Goal: Task Accomplishment & Management: Complete application form

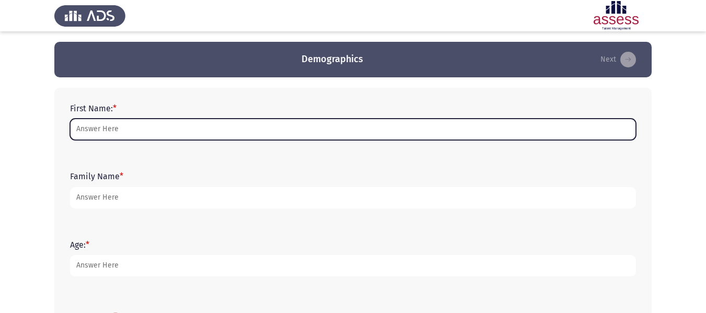
click at [259, 130] on input "First Name: *" at bounding box center [353, 129] width 566 height 21
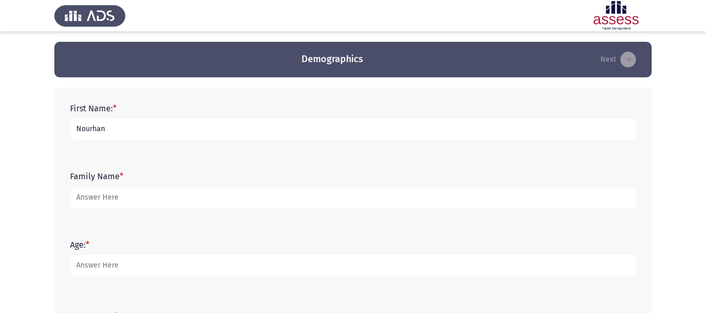
type input "Nourhan"
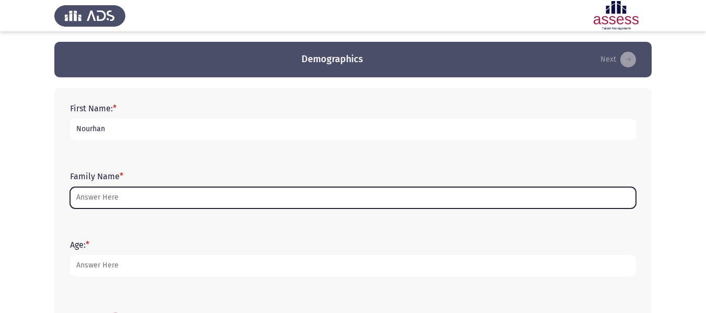
click at [155, 202] on input "Family Name *" at bounding box center [353, 197] width 566 height 21
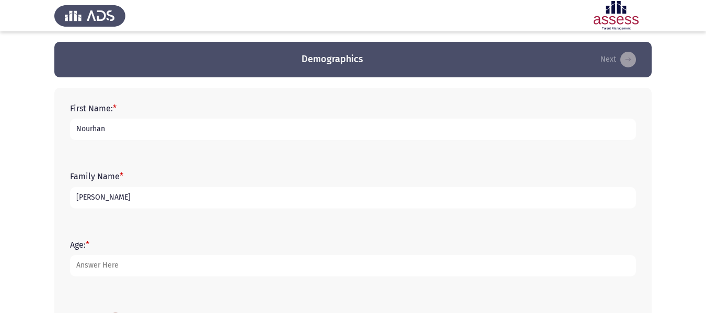
type input "[PERSON_NAME]"
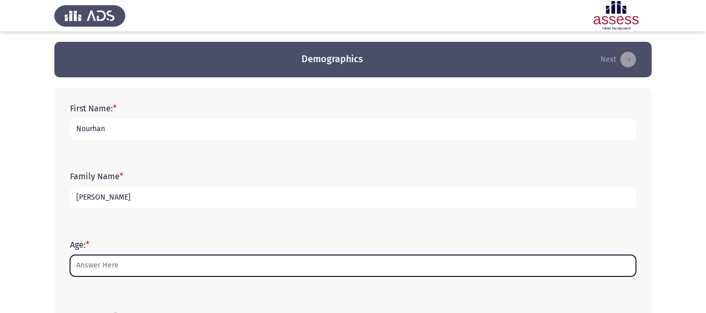
click at [110, 260] on input "Age: *" at bounding box center [353, 265] width 566 height 21
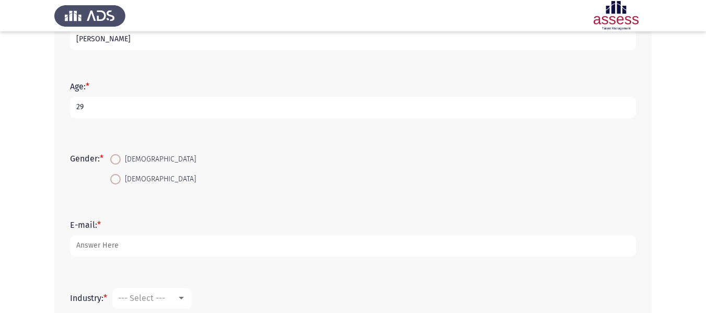
scroll to position [164, 0]
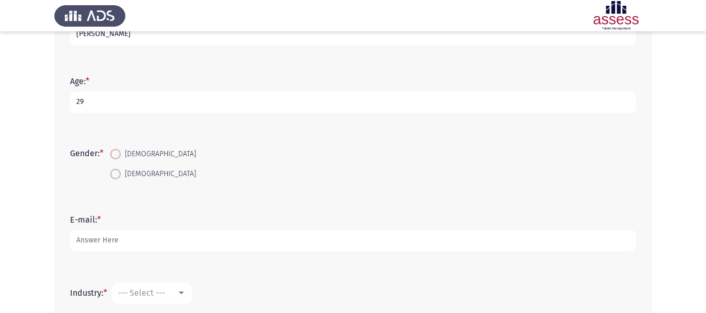
type input "29"
click at [119, 174] on span at bounding box center [115, 174] width 10 height 10
click at [119, 174] on input "[DEMOGRAPHIC_DATA]" at bounding box center [115, 174] width 10 height 10
radio input "true"
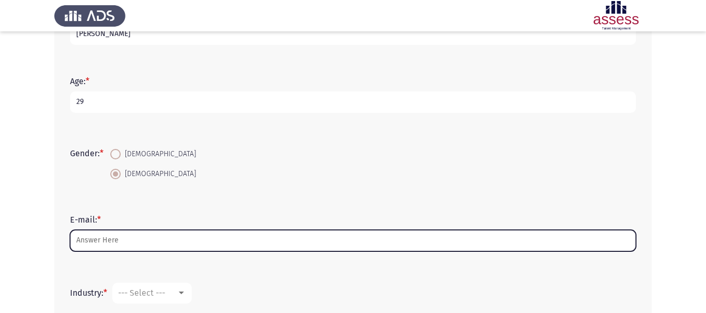
click at [123, 245] on input "E-mail: *" at bounding box center [353, 240] width 566 height 21
type input "E"
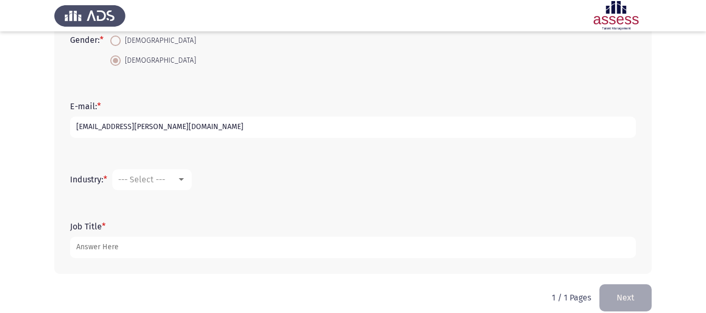
scroll to position [280, 0]
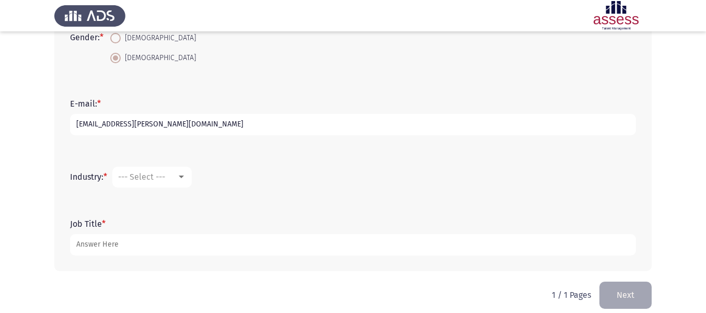
type input "[EMAIL_ADDRESS][PERSON_NAME][DOMAIN_NAME]"
click at [184, 179] on div at bounding box center [181, 177] width 9 height 8
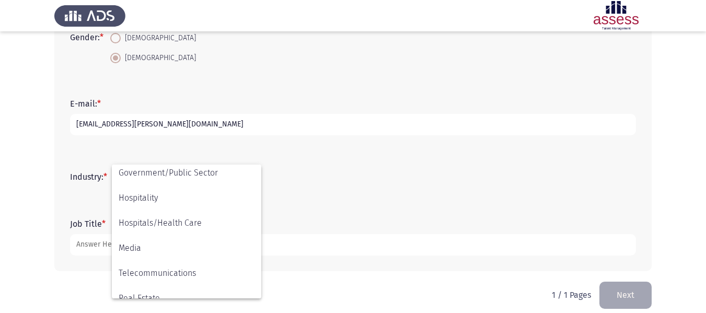
scroll to position [228, 0]
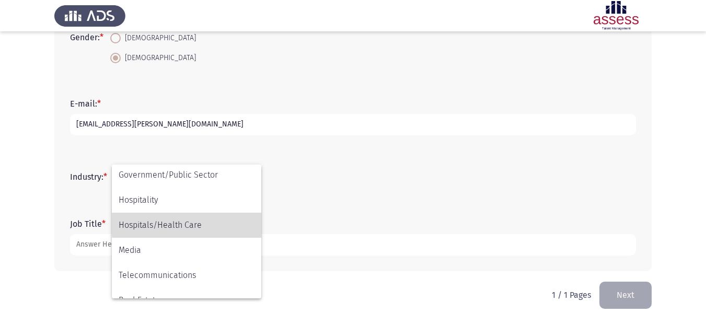
click at [219, 225] on span "Hospitals/Health Care" at bounding box center [187, 225] width 136 height 25
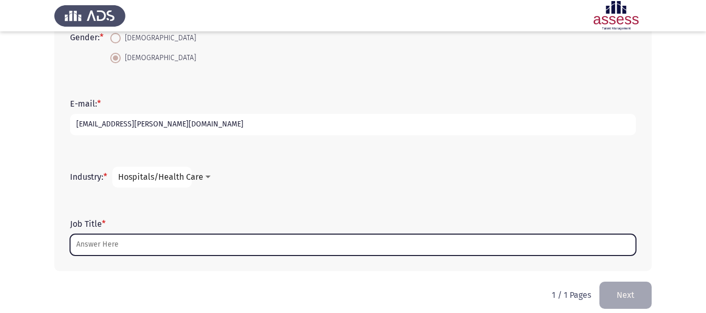
click at [115, 248] on input "Job Title *" at bounding box center [353, 244] width 566 height 21
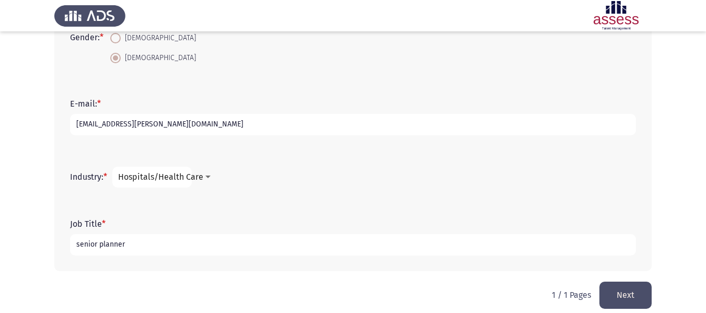
type input "senior planner"
click at [627, 296] on button "Next" at bounding box center [625, 295] width 52 height 27
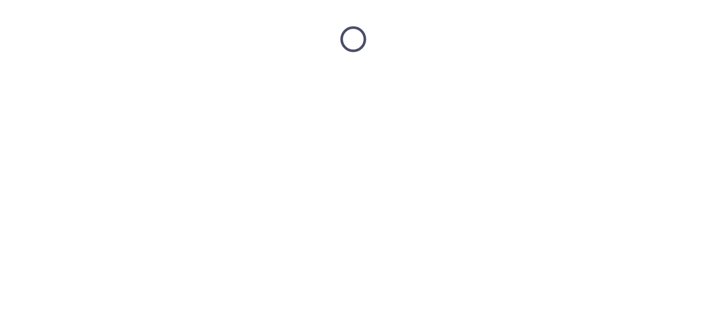
scroll to position [0, 0]
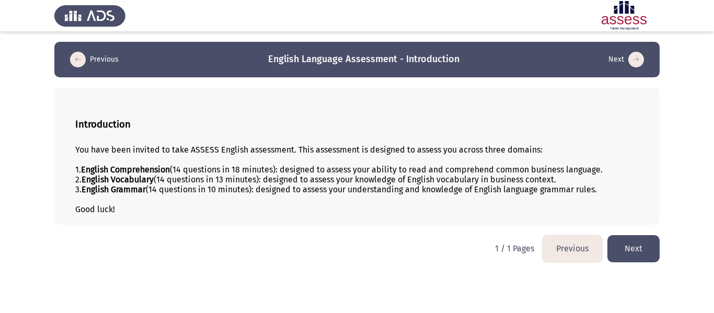
click at [643, 253] on button "Next" at bounding box center [633, 248] width 52 height 27
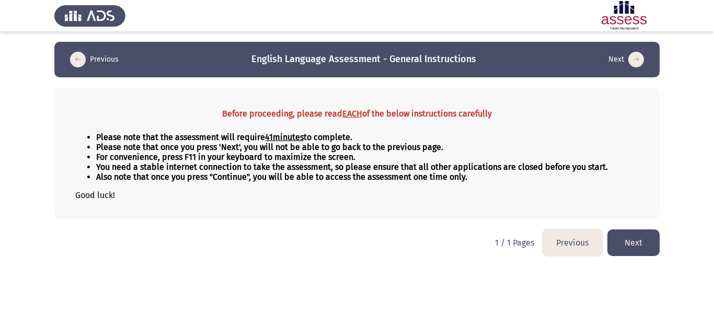
click at [635, 246] on button "Next" at bounding box center [633, 242] width 52 height 27
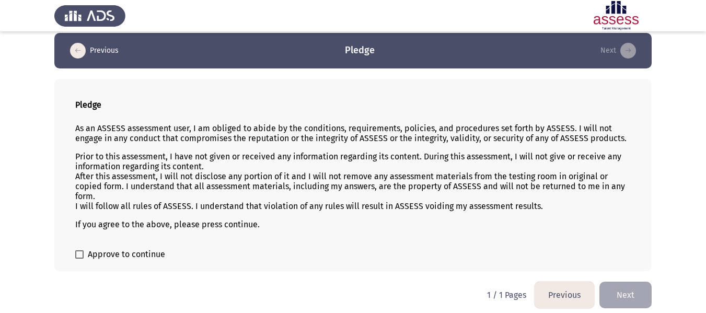
scroll to position [15, 0]
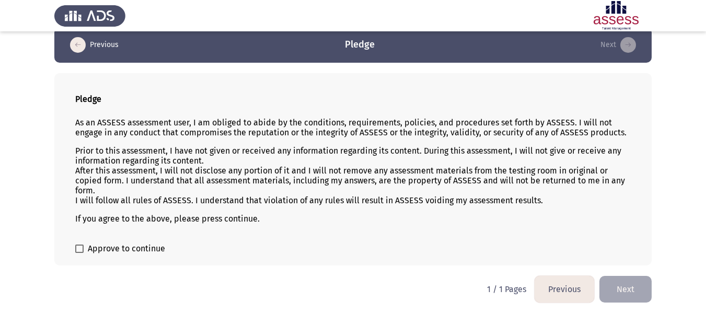
click at [84, 250] on label "Approve to continue" at bounding box center [120, 248] width 90 height 13
click at [79, 253] on input "Approve to continue" at bounding box center [79, 253] width 1 height 1
checkbox input "true"
click at [627, 285] on button "Next" at bounding box center [625, 289] width 52 height 27
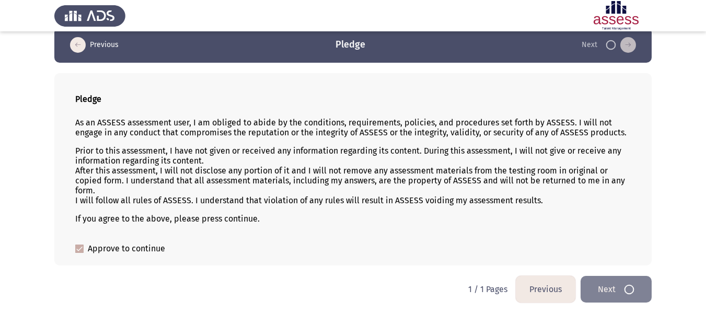
scroll to position [0, 0]
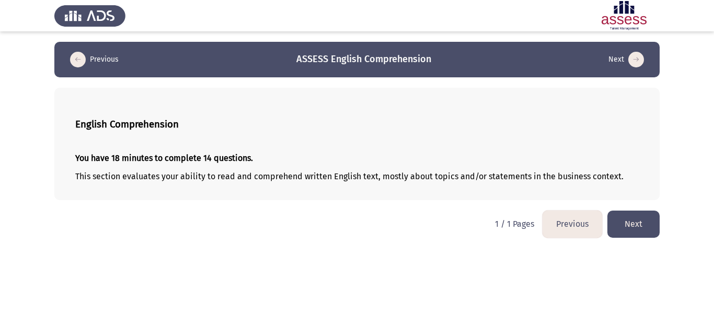
click at [642, 214] on button "Next" at bounding box center [633, 224] width 52 height 27
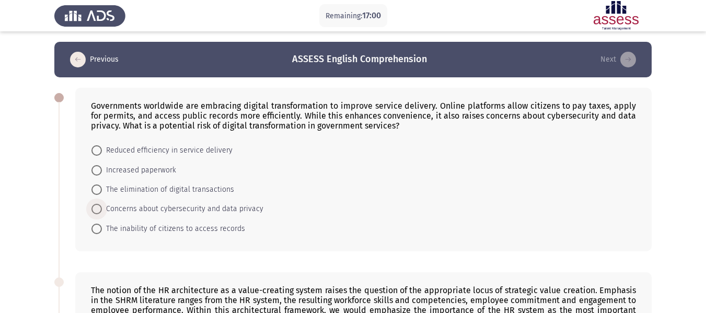
click at [98, 206] on span at bounding box center [96, 209] width 10 height 10
click at [98, 206] on input "Concerns about cybersecurity and data privacy" at bounding box center [96, 209] width 10 height 10
radio input "true"
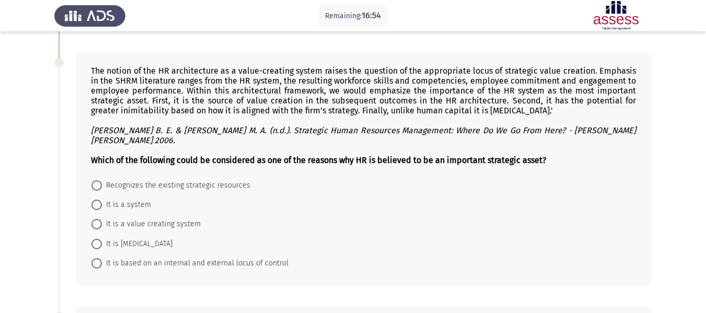
scroll to position [222, 0]
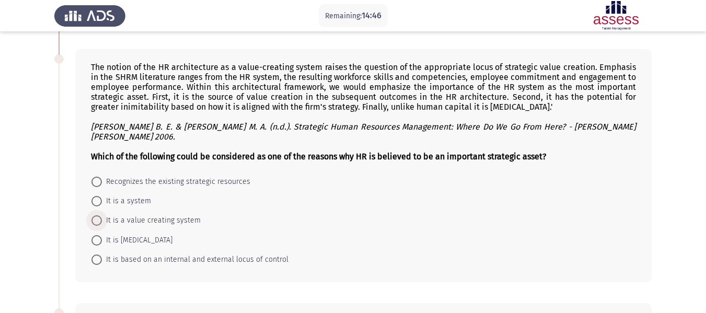
click at [97, 215] on span at bounding box center [96, 220] width 10 height 10
click at [97, 215] on input "It is a value creating system" at bounding box center [96, 220] width 10 height 10
radio input "true"
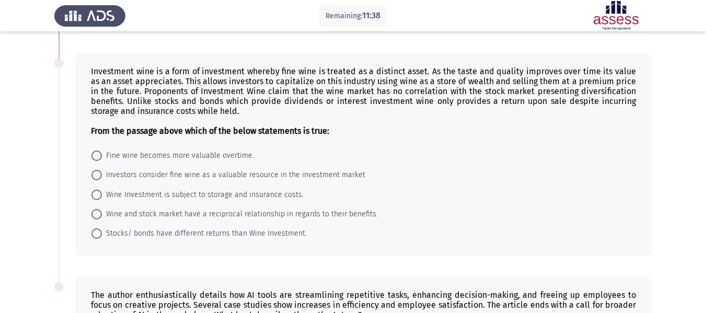
scroll to position [468, 0]
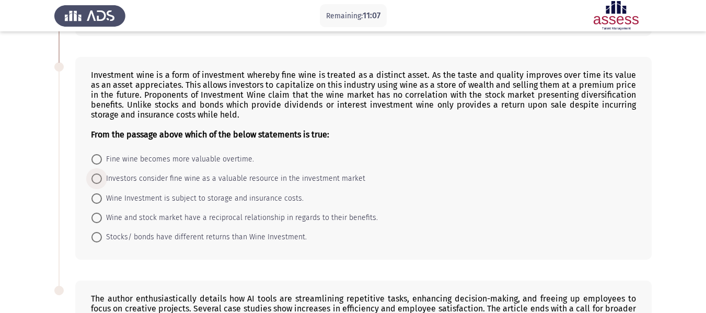
click at [95, 173] on span at bounding box center [96, 178] width 10 height 10
click at [95, 173] on input "Investors consider fine wine as a valuable resource in the investment market" at bounding box center [96, 178] width 10 height 10
radio input "true"
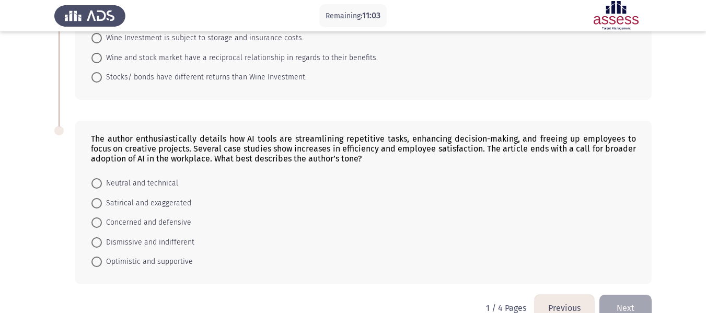
scroll to position [641, 0]
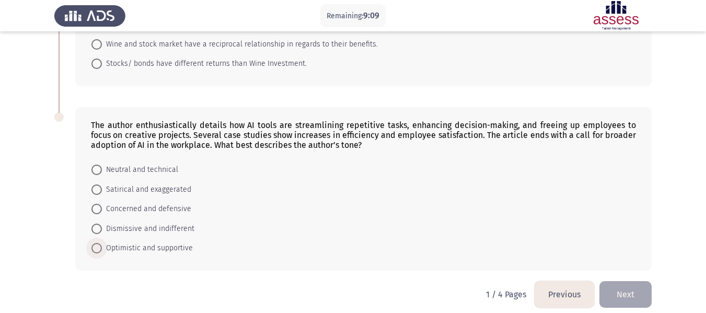
click at [100, 243] on span at bounding box center [96, 248] width 10 height 10
click at [100, 243] on input "Optimistic and supportive" at bounding box center [96, 248] width 10 height 10
radio input "true"
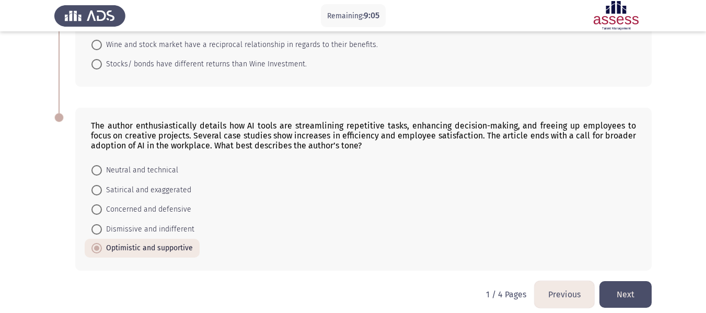
click at [630, 288] on button "Next" at bounding box center [625, 294] width 52 height 27
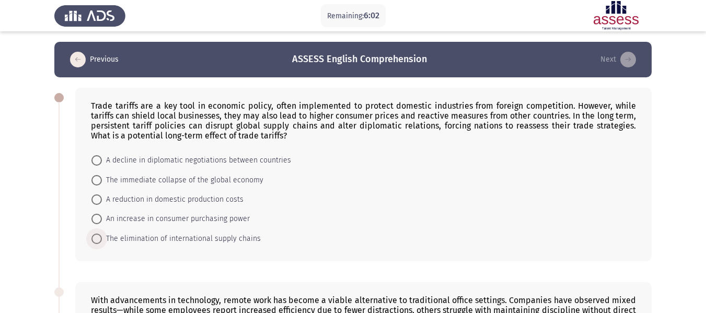
click at [98, 240] on span at bounding box center [96, 239] width 10 height 10
click at [98, 240] on input "The elimination of international supply chains" at bounding box center [96, 239] width 10 height 10
radio input "true"
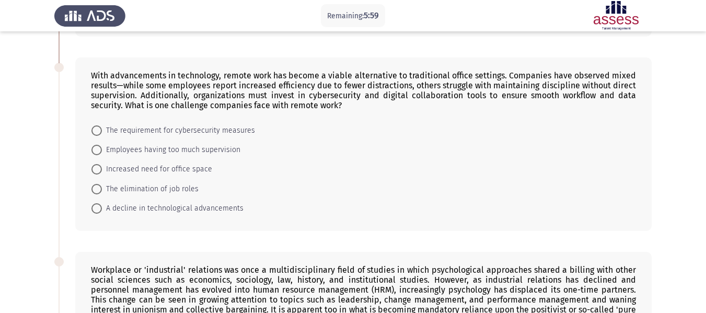
scroll to position [231, 0]
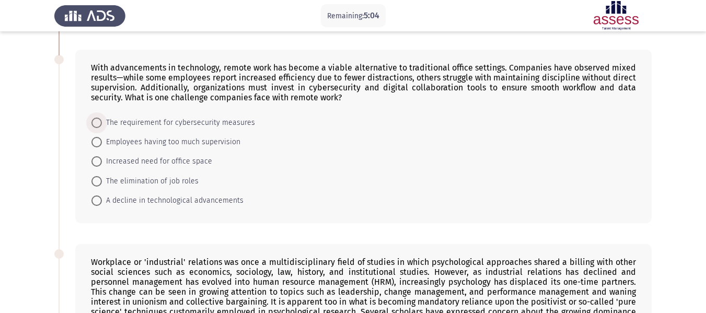
click at [130, 125] on span "The requirement for cybersecurity measures" at bounding box center [178, 123] width 153 height 13
click at [102, 125] on input "The requirement for cybersecurity measures" at bounding box center [96, 123] width 10 height 10
radio input "true"
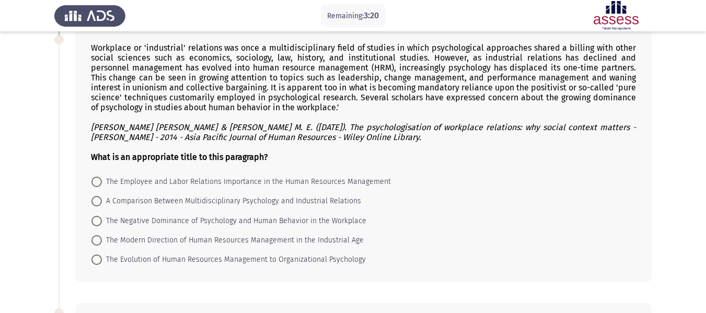
scroll to position [453, 0]
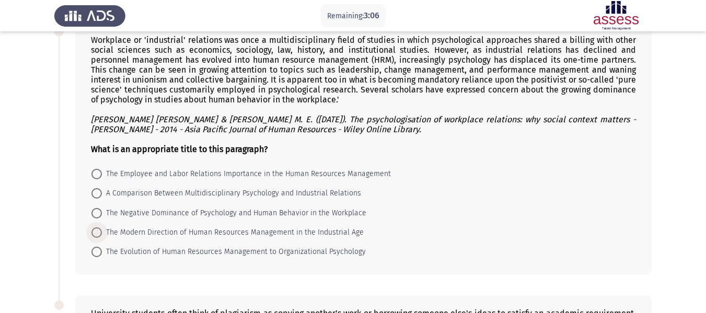
click at [94, 231] on span at bounding box center [96, 232] width 10 height 10
click at [94, 231] on input "The Modern Direction of Human Resources Management in the Industrial Age" at bounding box center [96, 232] width 10 height 10
radio input "true"
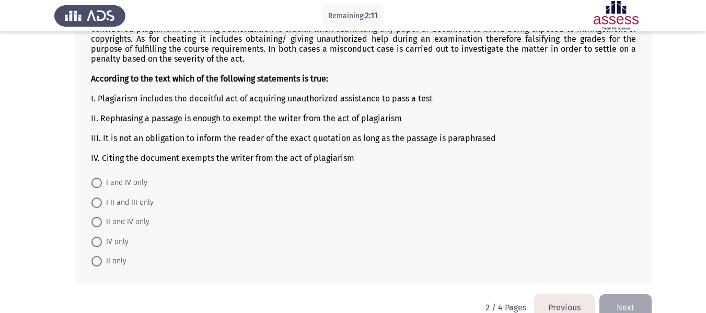
scroll to position [763, 0]
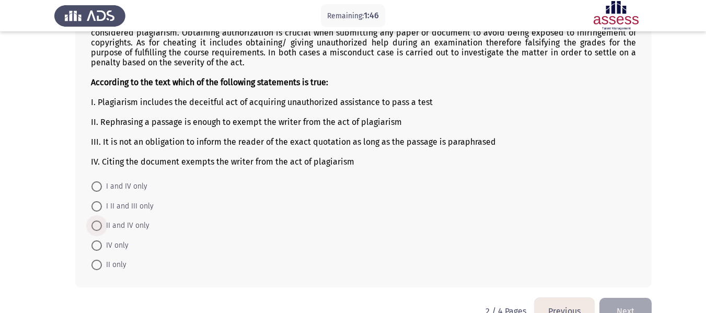
click at [97, 225] on span at bounding box center [96, 225] width 10 height 10
click at [97, 225] on input "II and IV only" at bounding box center [96, 225] width 10 height 10
radio input "true"
click at [629, 307] on button "Next" at bounding box center [625, 310] width 52 height 27
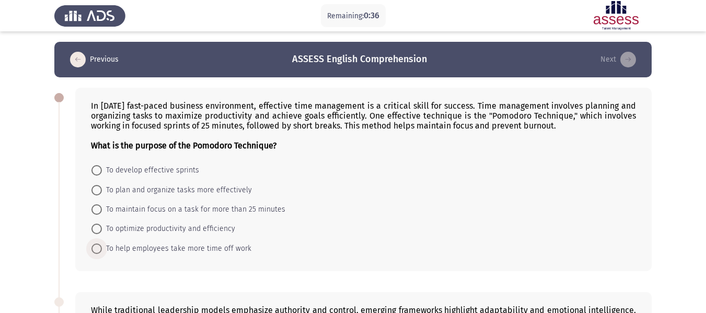
click at [100, 250] on span at bounding box center [96, 248] width 10 height 10
click at [100, 250] on input "To help employees take more time off work" at bounding box center [96, 248] width 10 height 10
radio input "true"
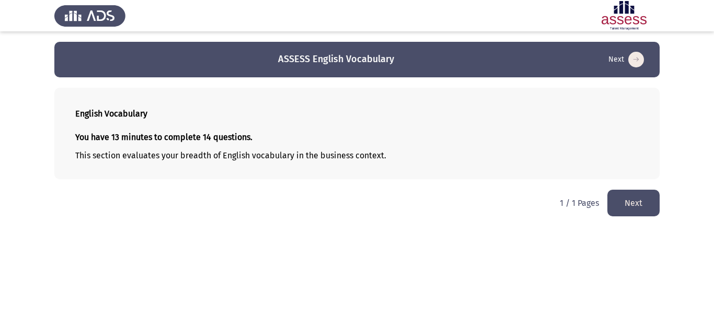
click at [636, 204] on button "Next" at bounding box center [633, 203] width 52 height 27
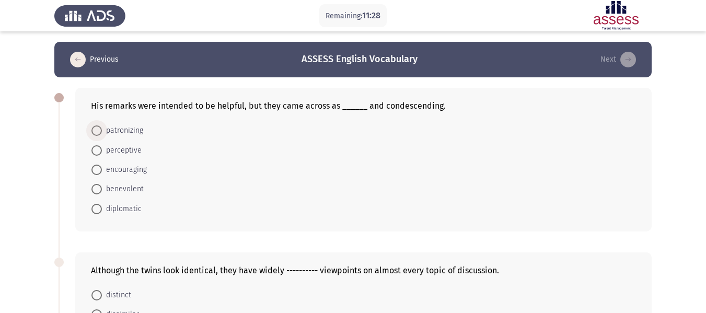
click at [98, 132] on span at bounding box center [96, 130] width 10 height 10
click at [98, 132] on input "patronizing" at bounding box center [96, 130] width 10 height 10
radio input "true"
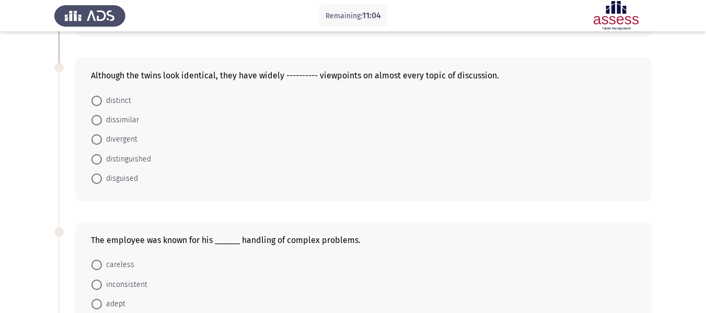
scroll to position [199, 0]
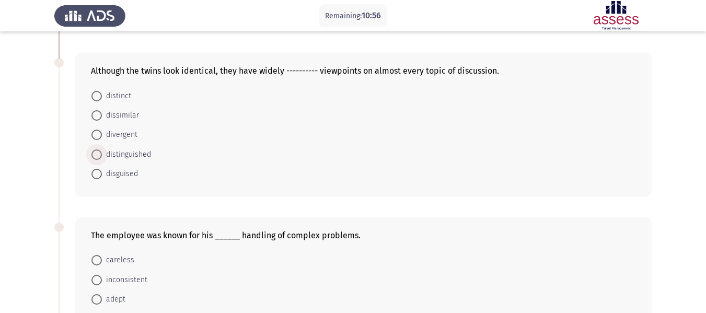
click at [99, 155] on span at bounding box center [96, 154] width 10 height 10
click at [99, 155] on input "distinguished" at bounding box center [96, 154] width 10 height 10
radio input "true"
click at [97, 135] on span at bounding box center [97, 135] width 0 height 0
click at [97, 134] on input "divergent" at bounding box center [96, 135] width 10 height 10
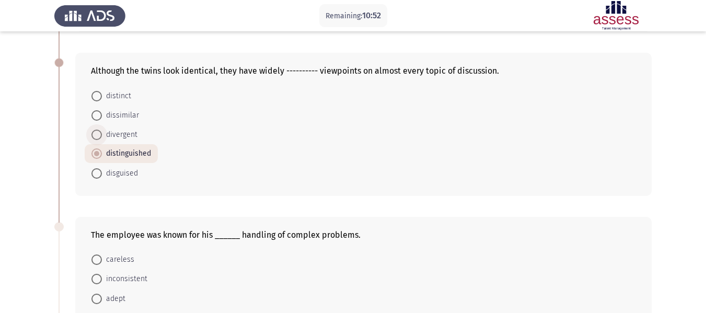
radio input "true"
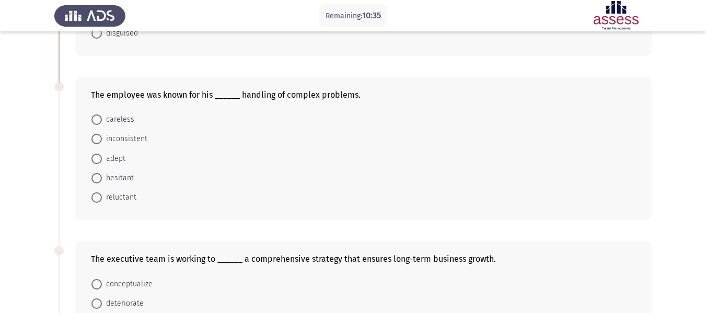
scroll to position [345, 0]
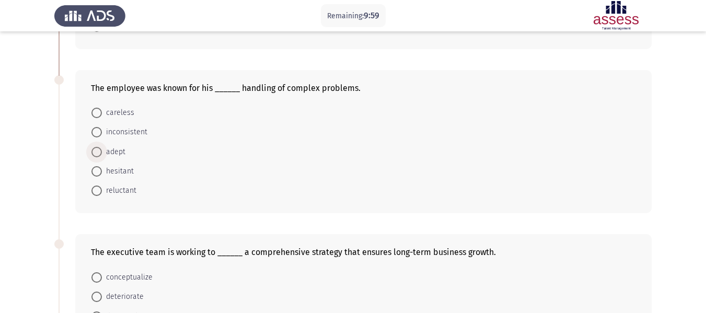
click at [99, 150] on span at bounding box center [96, 152] width 10 height 10
click at [99, 150] on input "adept" at bounding box center [96, 152] width 10 height 10
radio input "true"
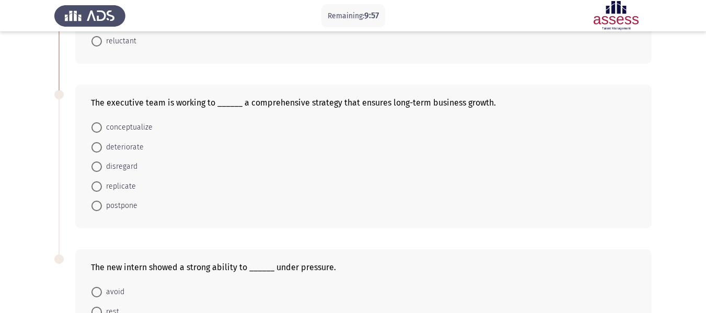
scroll to position [499, 0]
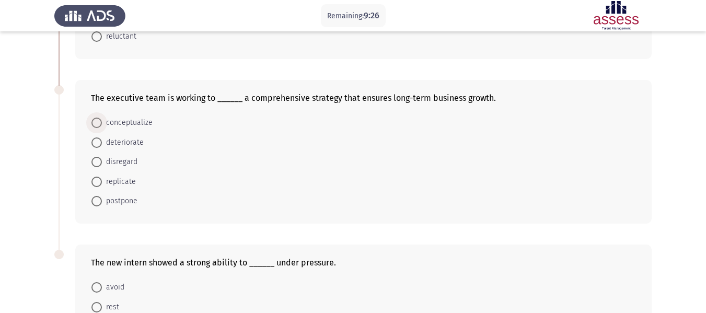
click at [99, 123] on span at bounding box center [96, 123] width 10 height 10
click at [99, 123] on input "conceptualize" at bounding box center [96, 123] width 10 height 10
radio input "true"
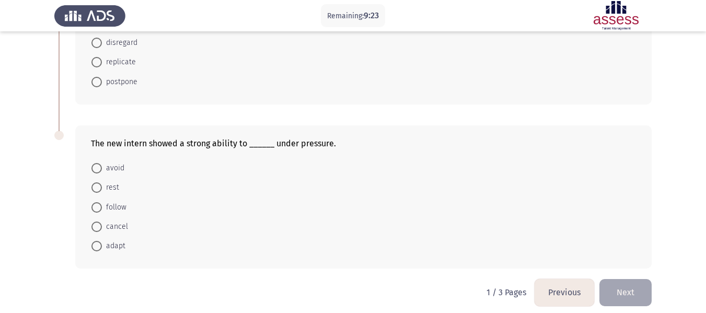
scroll to position [625, 0]
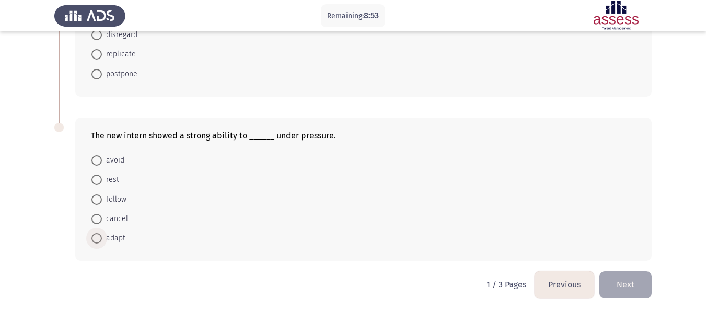
click at [99, 240] on span at bounding box center [96, 238] width 10 height 10
click at [99, 240] on input "adapt" at bounding box center [96, 238] width 10 height 10
radio input "true"
click at [637, 282] on button "Next" at bounding box center [625, 284] width 52 height 27
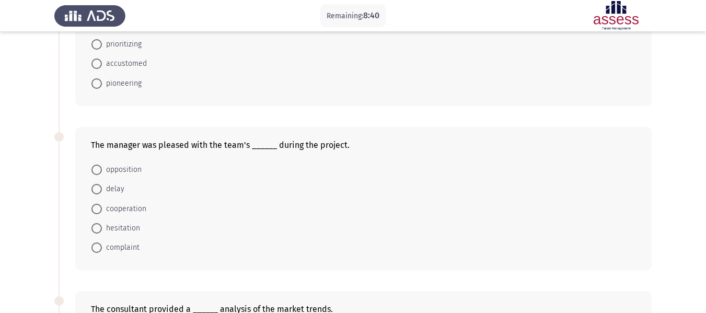
scroll to position [0, 0]
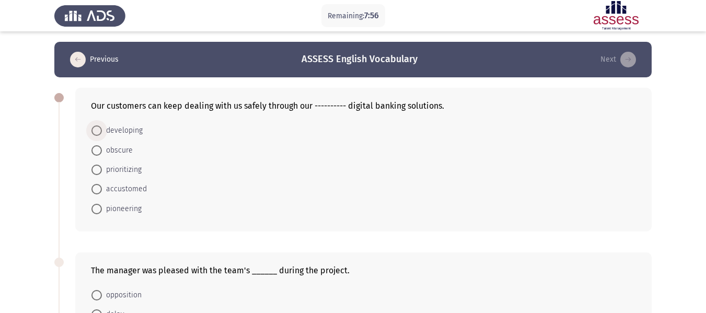
click at [100, 134] on span at bounding box center [96, 130] width 10 height 10
click at [100, 134] on input "developing" at bounding box center [96, 130] width 10 height 10
radio input "true"
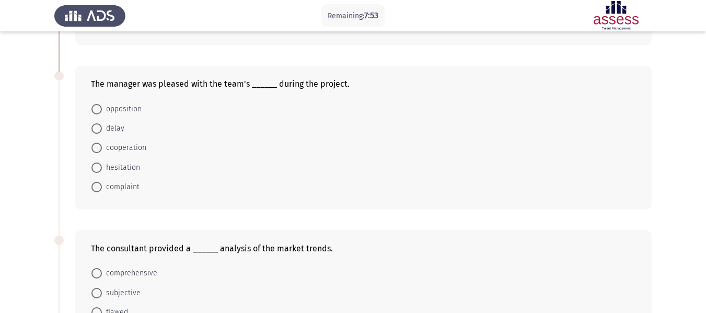
scroll to position [189, 0]
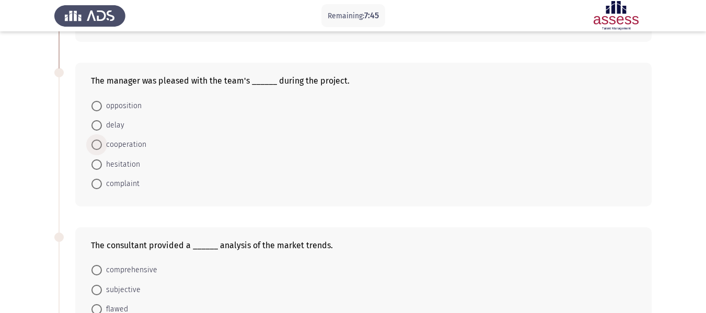
click at [97, 148] on span at bounding box center [96, 144] width 10 height 10
click at [97, 148] on input "cooperation" at bounding box center [96, 144] width 10 height 10
radio input "true"
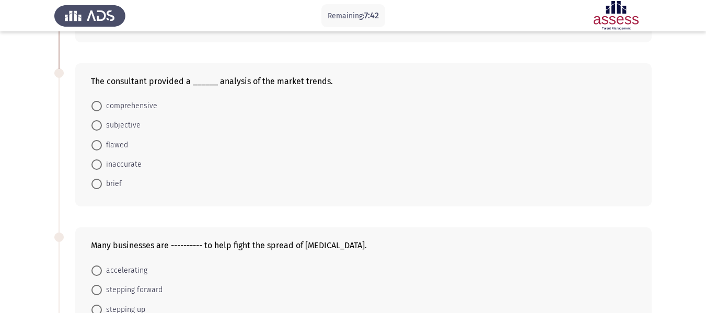
scroll to position [355, 0]
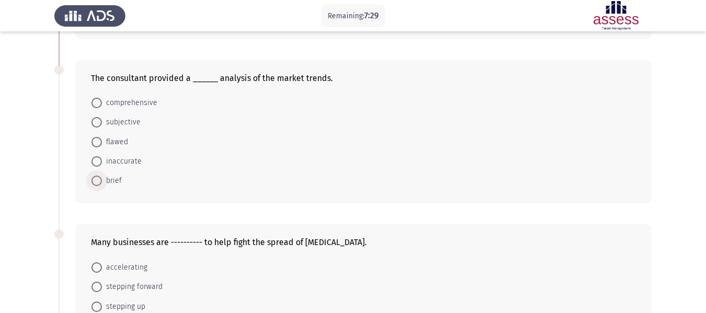
click at [99, 183] on span at bounding box center [96, 181] width 10 height 10
click at [99, 183] on input "brief" at bounding box center [96, 181] width 10 height 10
radio input "true"
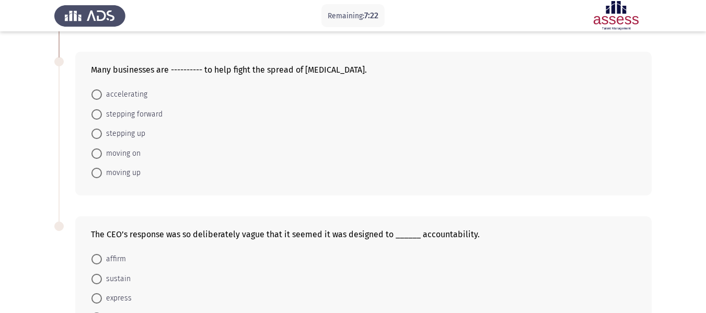
scroll to position [526, 0]
click at [97, 119] on span at bounding box center [96, 116] width 10 height 10
click at [97, 119] on input "stepping forward" at bounding box center [96, 116] width 10 height 10
radio input "true"
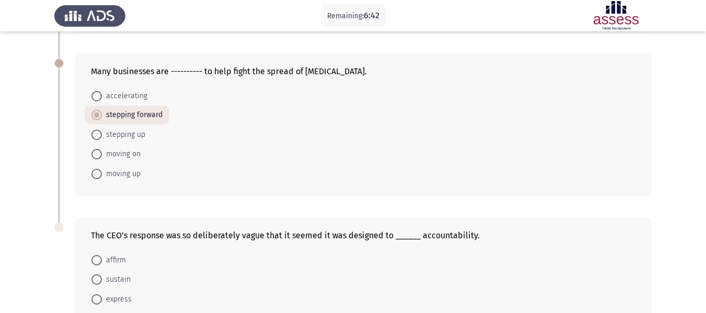
scroll to position [625, 0]
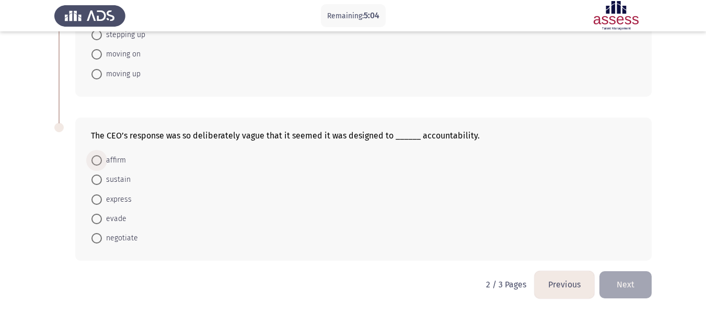
click at [97, 161] on span at bounding box center [96, 160] width 10 height 10
click at [97, 161] on input "affirm" at bounding box center [96, 160] width 10 height 10
radio input "true"
click at [635, 285] on button "Next" at bounding box center [625, 284] width 52 height 27
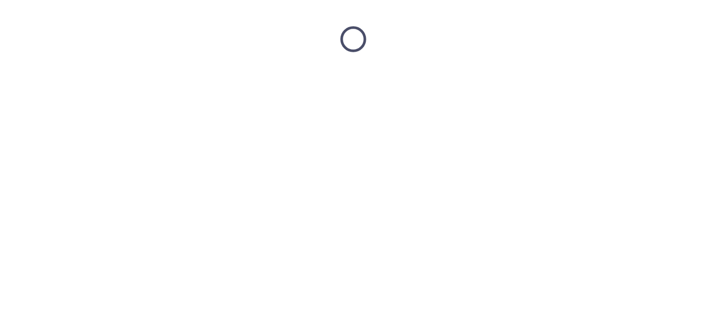
scroll to position [0, 0]
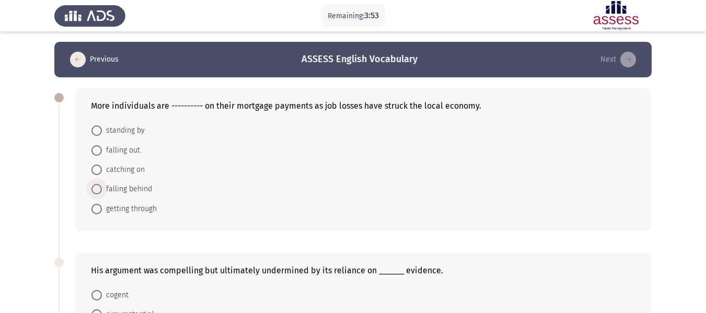
click at [96, 188] on span at bounding box center [96, 189] width 10 height 10
click at [96, 188] on input "falling behind" at bounding box center [96, 189] width 10 height 10
radio input "true"
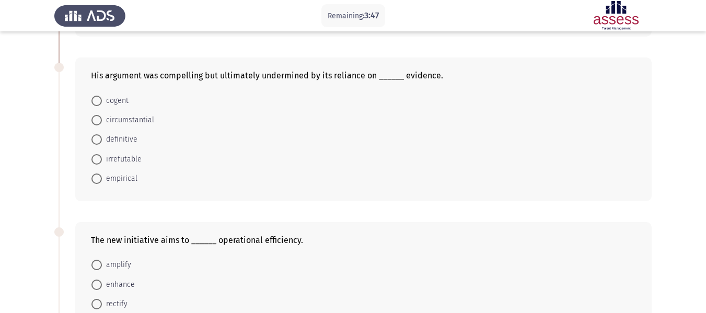
scroll to position [195, 0]
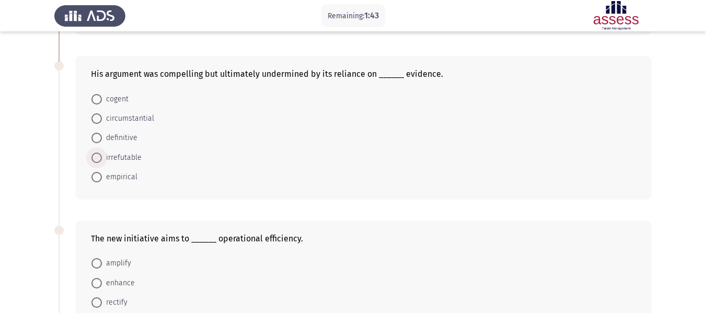
click at [102, 160] on span "irrefutable" at bounding box center [122, 158] width 40 height 13
click at [102, 160] on input "irrefutable" at bounding box center [96, 158] width 10 height 10
radio input "true"
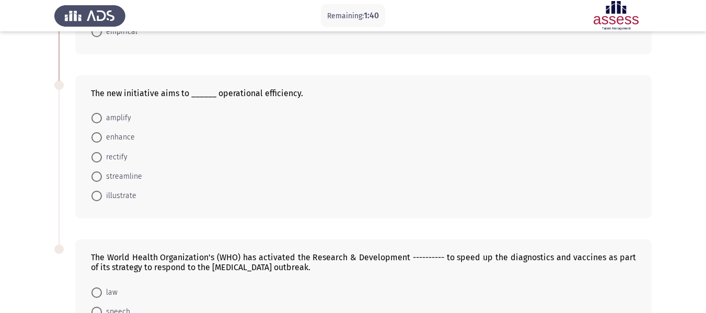
scroll to position [343, 0]
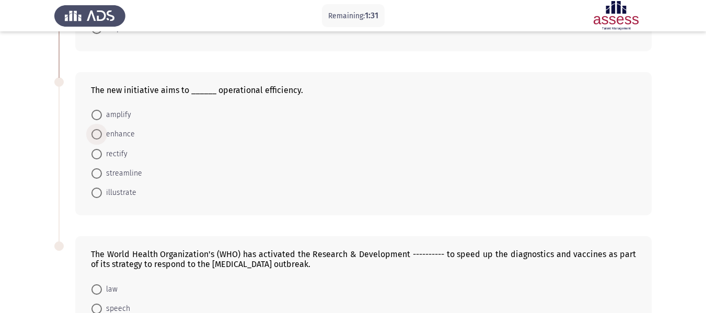
click at [99, 137] on span at bounding box center [96, 134] width 10 height 10
click at [99, 137] on input "enhance" at bounding box center [96, 134] width 10 height 10
radio input "true"
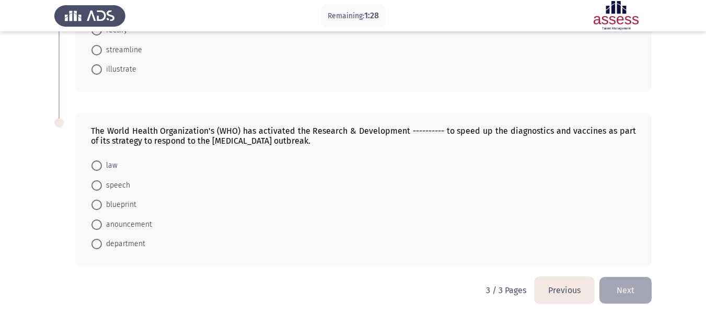
scroll to position [472, 0]
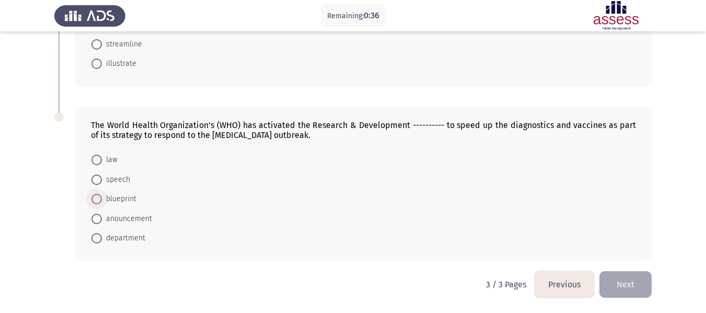
click at [99, 195] on span at bounding box center [96, 199] width 10 height 10
click at [99, 195] on input "blueprint" at bounding box center [96, 199] width 10 height 10
radio input "true"
click at [622, 287] on button "Next" at bounding box center [625, 284] width 52 height 27
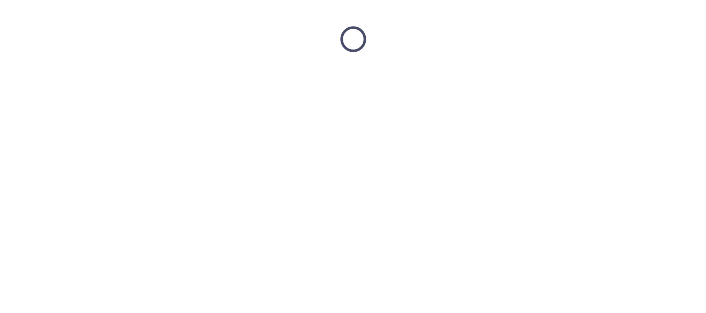
scroll to position [0, 0]
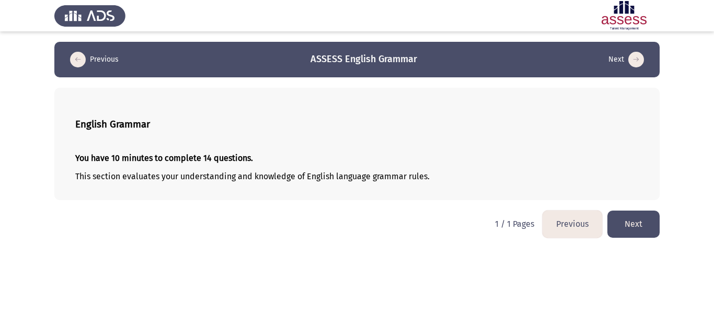
click at [641, 214] on button "Next" at bounding box center [633, 224] width 52 height 27
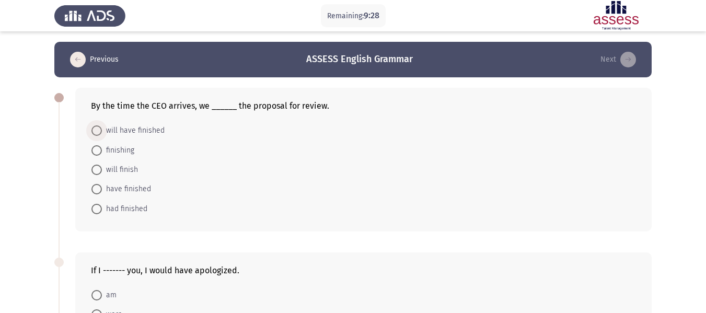
click at [98, 131] on span at bounding box center [96, 130] width 10 height 10
click at [98, 131] on input "will have finished" at bounding box center [96, 130] width 10 height 10
radio input "true"
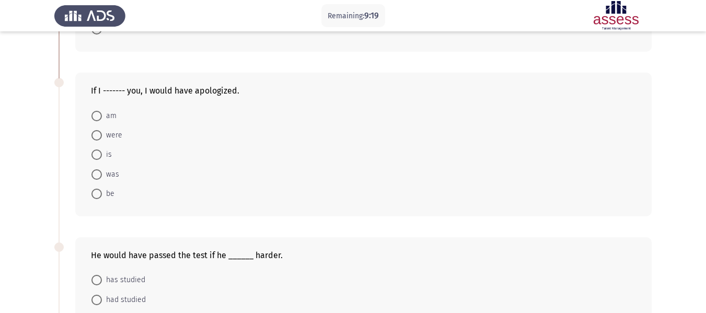
scroll to position [180, 0]
click at [99, 134] on span at bounding box center [96, 134] width 10 height 10
click at [99, 134] on input "were" at bounding box center [96, 134] width 10 height 10
radio input "true"
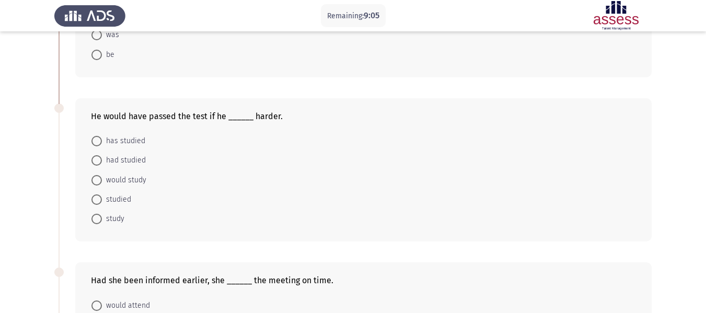
scroll to position [319, 0]
click at [98, 200] on span at bounding box center [96, 198] width 10 height 10
click at [98, 200] on input "studied" at bounding box center [96, 198] width 10 height 10
radio input "true"
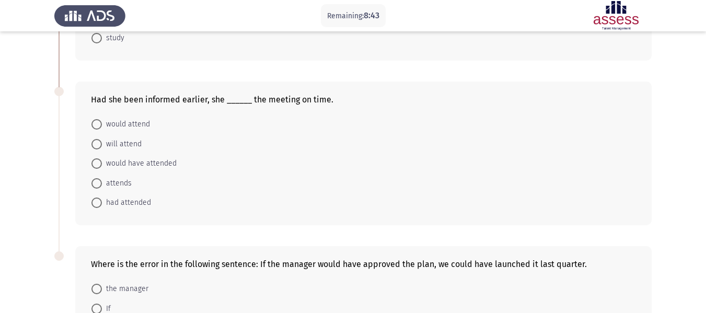
scroll to position [492, 0]
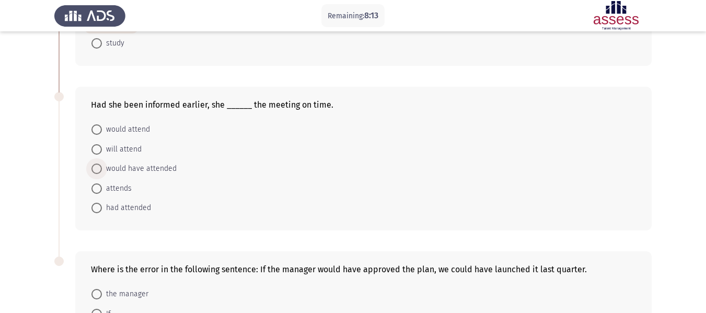
click at [99, 169] on span at bounding box center [96, 169] width 10 height 10
click at [99, 169] on input "would have attended" at bounding box center [96, 169] width 10 height 10
radio input "true"
click at [95, 130] on span at bounding box center [96, 129] width 10 height 10
click at [95, 130] on input "would attend" at bounding box center [96, 129] width 10 height 10
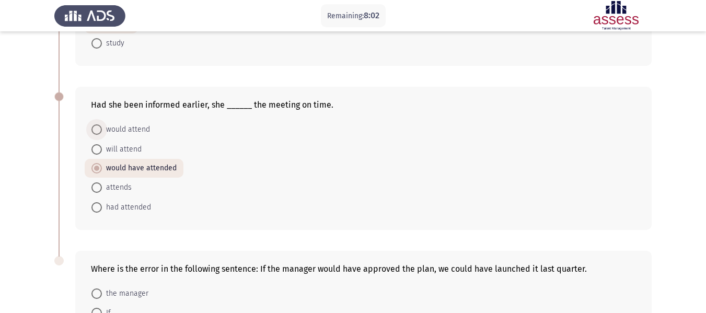
radio input "true"
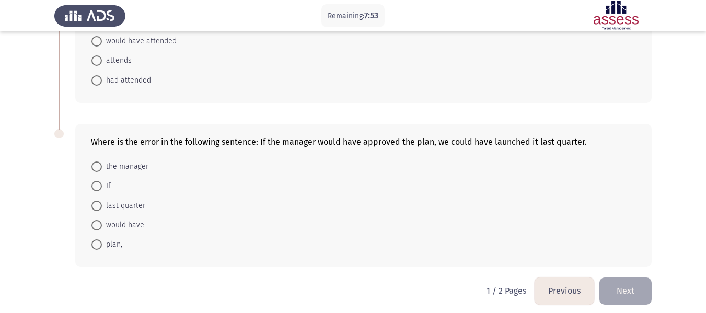
scroll to position [625, 0]
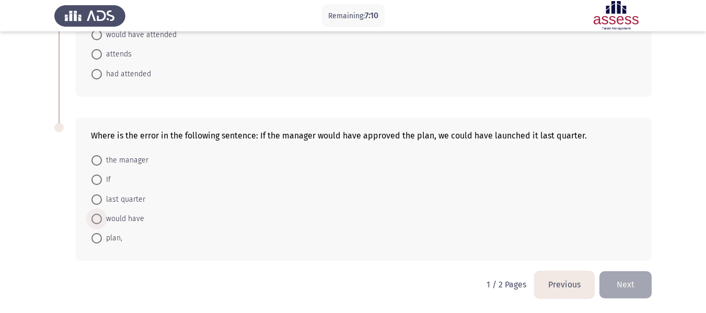
click at [92, 220] on span at bounding box center [96, 219] width 10 height 10
click at [92, 220] on input "would have" at bounding box center [96, 219] width 10 height 10
radio input "true"
click at [627, 285] on button "Next" at bounding box center [625, 284] width 52 height 27
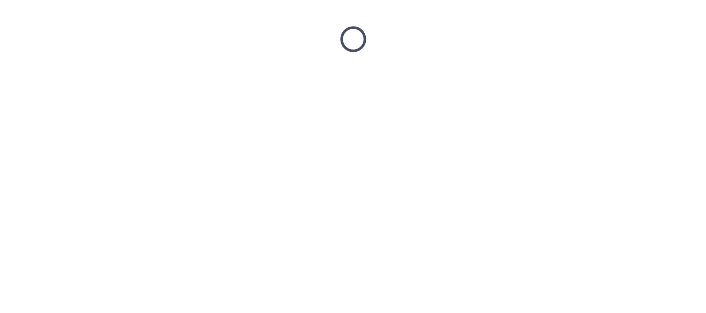
scroll to position [0, 0]
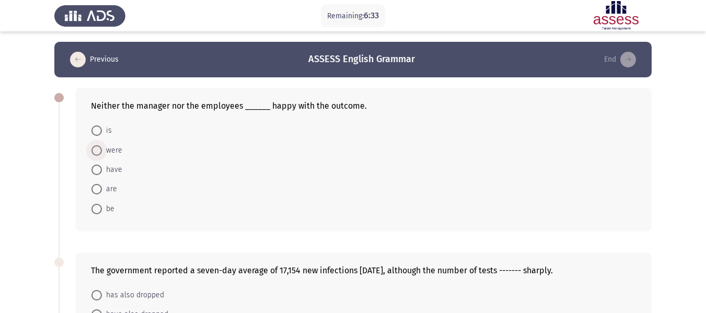
click at [99, 152] on span at bounding box center [96, 150] width 10 height 10
click at [99, 152] on input "were" at bounding box center [96, 150] width 10 height 10
radio input "true"
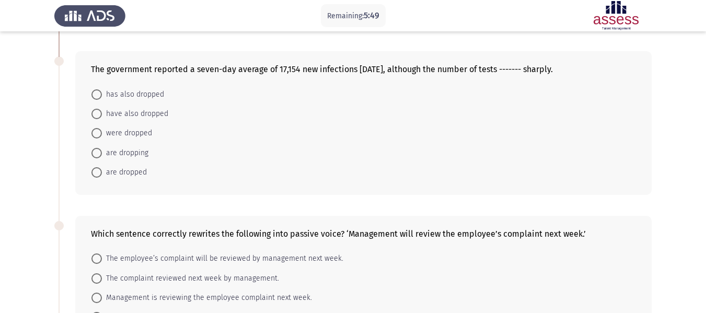
scroll to position [199, 0]
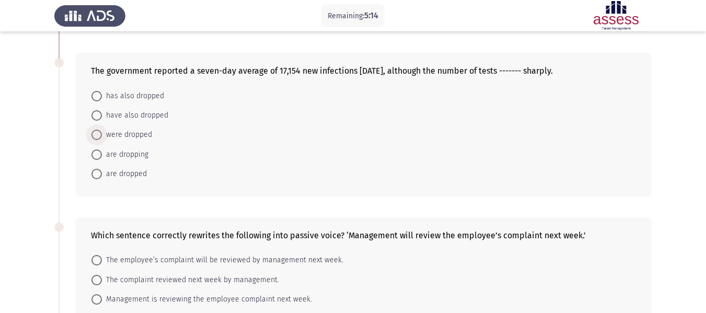
click at [97, 135] on span at bounding box center [97, 135] width 0 height 0
click at [97, 135] on input "were dropped" at bounding box center [96, 135] width 10 height 10
radio input "true"
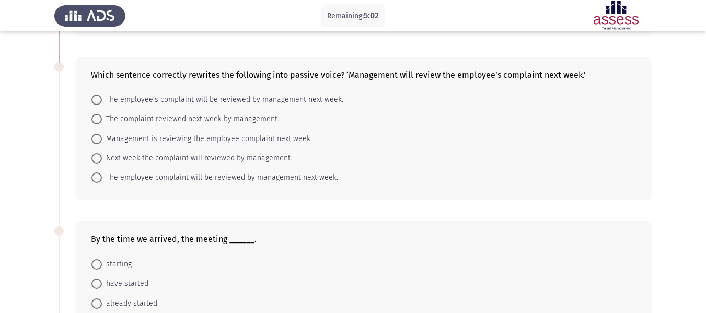
scroll to position [357, 0]
click at [95, 98] on span at bounding box center [96, 101] width 10 height 10
click at [95, 98] on input "The employee’s complaint will be reviewed by management next week." at bounding box center [96, 101] width 10 height 10
radio input "true"
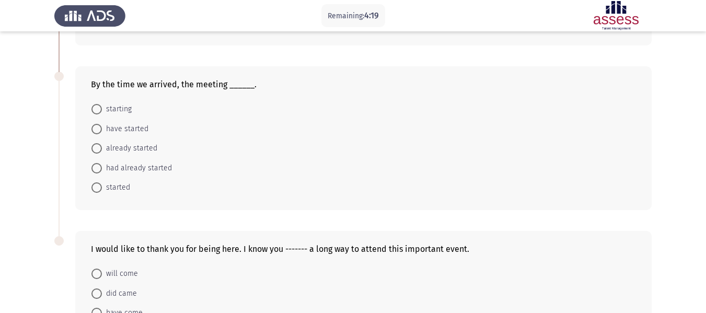
scroll to position [514, 0]
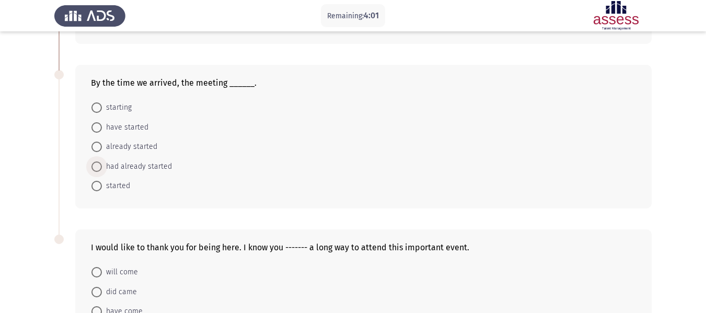
click at [99, 166] on span at bounding box center [96, 166] width 10 height 10
click at [99, 166] on input "had already started" at bounding box center [96, 166] width 10 height 10
radio input "true"
click at [93, 127] on span at bounding box center [96, 127] width 10 height 10
click at [93, 127] on input "have started" at bounding box center [96, 127] width 10 height 10
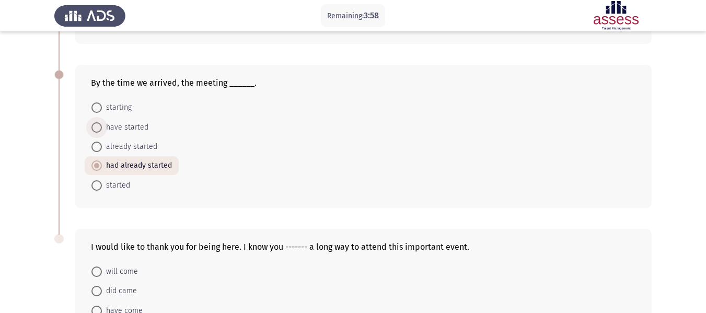
radio input "true"
click at [96, 166] on span at bounding box center [96, 165] width 10 height 10
click at [96, 166] on input "had already started" at bounding box center [96, 165] width 10 height 10
radio input "true"
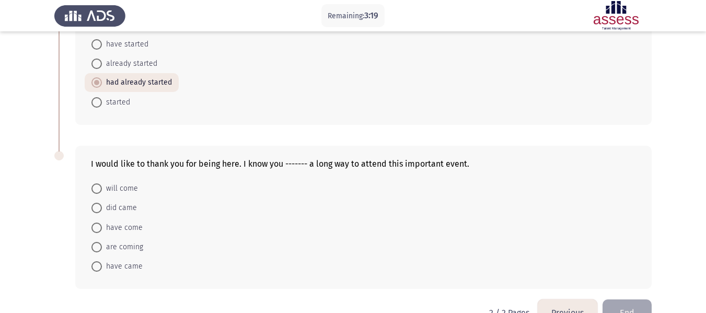
scroll to position [596, 0]
click at [96, 231] on span at bounding box center [96, 229] width 10 height 10
click at [96, 231] on input "have come" at bounding box center [96, 229] width 10 height 10
radio input "true"
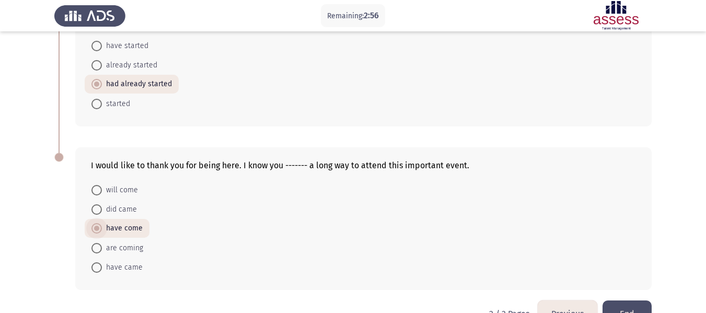
click at [96, 228] on span at bounding box center [96, 228] width 5 height 5
click at [96, 228] on input "have come" at bounding box center [96, 228] width 10 height 10
click at [97, 249] on span at bounding box center [96, 248] width 10 height 10
click at [97, 249] on input "are coming" at bounding box center [96, 248] width 10 height 10
radio input "true"
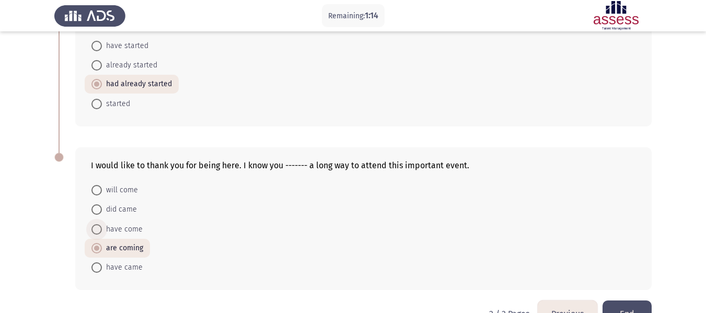
click at [114, 225] on span "have come" at bounding box center [122, 229] width 41 height 13
click at [102, 225] on input "have come" at bounding box center [96, 229] width 10 height 10
radio input "true"
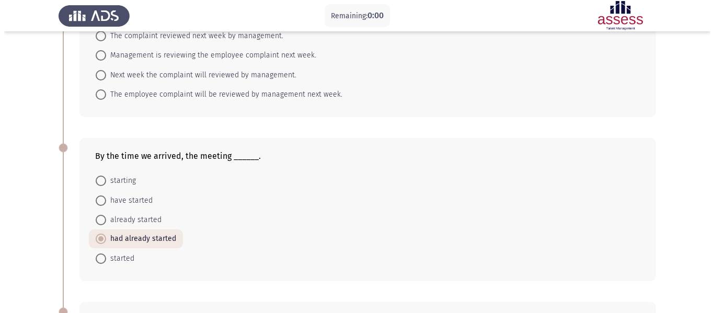
scroll to position [0, 0]
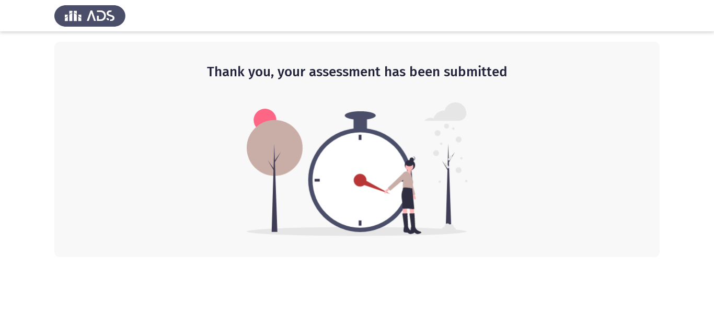
drag, startPoint x: 713, startPoint y: 181, endPoint x: 676, endPoint y: 338, distance: 160.7
click at [676, 257] on html "Thank you, your assessment has been submitted" at bounding box center [357, 128] width 714 height 257
click at [549, 215] on div "Thank you, your assessment has been submitted" at bounding box center [356, 149] width 605 height 215
click at [362, 174] on img at bounding box center [357, 169] width 221 height 134
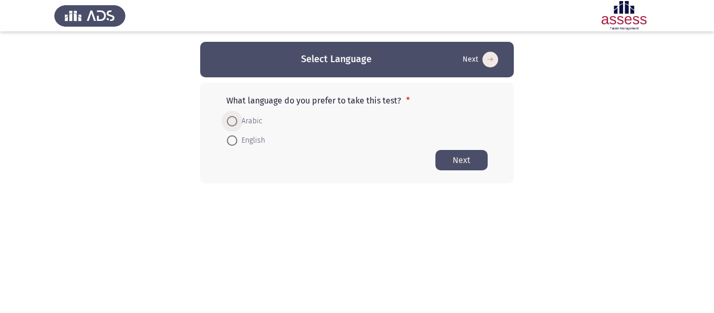
click at [236, 124] on span at bounding box center [232, 121] width 10 height 10
click at [236, 124] on input "Arabic" at bounding box center [232, 121] width 10 height 10
radio input "true"
click at [470, 156] on button "Next" at bounding box center [461, 159] width 52 height 20
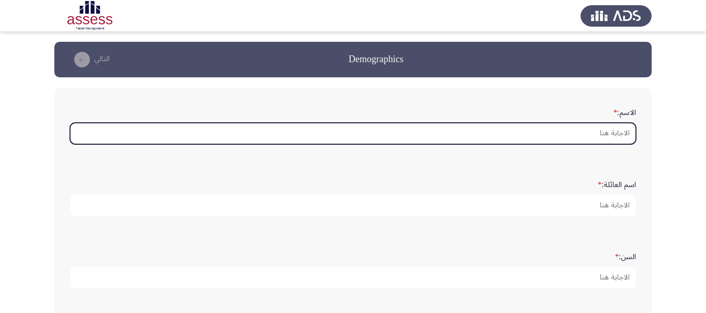
click at [573, 129] on input "الاسم: *" at bounding box center [353, 133] width 566 height 21
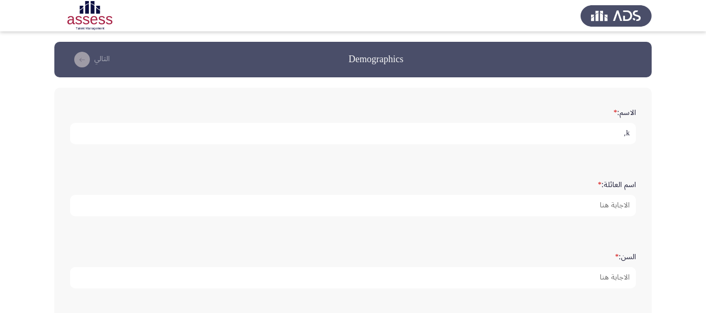
type input "k"
type input "ن"
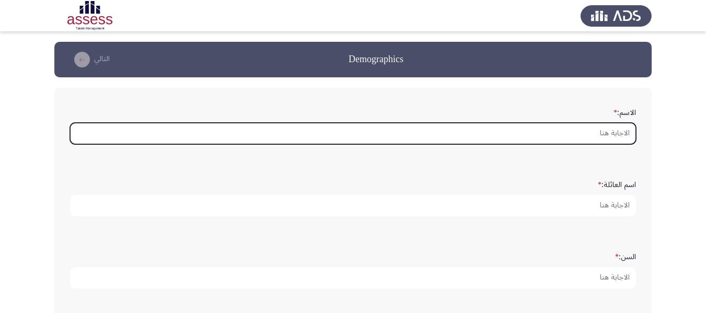
type input "آ"
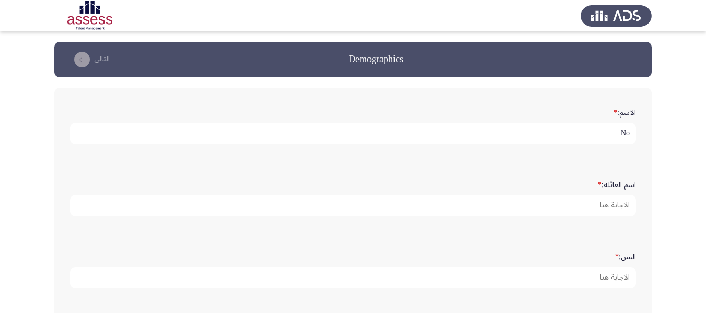
type input "N"
type input "Nourhan"
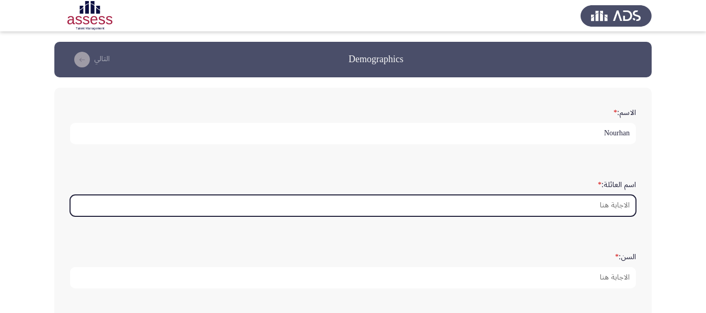
click at [569, 210] on input "اسم العائلة: *" at bounding box center [353, 205] width 566 height 21
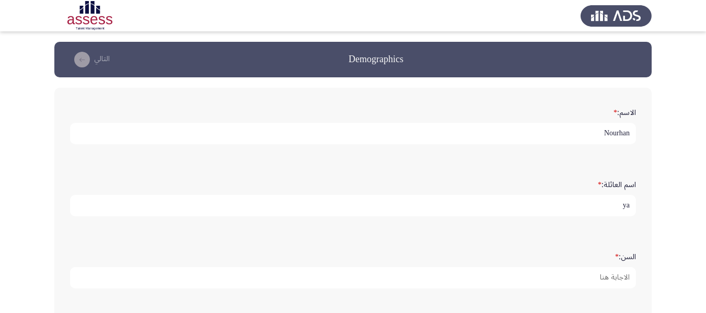
type input "y"
type input "[PERSON_NAME]"
type input "29"
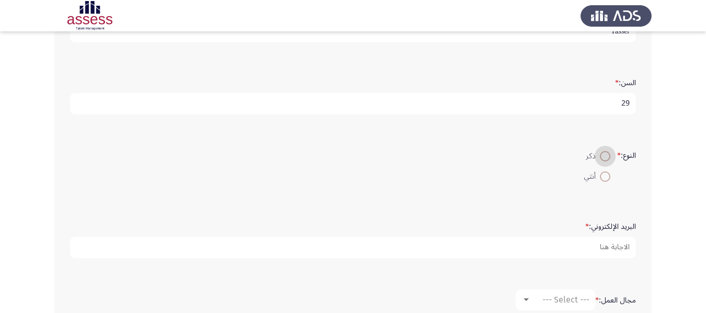
click at [600, 171] on input "أنثي" at bounding box center [605, 176] width 10 height 10
radio input "true"
type input "[EMAIL_ADDRESS][PERSON_NAME][DOMAIN_NAME]"
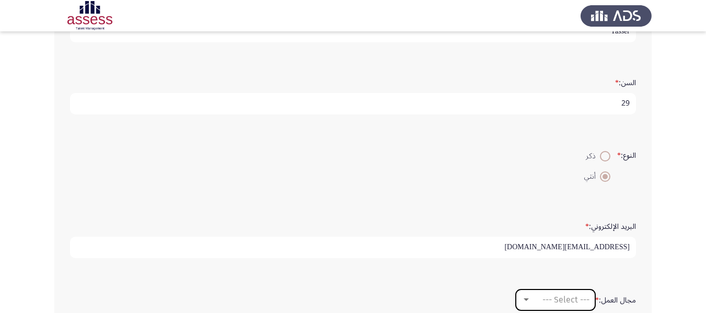
click at [543, 295] on span "--- Select ---" at bounding box center [565, 300] width 47 height 10
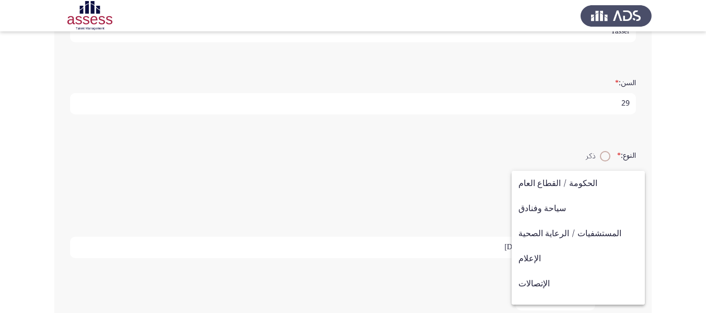
scroll to position [224, 0]
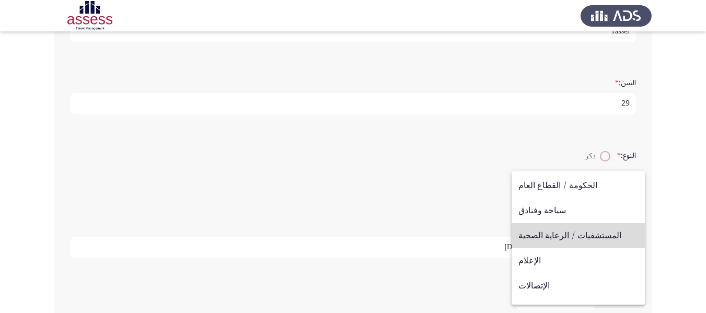
click at [587, 237] on span "المستشفيات / الرعاية الصحية" at bounding box center [578, 235] width 120 height 25
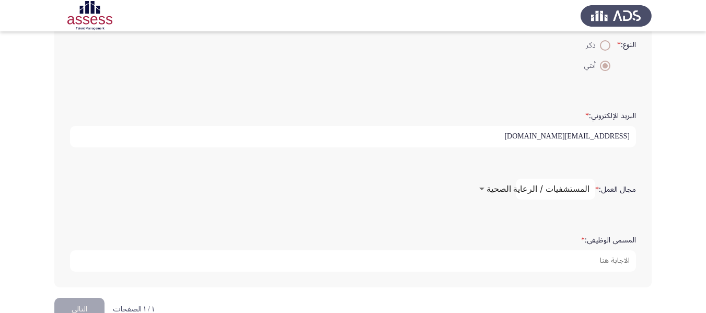
scroll to position [311, 0]
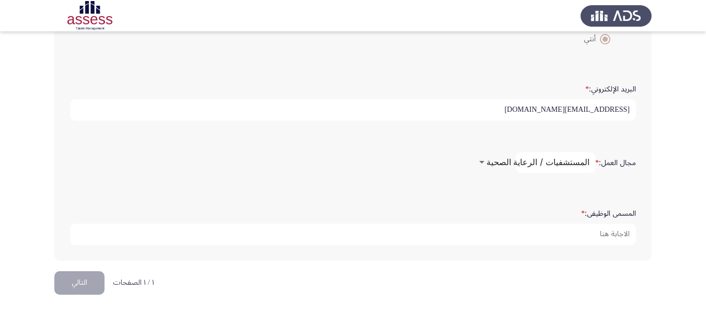
click at [516, 164] on span "المستشفيات / الرعاية الصحية" at bounding box center [537, 162] width 103 height 10
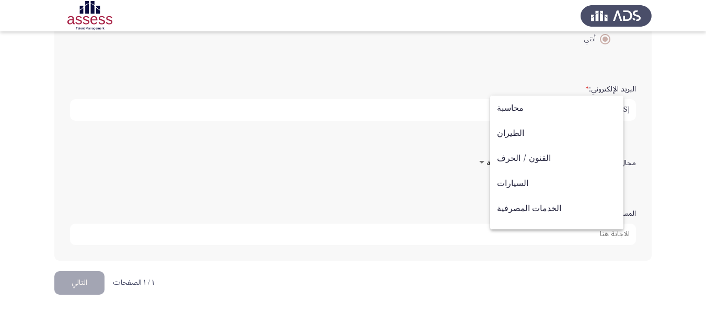
scroll to position [222, 0]
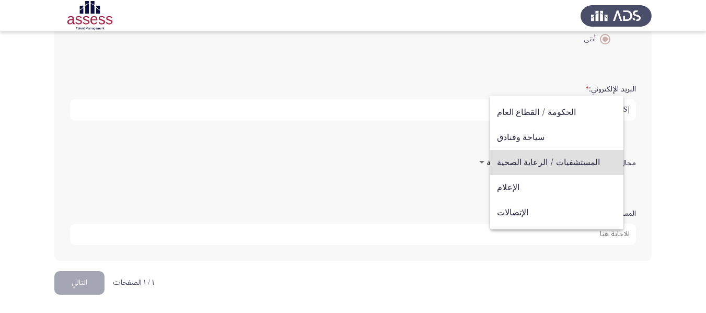
click at [680, 159] on div at bounding box center [353, 156] width 706 height 313
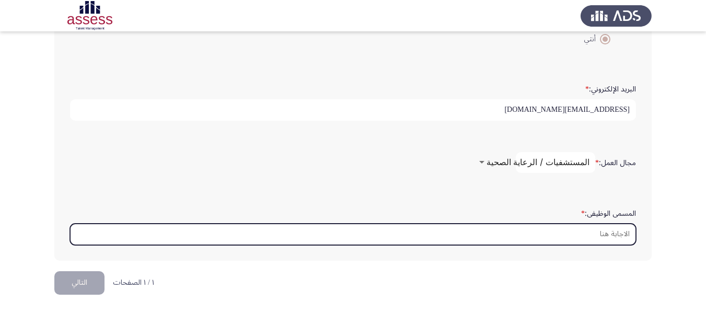
click at [567, 236] on input "المسمى الوظيفى: *" at bounding box center [353, 234] width 566 height 21
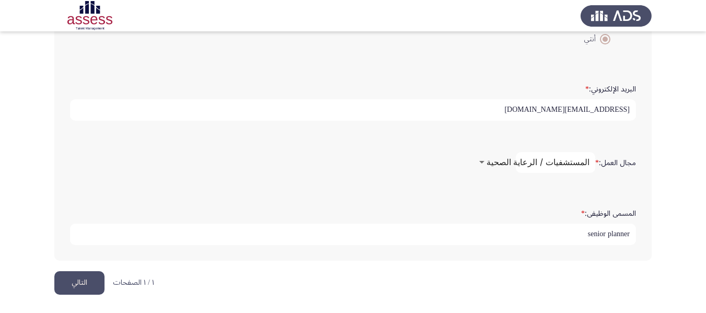
type input "senior planner"
click at [75, 292] on button "التالي" at bounding box center [79, 283] width 50 height 24
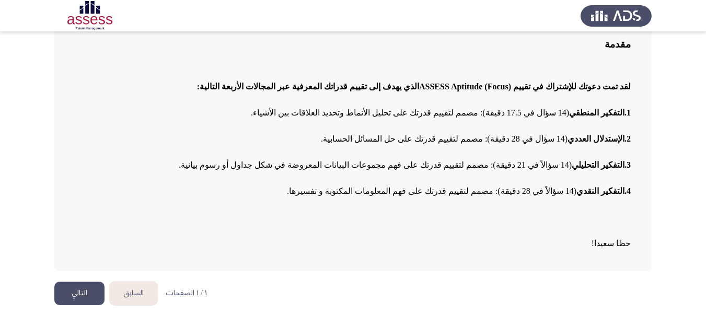
scroll to position [87, 0]
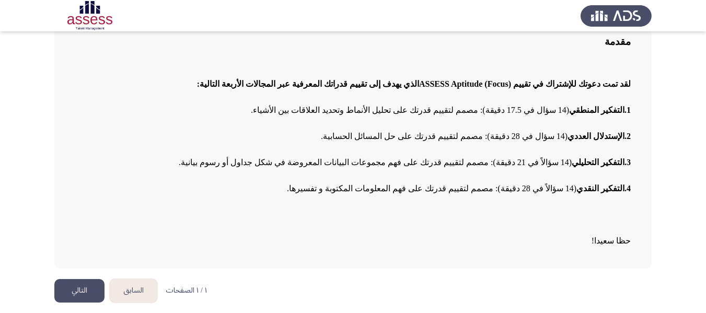
click at [75, 287] on button "التالي" at bounding box center [79, 291] width 50 height 24
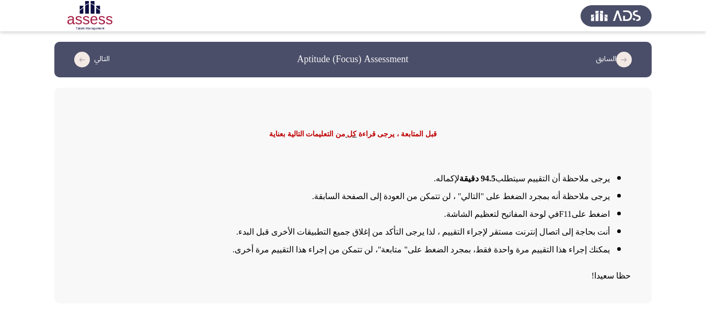
scroll to position [35, 0]
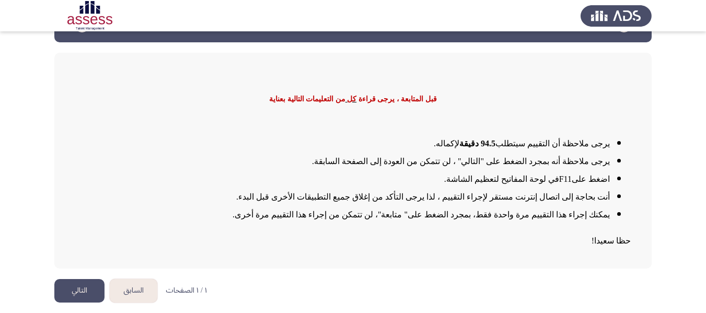
click at [87, 288] on button "التالي" at bounding box center [79, 291] width 50 height 24
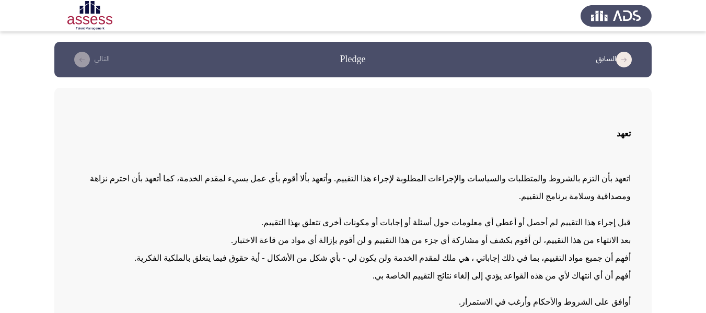
scroll to position [72, 0]
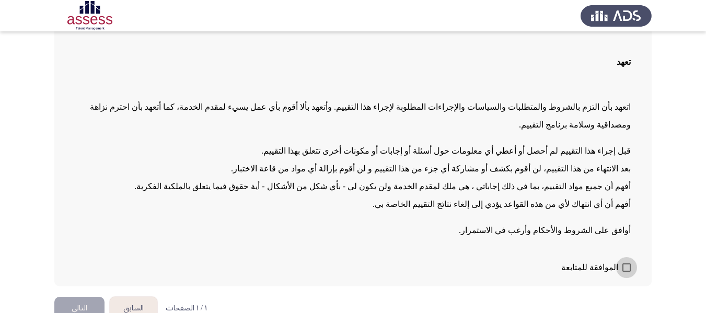
click at [624, 263] on span at bounding box center [626, 267] width 8 height 8
click at [626, 272] on input "الموافقة للمتابعة" at bounding box center [626, 272] width 1 height 1
checkbox input "true"
click at [87, 297] on button "التالي" at bounding box center [79, 309] width 50 height 24
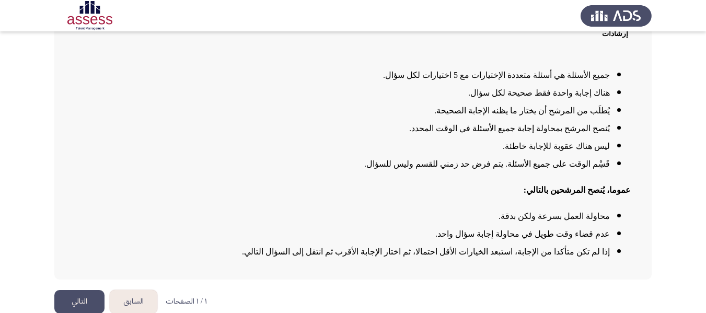
scroll to position [107, 0]
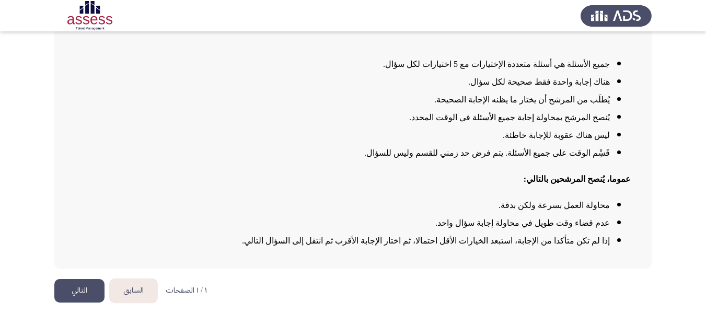
click at [73, 289] on button "التالي" at bounding box center [79, 291] width 50 height 24
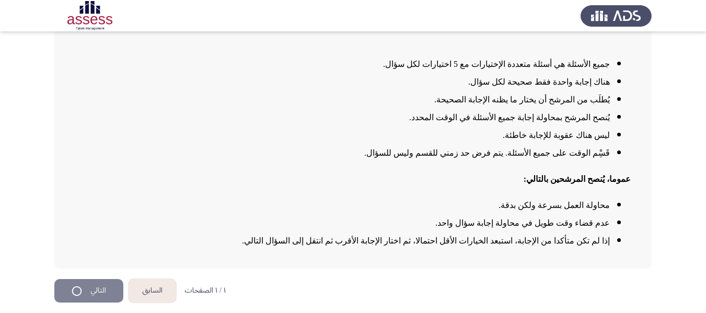
scroll to position [0, 0]
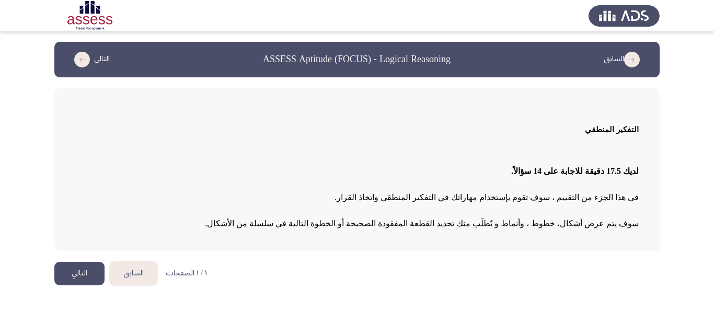
click at [71, 272] on button "التالي" at bounding box center [79, 274] width 50 height 24
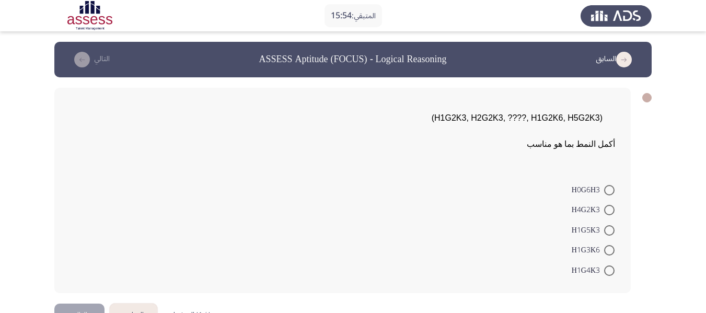
scroll to position [32, 0]
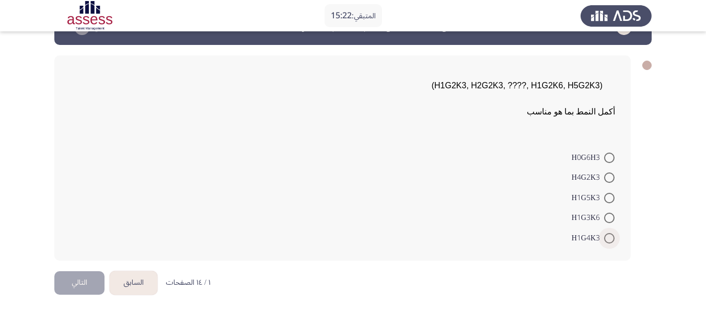
click at [608, 238] on span at bounding box center [609, 238] width 10 height 10
click at [608, 238] on input "H1G4K3" at bounding box center [609, 238] width 10 height 10
radio input "true"
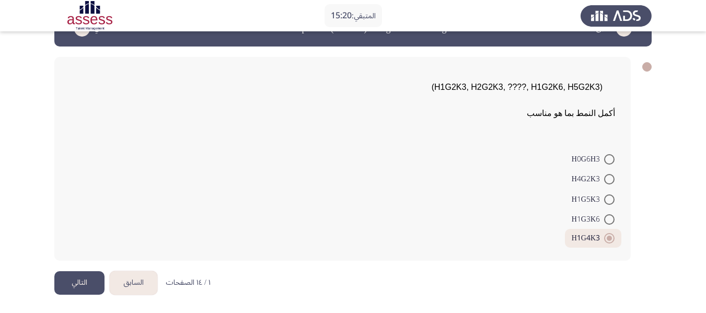
click at [70, 281] on button "التالي" at bounding box center [79, 283] width 50 height 24
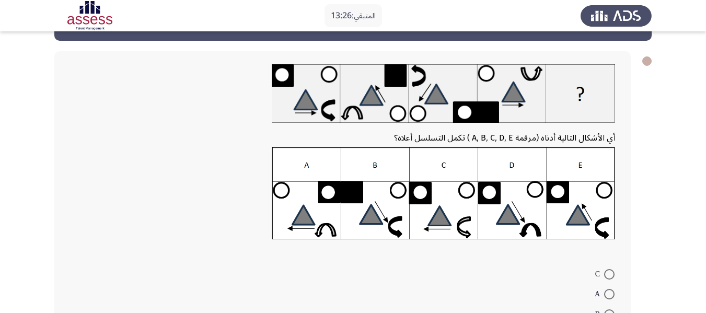
scroll to position [37, 0]
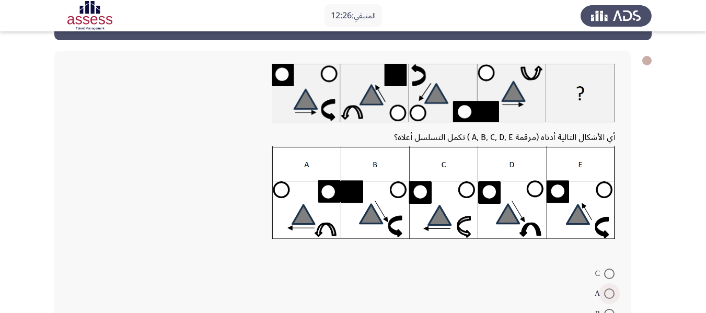
click at [611, 295] on span at bounding box center [609, 293] width 10 height 10
click at [611, 295] on input "A" at bounding box center [609, 293] width 10 height 10
radio input "true"
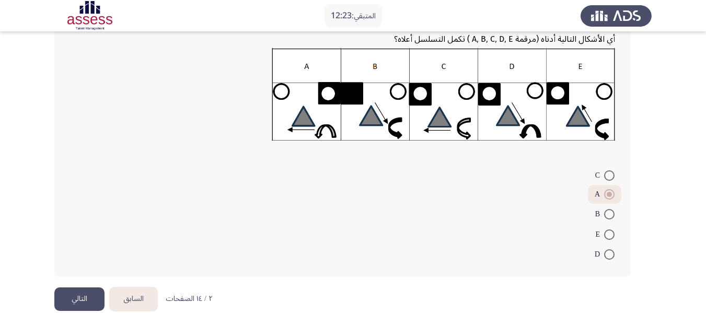
scroll to position [152, 0]
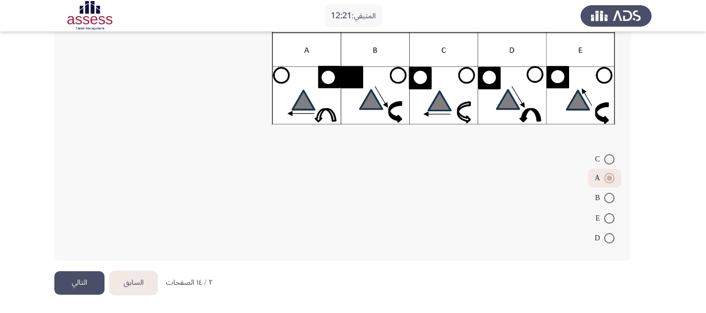
click at [93, 277] on button "التالي" at bounding box center [79, 283] width 50 height 24
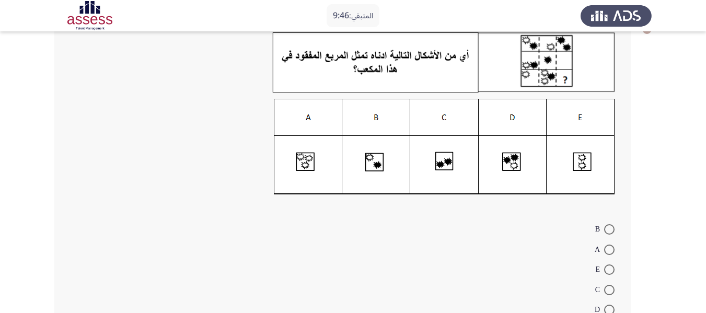
scroll to position [69, 0]
click at [609, 232] on span at bounding box center [609, 229] width 10 height 10
click at [609, 232] on input "B" at bounding box center [609, 229] width 10 height 10
radio input "true"
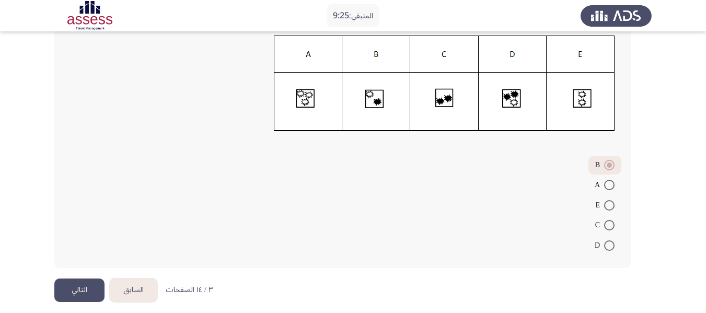
scroll to position [139, 0]
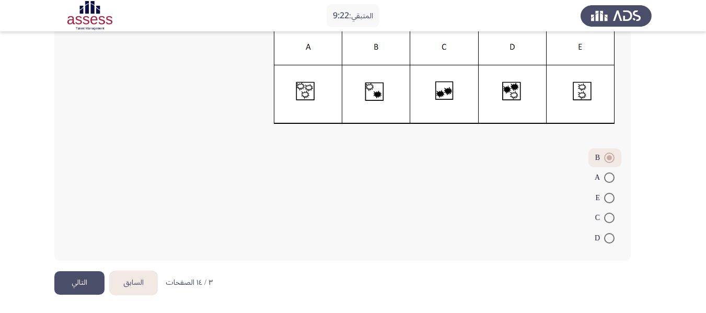
click at [74, 280] on button "التالي" at bounding box center [79, 283] width 50 height 24
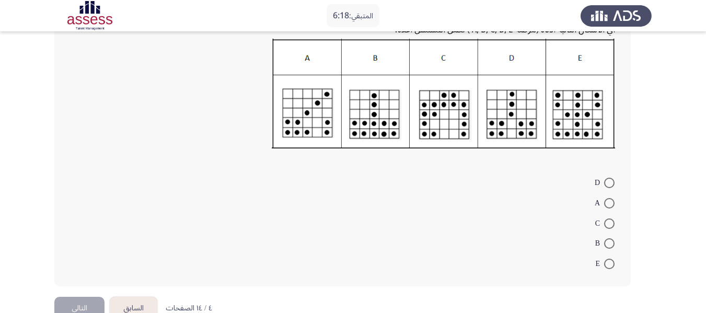
scroll to position [162, 0]
click at [612, 222] on span at bounding box center [609, 223] width 10 height 10
click at [612, 222] on input "C" at bounding box center [609, 223] width 10 height 10
radio input "true"
click at [81, 304] on button "التالي" at bounding box center [79, 307] width 50 height 24
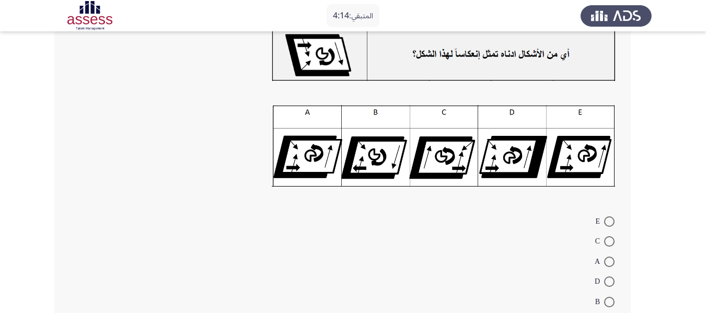
scroll to position [73, 0]
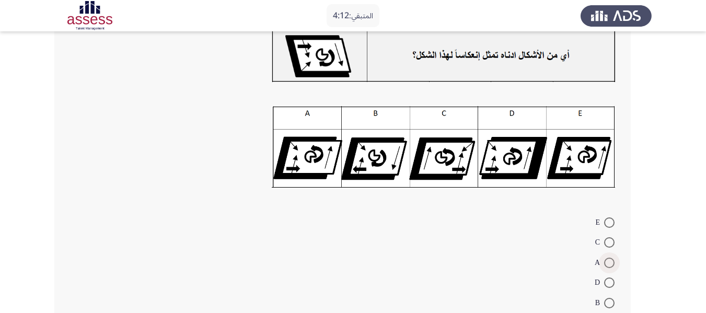
click at [607, 265] on span at bounding box center [609, 263] width 10 height 10
click at [607, 265] on input "A" at bounding box center [609, 263] width 10 height 10
radio input "true"
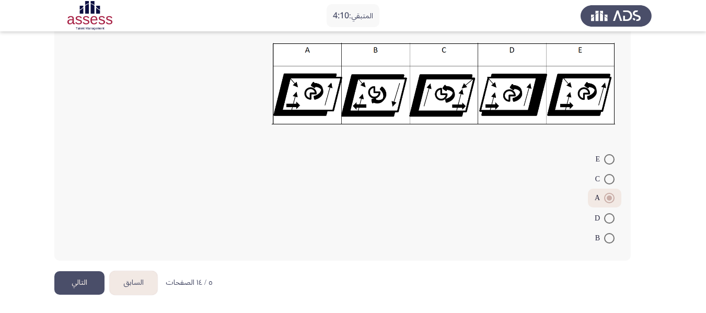
click at [80, 280] on button "التالي" at bounding box center [79, 283] width 50 height 24
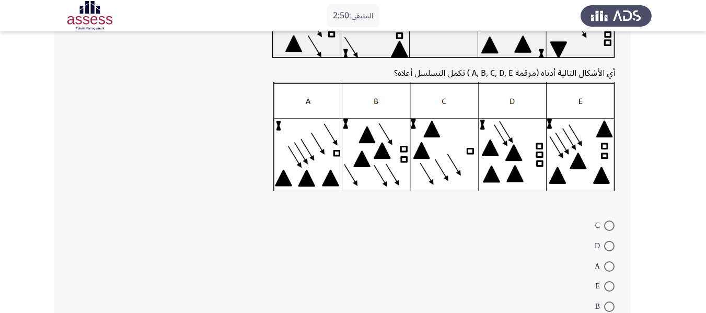
scroll to position [121, 0]
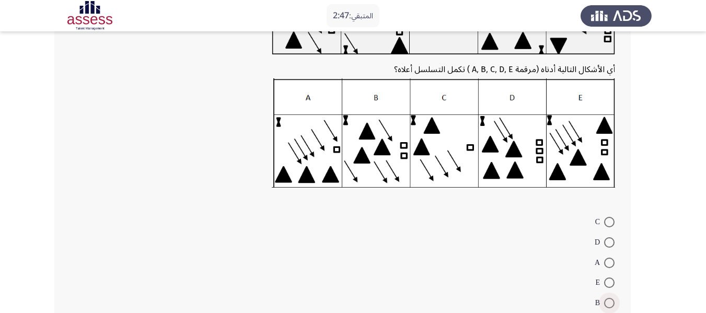
click at [610, 302] on span at bounding box center [609, 303] width 10 height 10
click at [610, 302] on input "B" at bounding box center [609, 303] width 10 height 10
radio input "true"
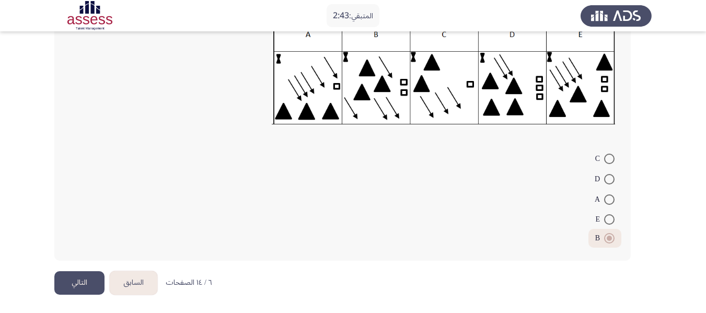
click at [79, 283] on button "التالي" at bounding box center [79, 283] width 50 height 24
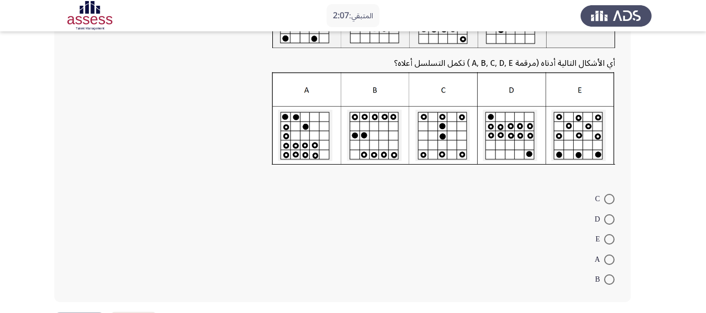
scroll to position [114, 0]
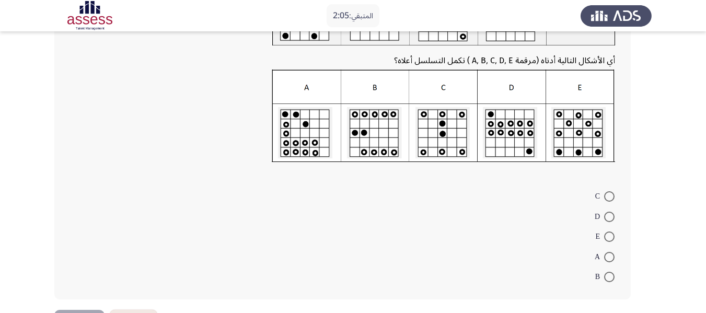
click at [606, 219] on span at bounding box center [609, 217] width 10 height 10
click at [606, 219] on input "D" at bounding box center [609, 217] width 10 height 10
radio input "true"
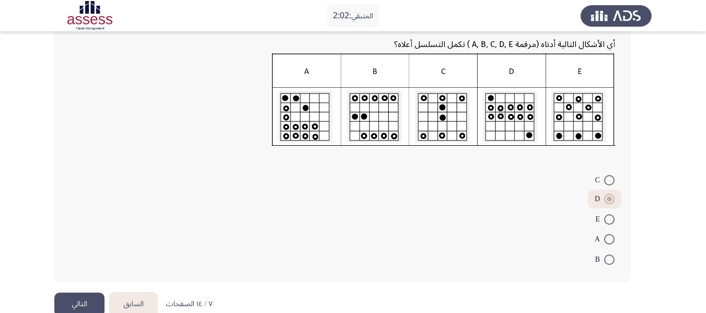
scroll to position [152, 0]
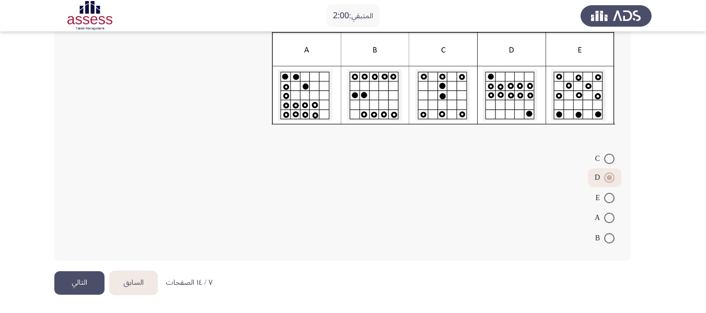
click at [79, 285] on button "التالي" at bounding box center [79, 283] width 50 height 24
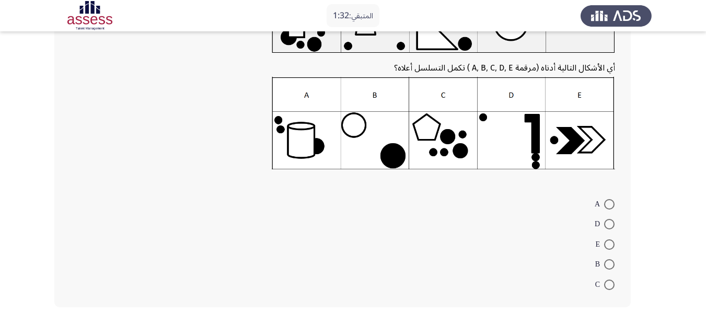
scroll to position [118, 0]
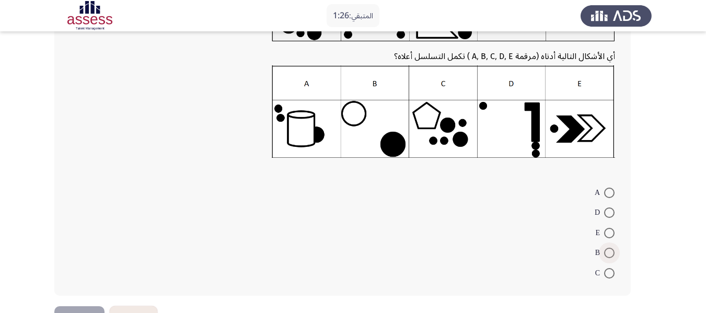
click at [609, 258] on span at bounding box center [609, 253] width 10 height 10
click at [609, 258] on input "B" at bounding box center [609, 253] width 10 height 10
radio input "true"
click at [76, 308] on button "التالي" at bounding box center [79, 317] width 50 height 24
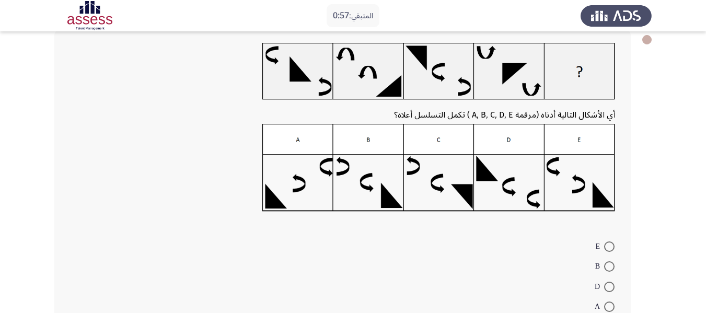
scroll to position [110, 0]
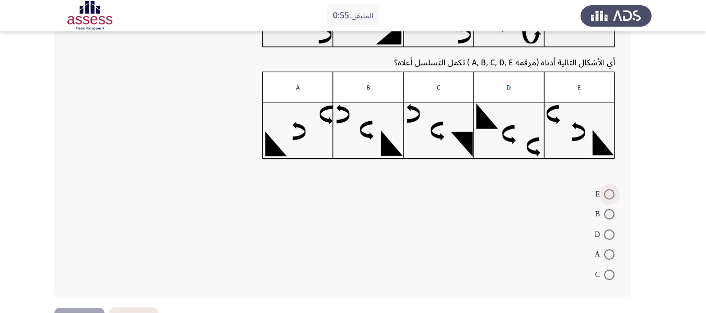
click at [607, 193] on span at bounding box center [609, 194] width 10 height 10
click at [607, 193] on input "E" at bounding box center [609, 194] width 10 height 10
radio input "true"
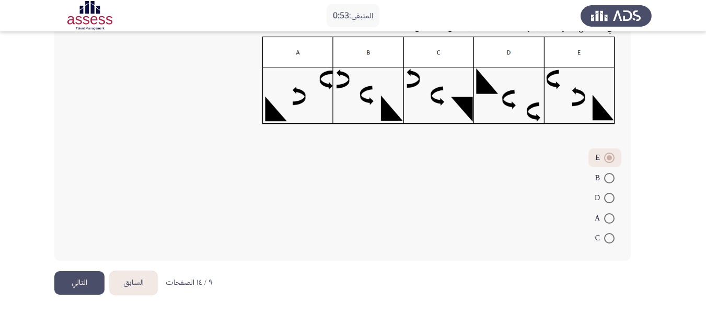
click at [72, 283] on button "التالي" at bounding box center [79, 283] width 50 height 24
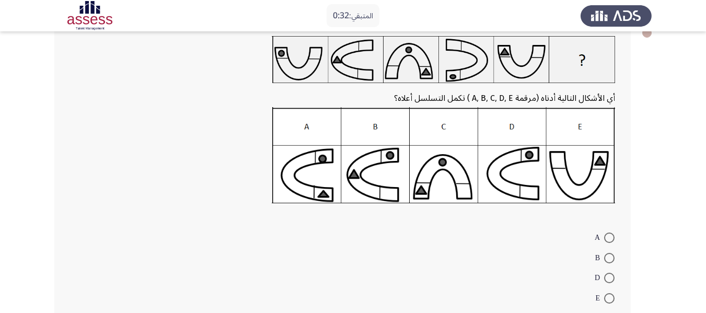
scroll to position [70, 0]
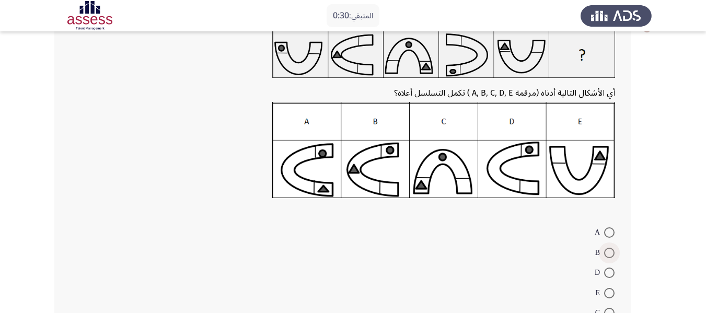
click at [612, 253] on span at bounding box center [609, 253] width 10 height 10
click at [612, 253] on input "B" at bounding box center [609, 253] width 10 height 10
radio input "true"
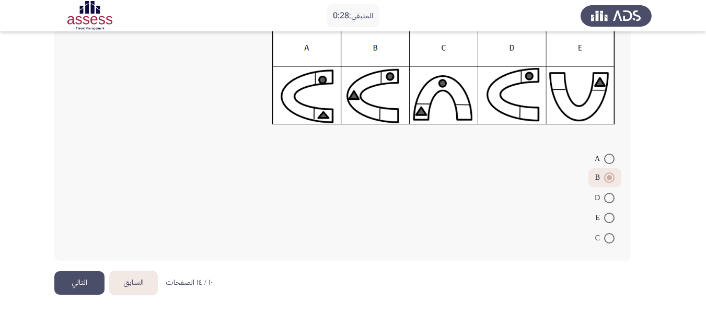
click at [77, 272] on button "التالي" at bounding box center [79, 283] width 50 height 24
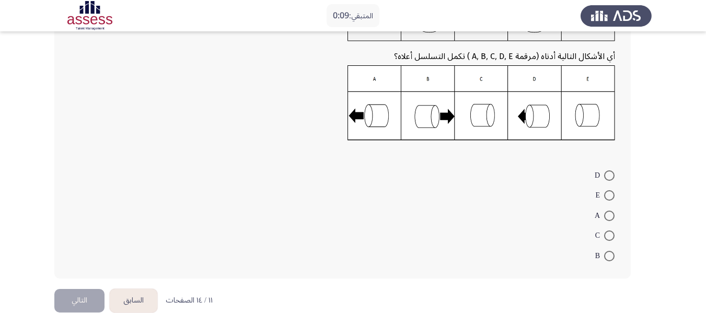
scroll to position [106, 0]
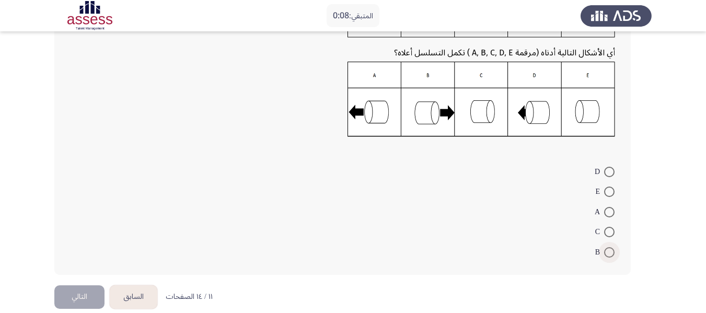
click at [603, 251] on span "B" at bounding box center [599, 252] width 9 height 13
click at [604, 251] on input "B" at bounding box center [609, 252] width 10 height 10
radio input "true"
click at [609, 175] on span at bounding box center [609, 172] width 10 height 10
click at [609, 175] on input "D" at bounding box center [609, 172] width 10 height 10
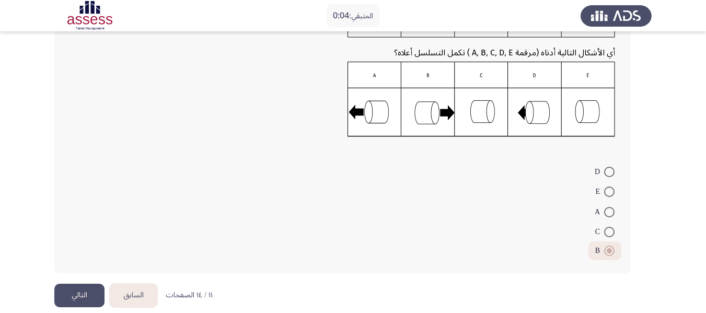
radio input "true"
click at [84, 304] on button "التالي" at bounding box center [79, 296] width 50 height 24
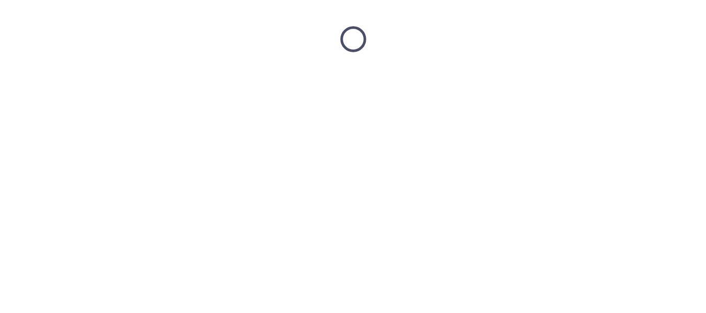
scroll to position [0, 0]
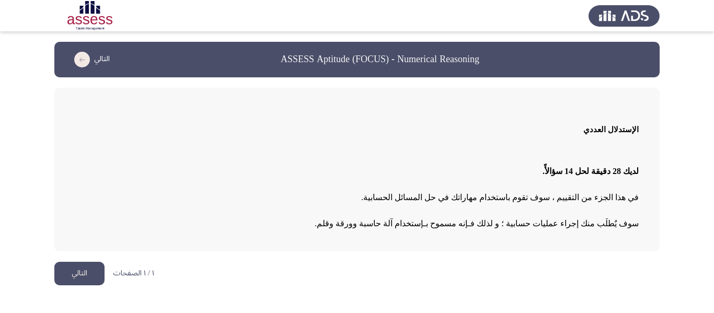
drag, startPoint x: 713, startPoint y: 113, endPoint x: 713, endPoint y: 169, distance: 55.4
click at [713, 169] on html "ASSESS Aptitude (FOCUS) - Numerical Reasoning التالي الإستدلال العددي لديك 28 د…" at bounding box center [357, 148] width 714 height 296
click at [83, 271] on button "التالي" at bounding box center [79, 274] width 50 height 24
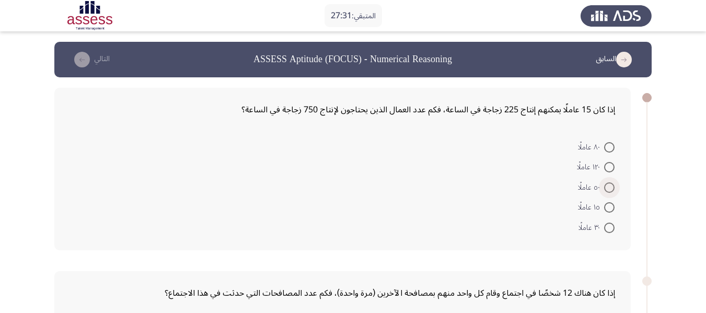
click at [595, 186] on span "٥٠ عاملًا" at bounding box center [591, 187] width 26 height 13
click at [604, 186] on input "٥٠ عاملًا" at bounding box center [609, 187] width 10 height 10
radio input "true"
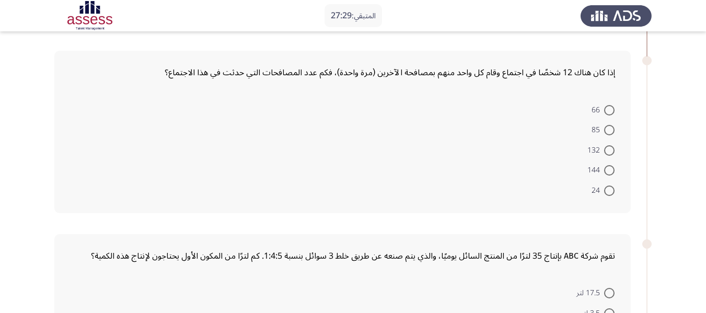
scroll to position [220, 0]
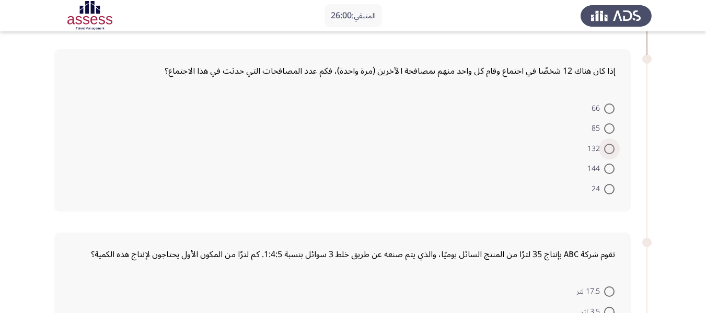
click at [611, 149] on span at bounding box center [609, 149] width 10 height 10
click at [611, 149] on input "132" at bounding box center [609, 149] width 10 height 10
radio input "true"
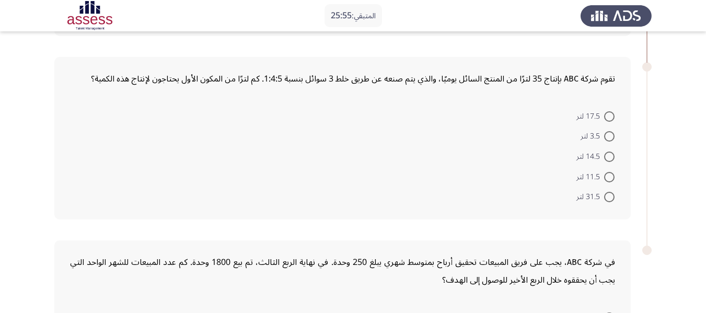
scroll to position [398, 0]
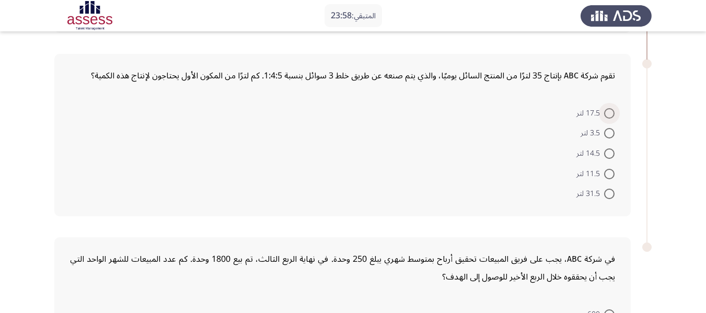
click at [606, 115] on span at bounding box center [609, 113] width 10 height 10
click at [606, 115] on input "17.5 لتر" at bounding box center [609, 113] width 10 height 10
radio input "true"
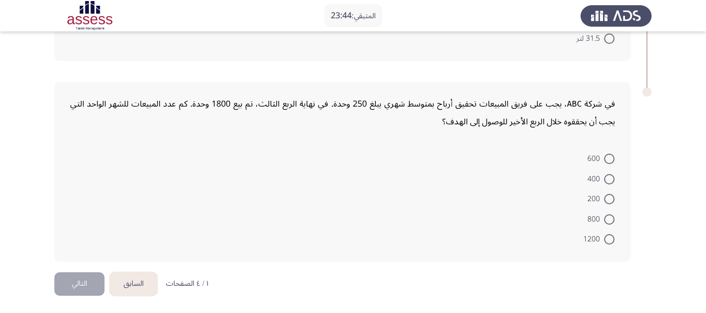
scroll to position [553, 0]
click at [609, 235] on span at bounding box center [609, 238] width 10 height 10
click at [609, 235] on input "1200" at bounding box center [609, 238] width 10 height 10
radio input "true"
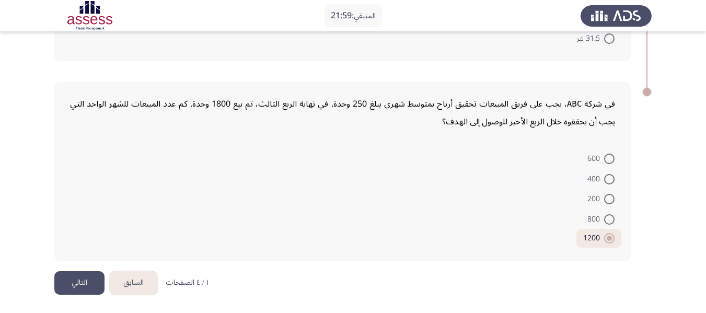
click at [67, 285] on button "التالي" at bounding box center [79, 283] width 50 height 24
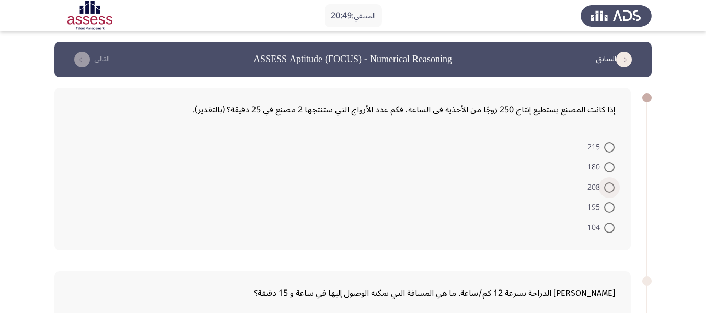
click at [611, 189] on span at bounding box center [609, 187] width 10 height 10
click at [611, 189] on input "208" at bounding box center [609, 187] width 10 height 10
radio input "true"
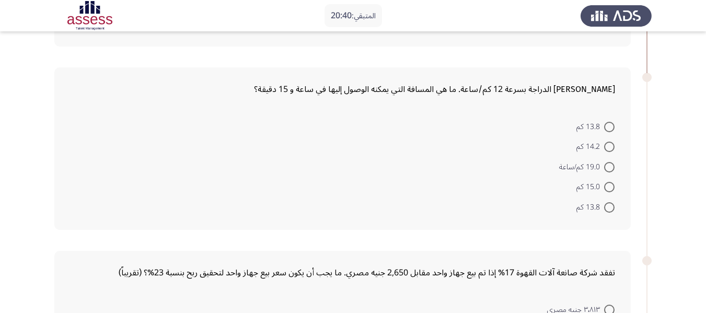
scroll to position [207, 0]
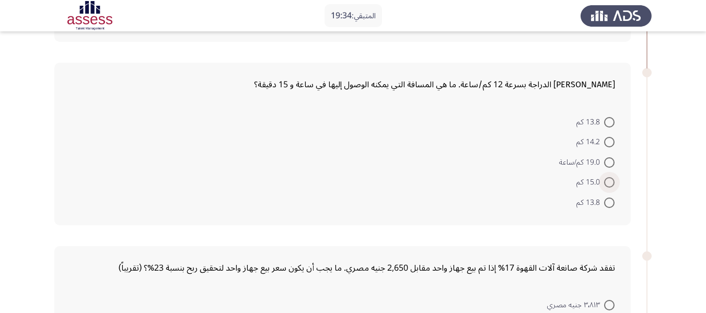
click at [606, 179] on span at bounding box center [609, 182] width 10 height 10
click at [606, 179] on input "15.0 كم" at bounding box center [609, 182] width 10 height 10
radio input "true"
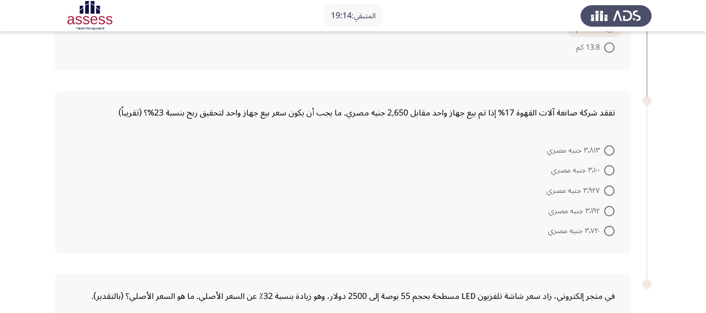
scroll to position [362, 0]
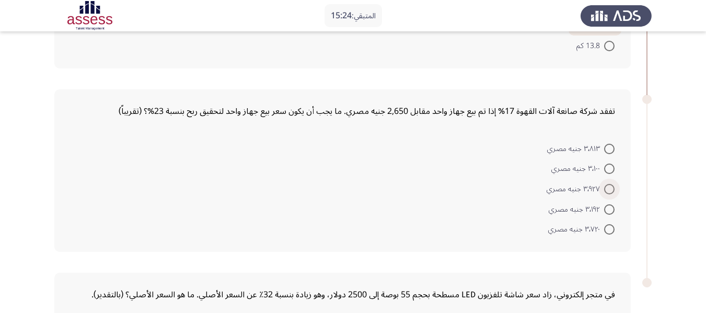
click at [609, 193] on span at bounding box center [609, 189] width 10 height 10
click at [609, 193] on input "٣٬٩٢٧ جنيه مصري" at bounding box center [609, 189] width 10 height 10
radio input "true"
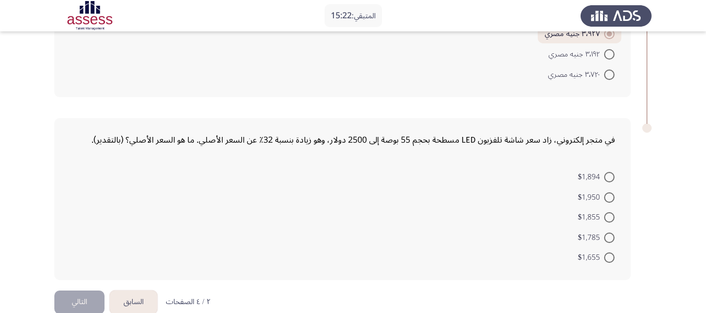
scroll to position [535, 0]
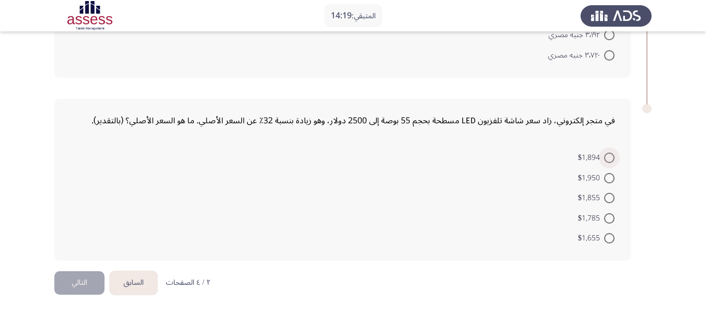
click at [610, 154] on span at bounding box center [609, 158] width 10 height 10
click at [610, 154] on input "$1,894" at bounding box center [609, 158] width 10 height 10
radio input "true"
click at [87, 284] on button "التالي" at bounding box center [79, 283] width 50 height 24
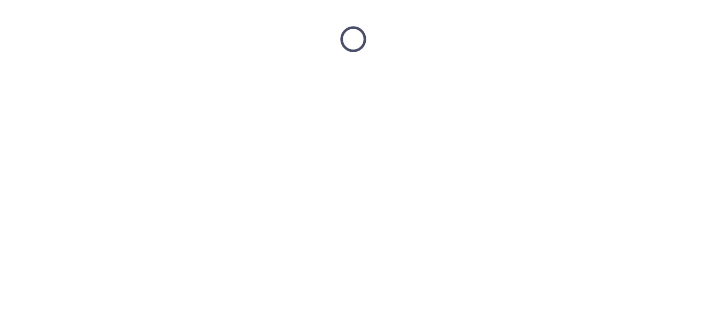
scroll to position [0, 0]
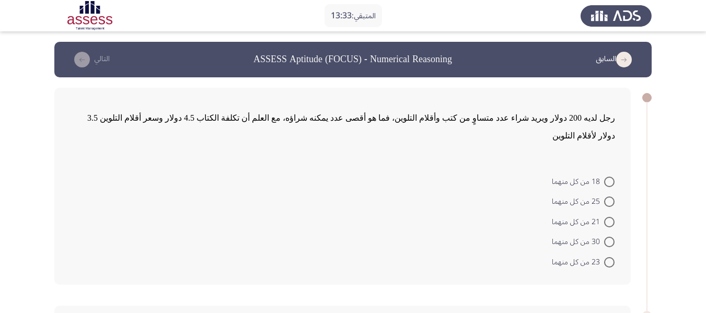
click at [245, 122] on span "رجل لديه 200 دولار ويريد شراء عدد متساوٍ من كتب وأقلام التلوين، فما هو أقصى عدد…" at bounding box center [351, 126] width 528 height 27
click at [604, 196] on span at bounding box center [609, 201] width 10 height 10
click at [604, 196] on input "25 من كل منهما" at bounding box center [609, 201] width 10 height 10
radio input "true"
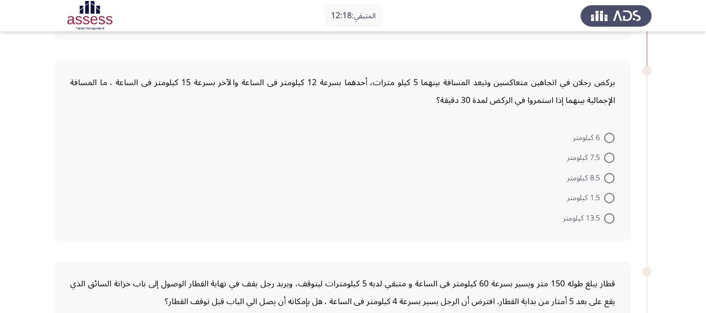
scroll to position [245, 0]
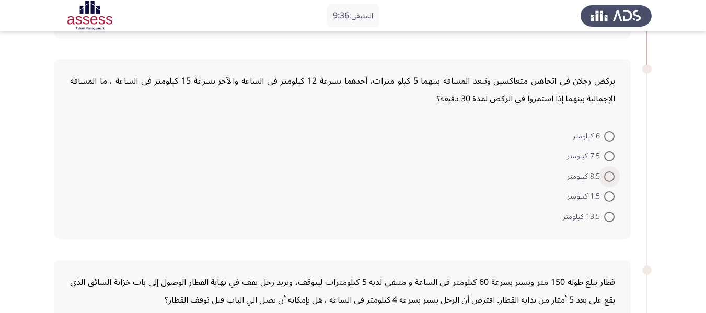
click at [613, 171] on span at bounding box center [609, 176] width 10 height 10
click at [613, 171] on input "8.5 كيلومتر" at bounding box center [609, 176] width 10 height 10
radio input "true"
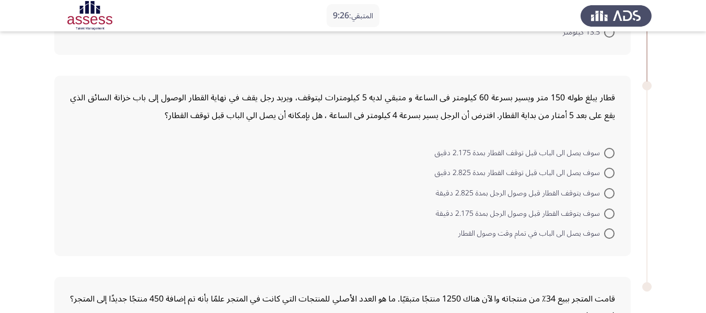
scroll to position [435, 0]
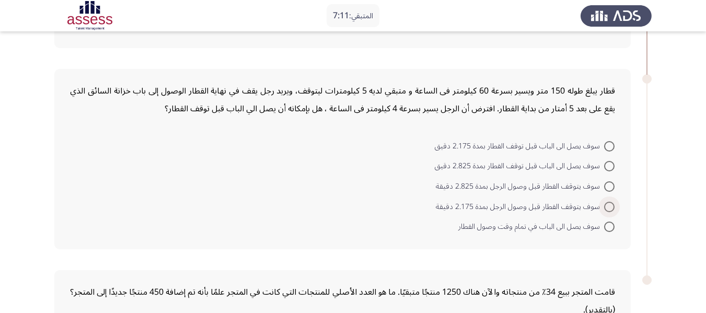
click at [607, 202] on span at bounding box center [609, 207] width 10 height 10
click at [607, 202] on input "سوف يتوقف القطار قبل وصول الرجل بمدة 2.175 دقيقة" at bounding box center [609, 207] width 10 height 10
radio input "true"
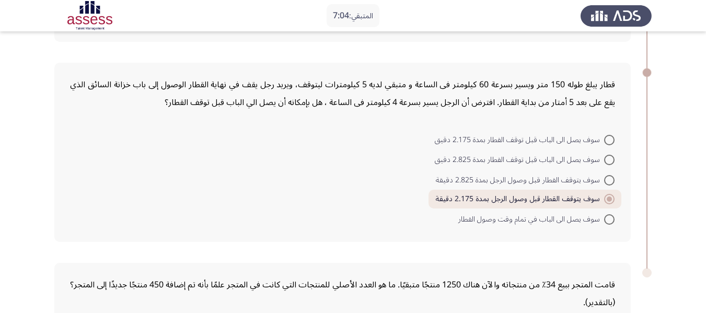
scroll to position [439, 0]
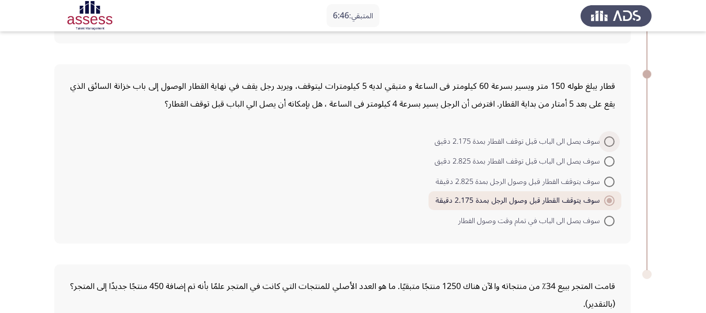
click at [609, 136] on span at bounding box center [609, 141] width 10 height 10
click at [609, 136] on input "سوف يصل الى الباب قبل توقف القطار بمدة 2.175 دقيق" at bounding box center [609, 141] width 10 height 10
radio input "true"
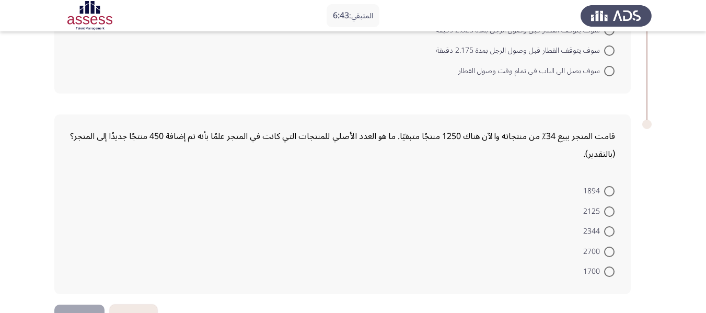
scroll to position [605, 0]
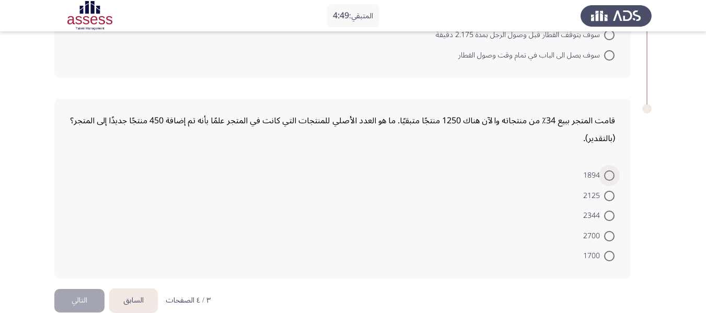
click at [609, 170] on span at bounding box center [609, 175] width 10 height 10
click at [609, 170] on input "1894" at bounding box center [609, 175] width 10 height 10
radio input "true"
click at [609, 211] on span at bounding box center [609, 216] width 10 height 10
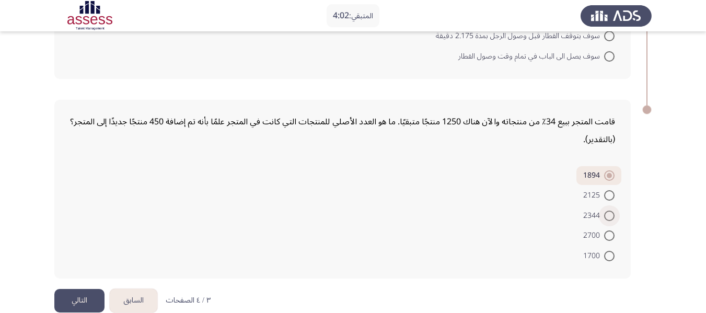
click at [609, 211] on input "2344" at bounding box center [609, 216] width 10 height 10
radio input "true"
click at [611, 171] on span at bounding box center [609, 176] width 10 height 10
click at [611, 171] on input "1894" at bounding box center [609, 176] width 10 height 10
radio input "true"
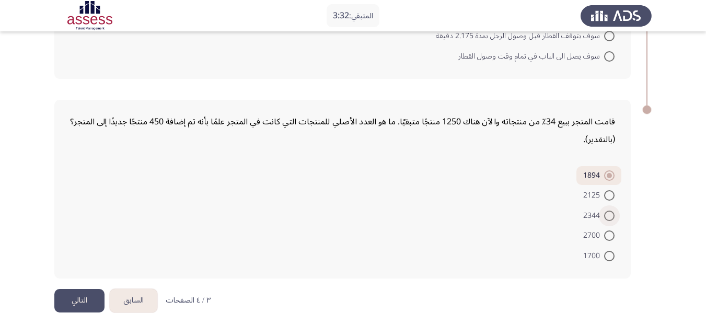
click at [594, 210] on span "2344" at bounding box center [593, 216] width 21 height 13
click at [604, 211] on input "2344" at bounding box center [609, 216] width 10 height 10
radio input "true"
click at [70, 289] on button "التالي" at bounding box center [79, 301] width 50 height 24
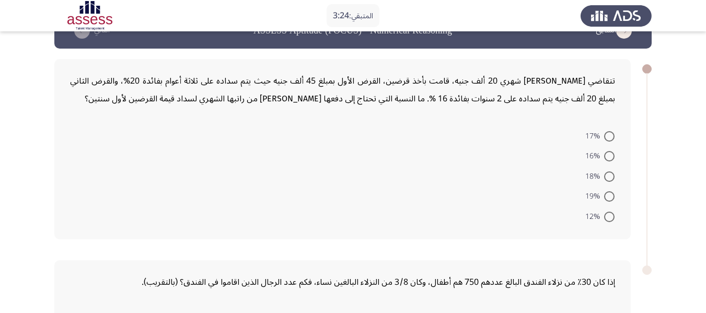
scroll to position [0, 0]
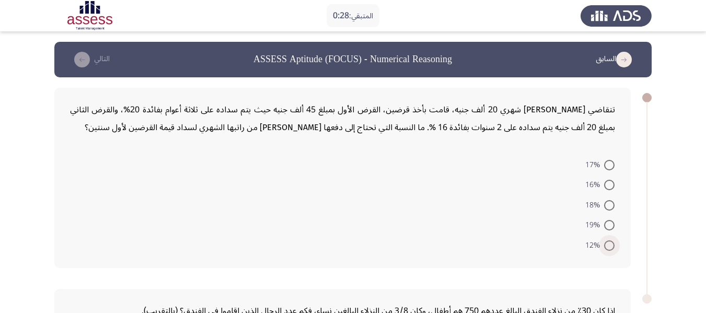
click at [606, 241] on span at bounding box center [609, 245] width 10 height 10
click at [606, 241] on input "12%" at bounding box center [609, 245] width 10 height 10
radio input "true"
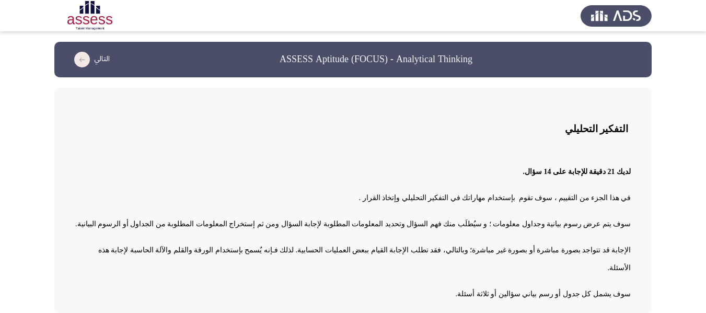
scroll to position [27, 0]
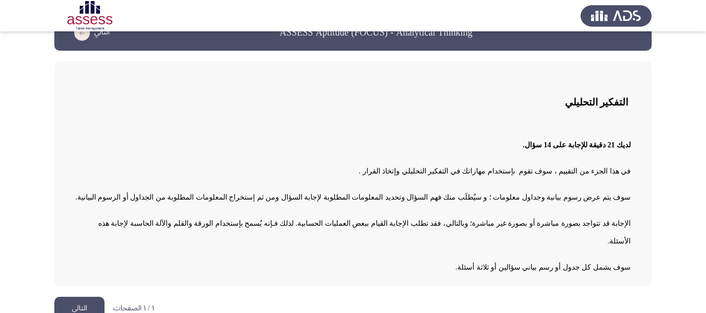
click at [79, 297] on button "التالي" at bounding box center [79, 309] width 50 height 24
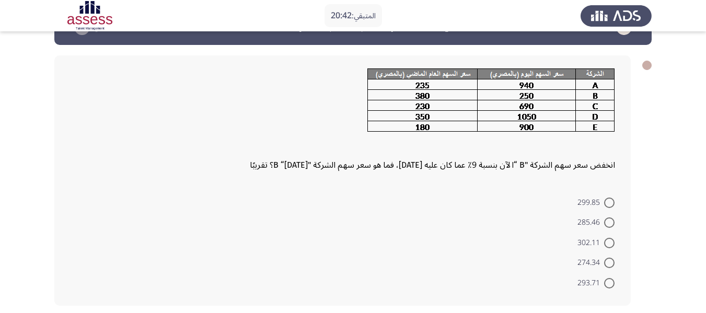
scroll to position [31, 0]
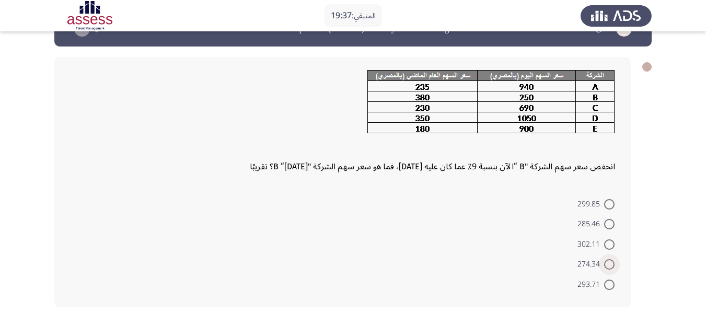
click at [608, 268] on span at bounding box center [609, 264] width 10 height 10
click at [608, 268] on input "274.34" at bounding box center [609, 264] width 10 height 10
radio input "true"
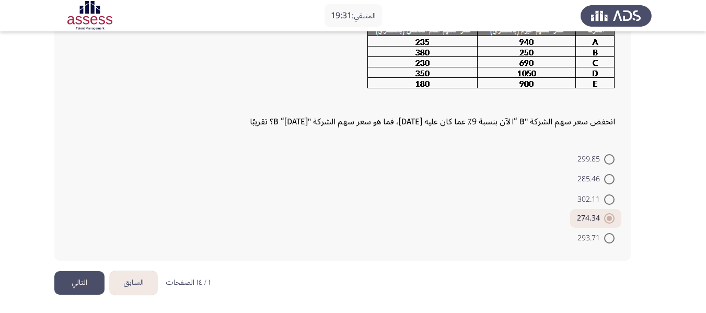
click at [90, 289] on button "التالي" at bounding box center [79, 283] width 50 height 24
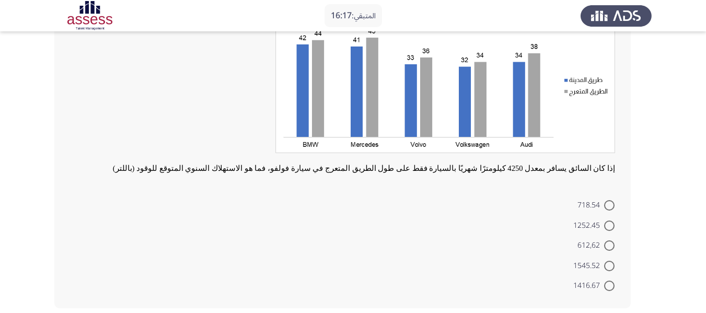
scroll to position [123, 0]
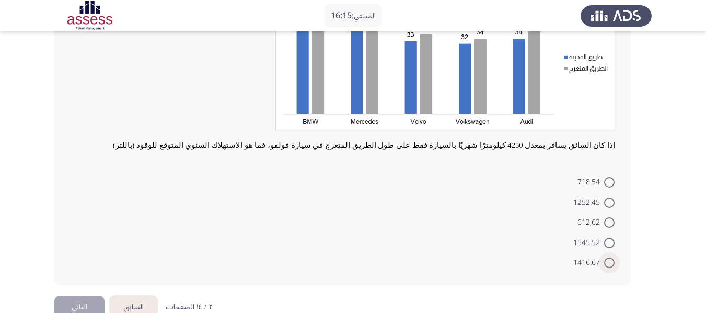
click at [607, 265] on span at bounding box center [609, 263] width 10 height 10
click at [607, 265] on input "1416.67" at bounding box center [609, 263] width 10 height 10
radio input "true"
click at [80, 301] on button "التالي" at bounding box center [79, 307] width 50 height 24
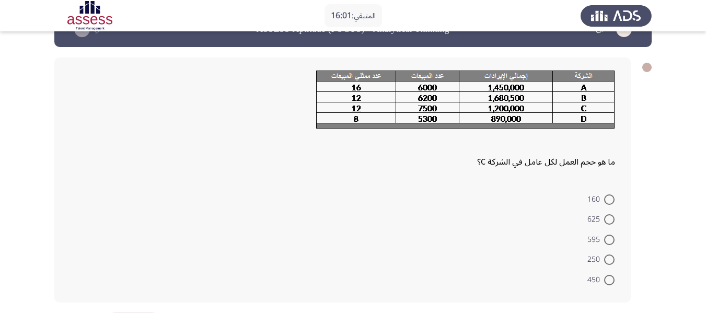
scroll to position [31, 0]
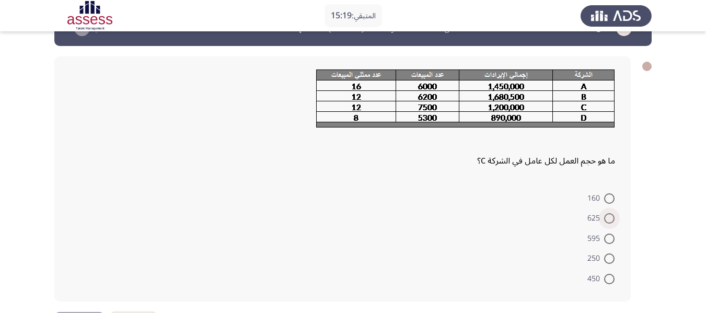
click at [608, 221] on span at bounding box center [609, 218] width 10 height 10
click at [608, 221] on input "625" at bounding box center [609, 218] width 10 height 10
radio input "true"
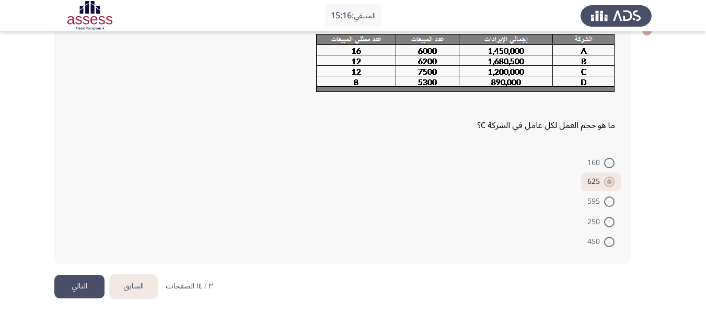
scroll to position [71, 0]
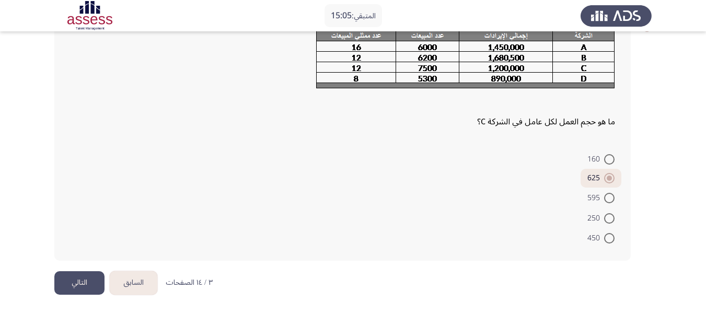
click at [77, 281] on button "التالي" at bounding box center [79, 283] width 50 height 24
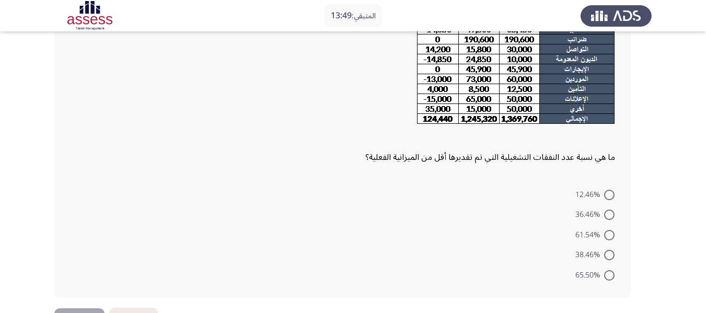
scroll to position [121, 0]
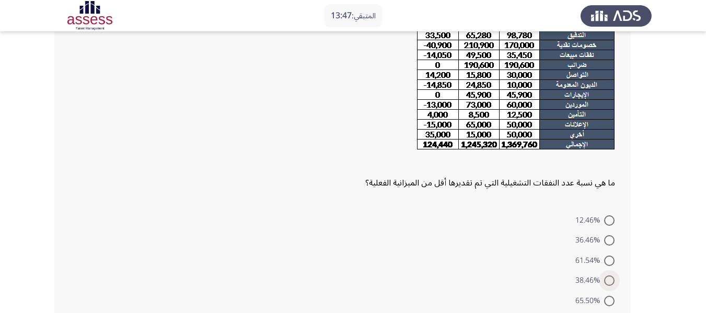
click at [613, 276] on span at bounding box center [609, 280] width 10 height 10
click at [613, 276] on input "38.46%" at bounding box center [609, 280] width 10 height 10
radio input "true"
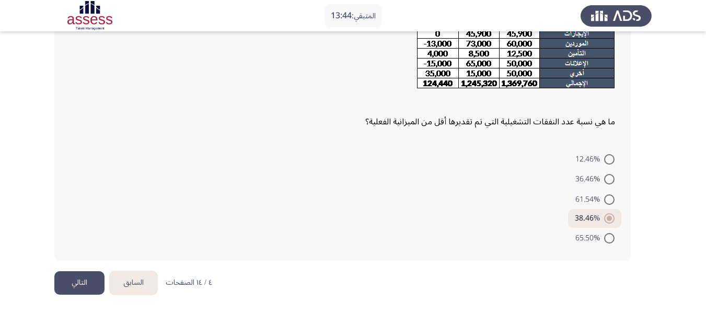
click at [72, 281] on button "التالي" at bounding box center [79, 283] width 50 height 24
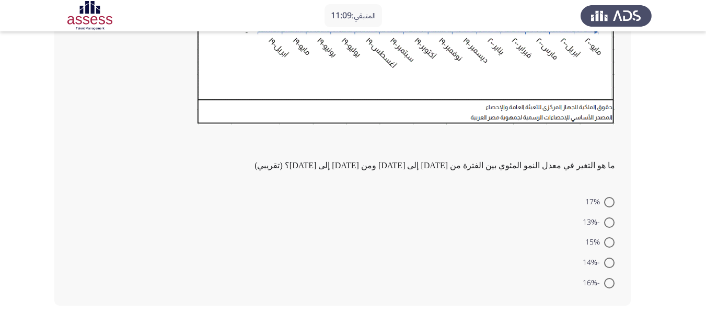
scroll to position [303, 0]
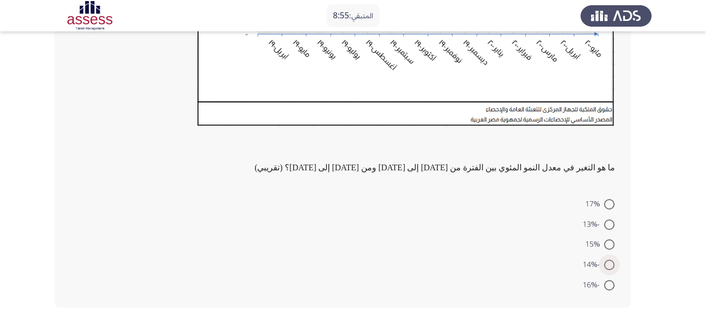
click at [608, 265] on span at bounding box center [609, 265] width 10 height 10
click at [608, 265] on input "-14%" at bounding box center [609, 265] width 10 height 10
radio input "true"
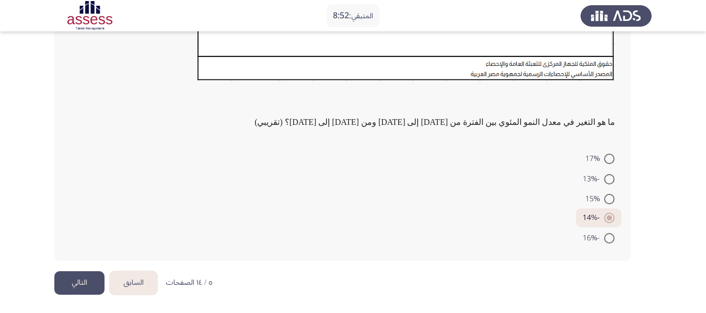
click at [69, 284] on button "التالي" at bounding box center [79, 283] width 50 height 24
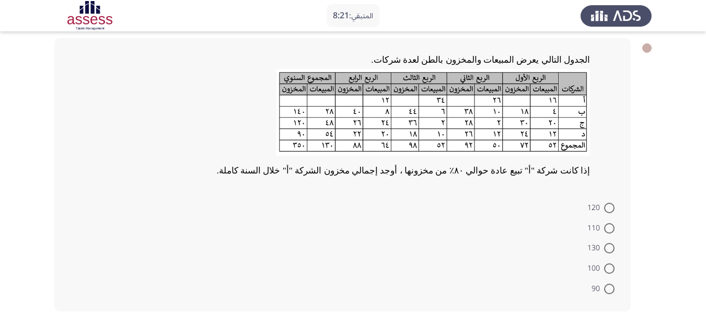
scroll to position [47, 0]
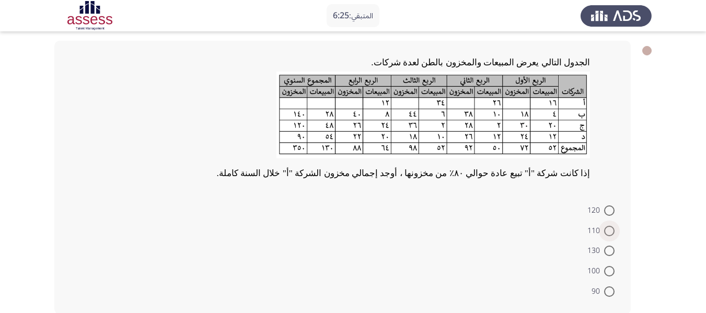
click at [604, 229] on span at bounding box center [609, 231] width 10 height 10
click at [604, 229] on input "110" at bounding box center [609, 231] width 10 height 10
radio input "true"
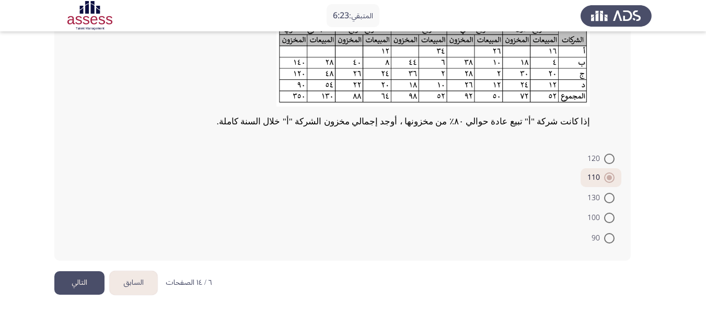
click at [95, 277] on button "التالي" at bounding box center [79, 283] width 50 height 24
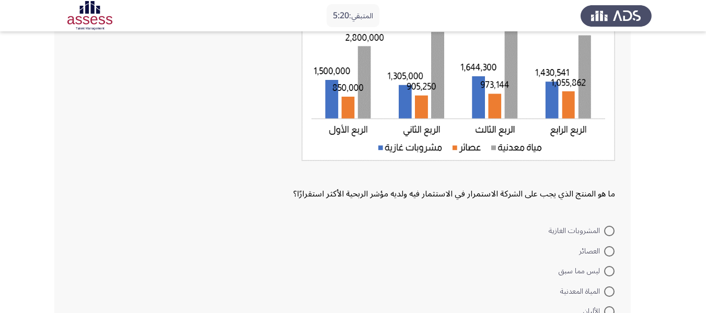
scroll to position [131, 0]
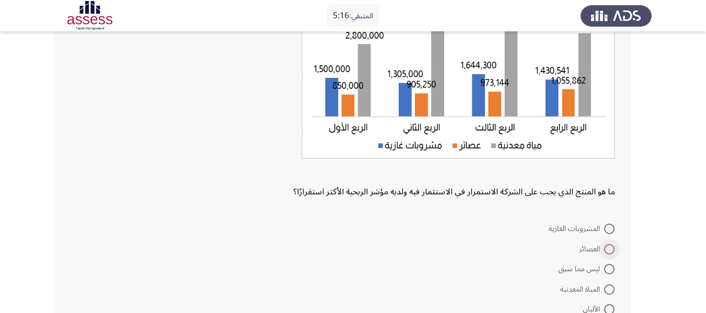
click at [606, 248] on span at bounding box center [609, 249] width 10 height 10
click at [606, 248] on input "العصائر" at bounding box center [609, 249] width 10 height 10
radio input "true"
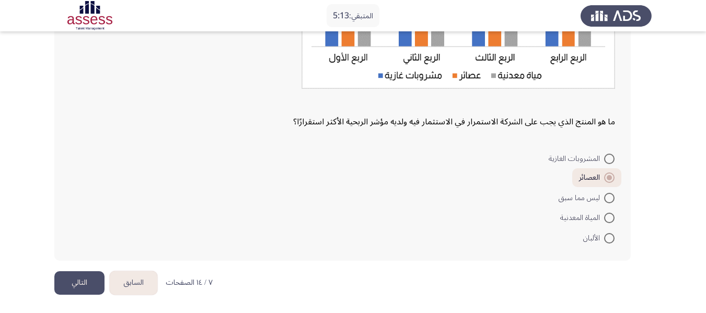
click at [64, 281] on button "التالي" at bounding box center [79, 283] width 50 height 24
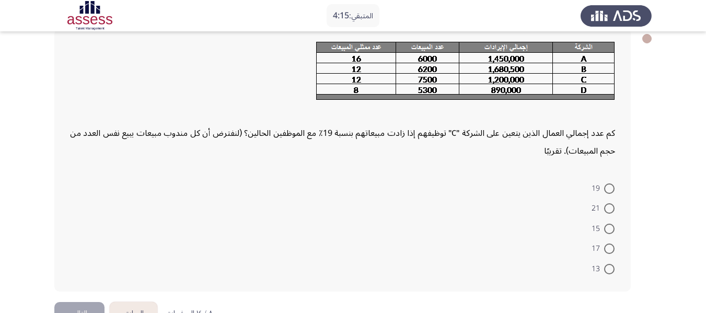
scroll to position [56, 0]
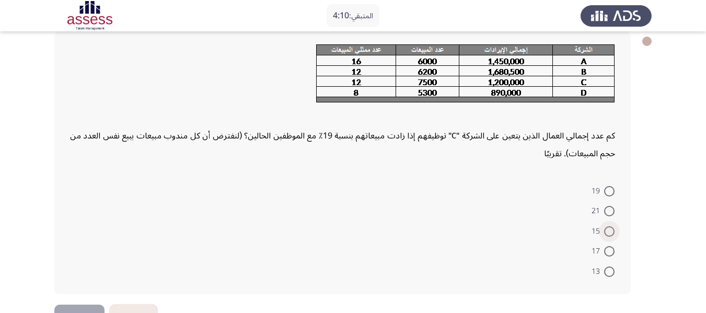
click at [607, 228] on span at bounding box center [609, 231] width 10 height 10
click at [607, 228] on input "15" at bounding box center [609, 231] width 10 height 10
radio input "true"
click at [88, 307] on button "التالي" at bounding box center [79, 315] width 50 height 24
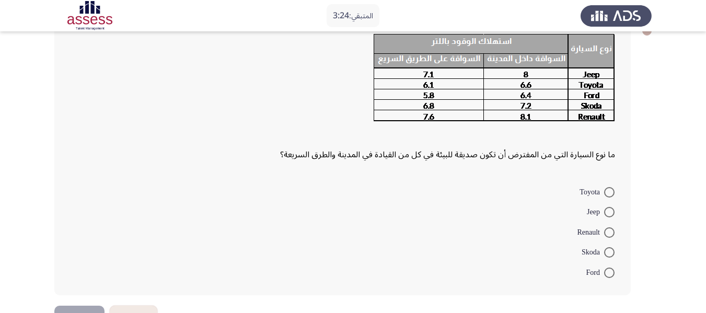
scroll to position [67, 0]
click at [604, 190] on span at bounding box center [609, 192] width 10 height 10
click at [604, 190] on input "Toyota" at bounding box center [609, 192] width 10 height 10
radio input "true"
drag, startPoint x: 697, startPoint y: 175, endPoint x: 711, endPoint y: 182, distance: 15.9
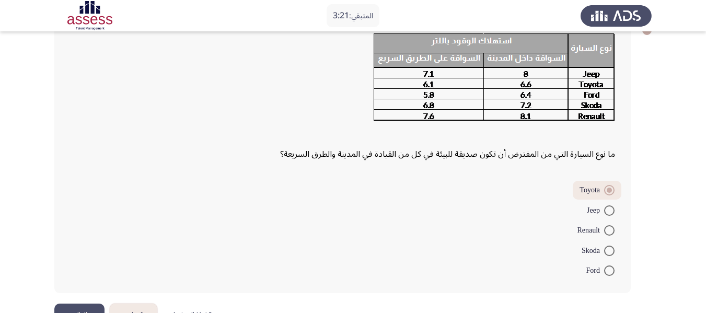
click at [706, 182] on html "المتبقي: 3:21 السابق ASSESS Aptitude (FOCUS) - Analytical Thinking التالي ما نو…" at bounding box center [353, 139] width 706 height 413
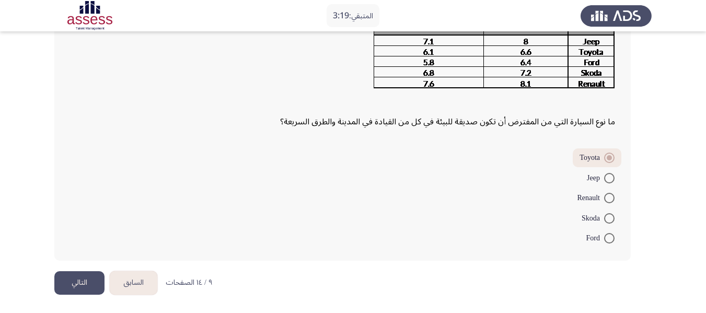
click at [72, 285] on button "التالي" at bounding box center [79, 283] width 50 height 24
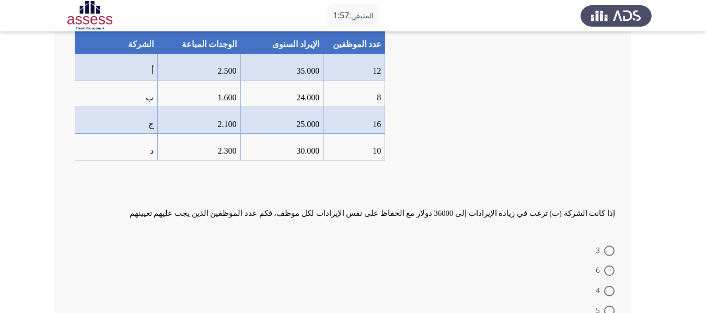
scroll to position [148, 0]
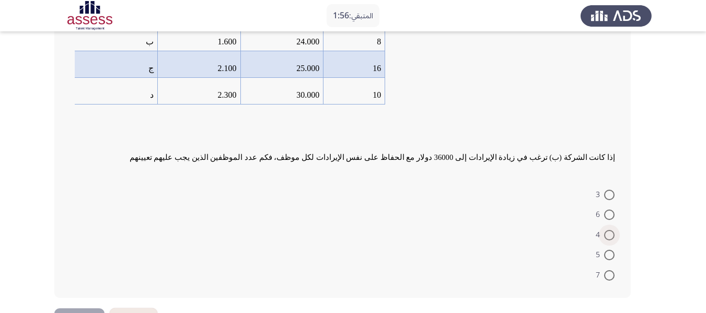
click at [606, 234] on span at bounding box center [609, 235] width 10 height 10
click at [606, 234] on input "4" at bounding box center [609, 235] width 10 height 10
radio input "true"
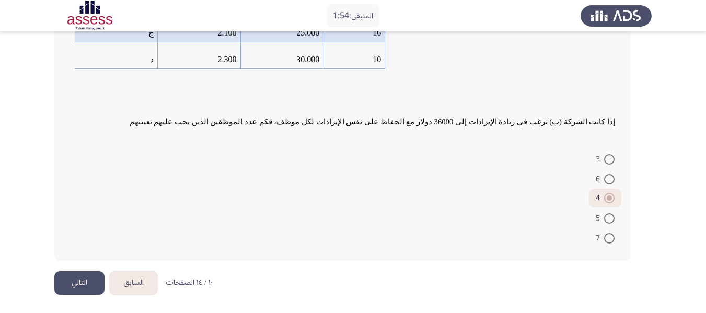
click at [77, 288] on button "التالي" at bounding box center [79, 283] width 50 height 24
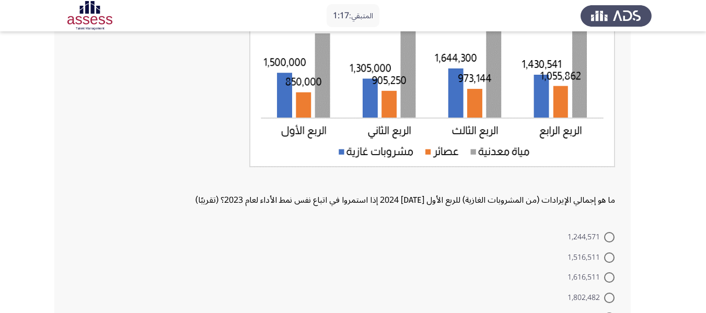
scroll to position [154, 0]
click at [607, 255] on span at bounding box center [609, 257] width 10 height 10
click at [607, 255] on input "1,516,511" at bounding box center [609, 257] width 10 height 10
radio input "true"
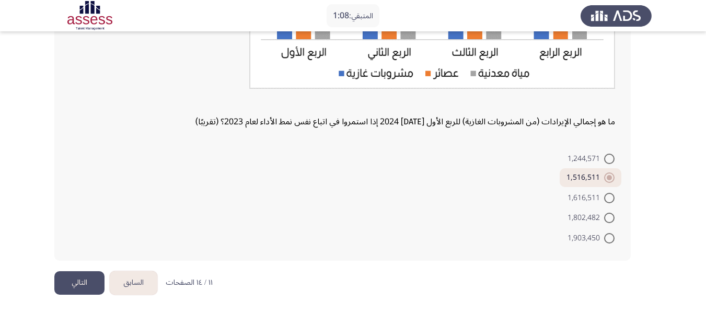
click at [96, 288] on button "التالي" at bounding box center [79, 283] width 50 height 24
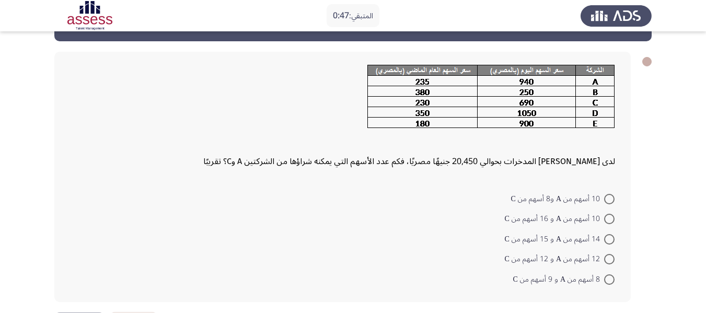
scroll to position [37, 0]
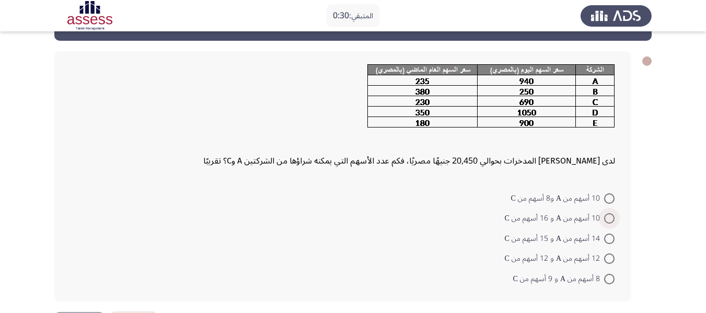
click at [607, 222] on span at bounding box center [609, 218] width 10 height 10
click at [607, 222] on input "10 أسهم من A و 16 أسهم من C" at bounding box center [609, 218] width 10 height 10
radio input "true"
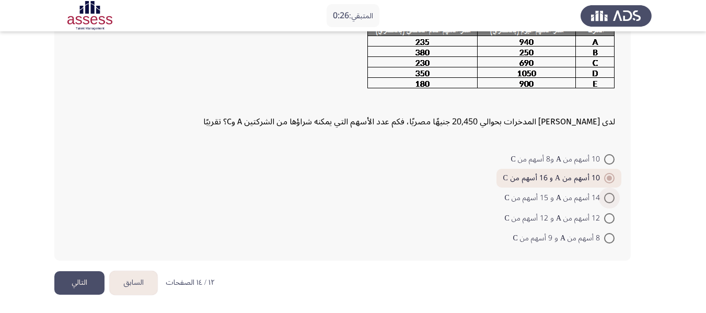
click at [610, 201] on span at bounding box center [609, 198] width 10 height 10
click at [610, 201] on input "14 أسهم من A و 15 أسهم من C" at bounding box center [609, 198] width 10 height 10
radio input "true"
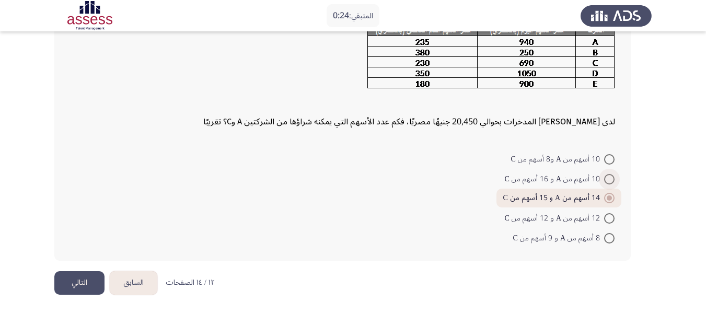
click at [609, 180] on span at bounding box center [609, 179] width 10 height 10
click at [609, 180] on input "10 أسهم من A و 16 أسهم من C" at bounding box center [609, 179] width 10 height 10
radio input "true"
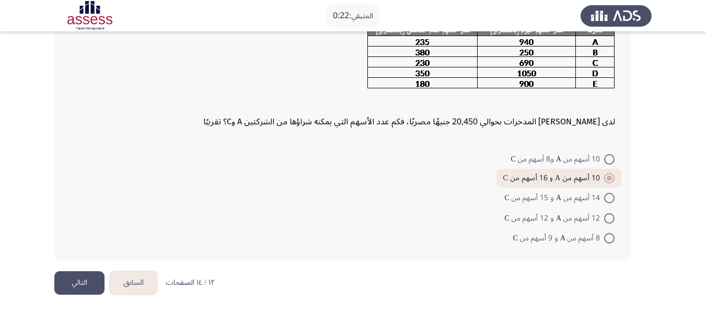
click at [80, 282] on button "التالي" at bounding box center [79, 283] width 50 height 24
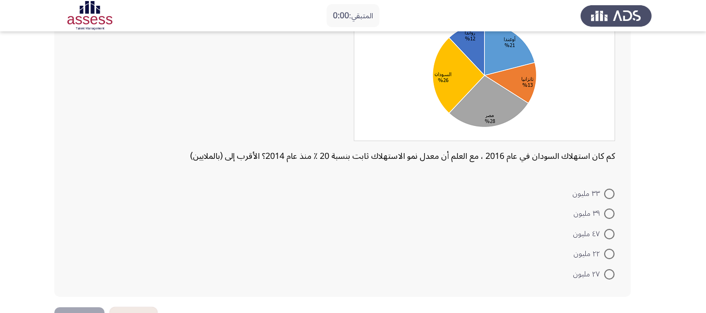
scroll to position [0, 0]
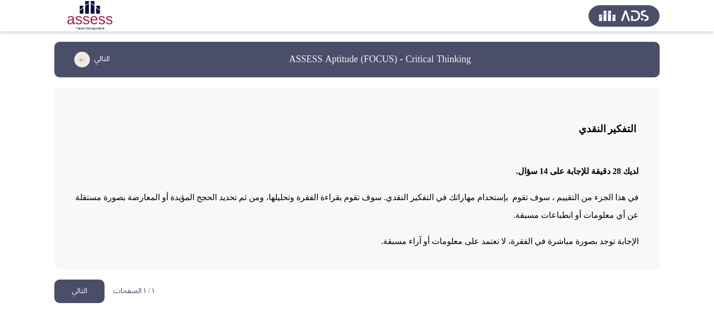
click at [76, 280] on button "التالي" at bounding box center [79, 292] width 50 height 24
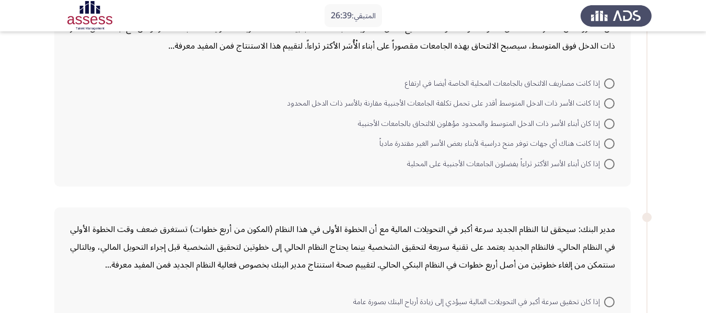
scroll to position [80, 0]
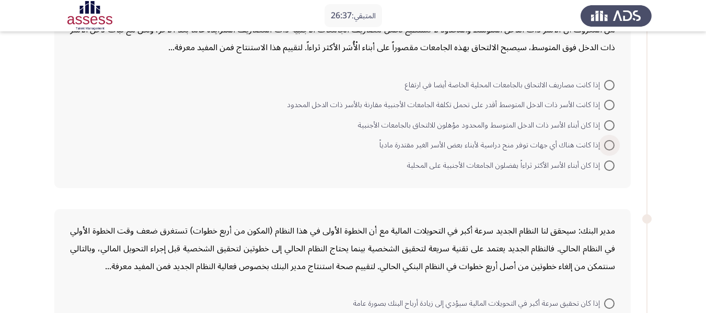
click at [610, 142] on span at bounding box center [609, 145] width 10 height 10
click at [610, 142] on input "إذا كانت هناك أي جهات توفر منح دراسية لأبناء بعض الأسر الغير مقتدرة مادياً" at bounding box center [609, 145] width 10 height 10
radio input "true"
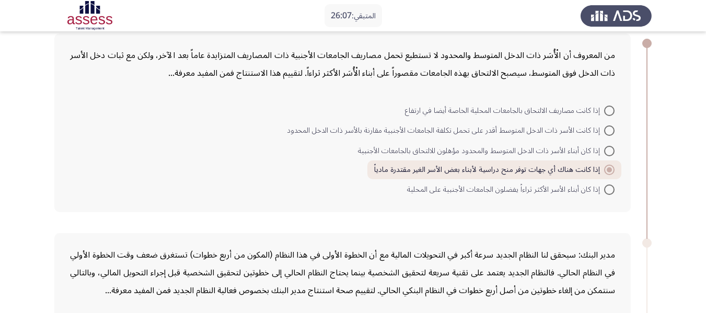
scroll to position [57, 0]
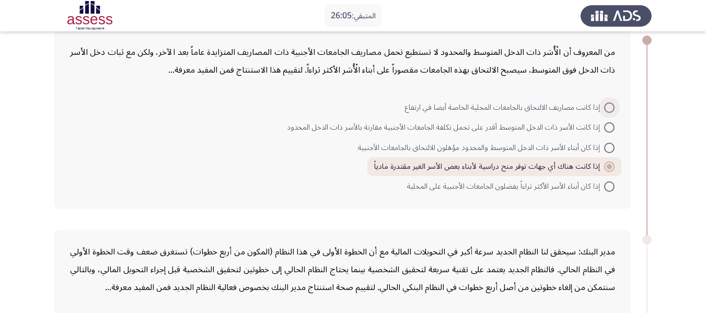
click at [608, 104] on span at bounding box center [609, 107] width 10 height 10
click at [608, 104] on input "إذا كانت مصاريف الالتحاق بالجامعات المحلية الخاصة أيضا في ارتفاع" at bounding box center [609, 107] width 10 height 10
radio input "true"
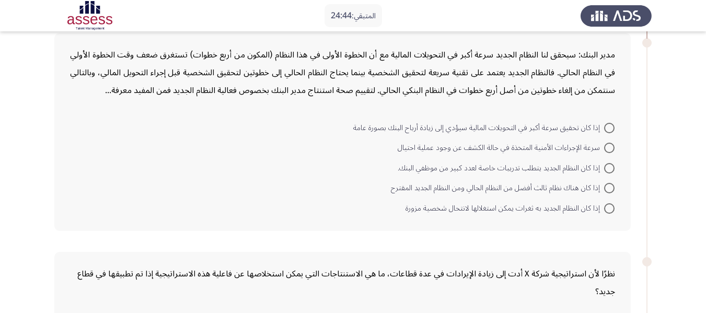
scroll to position [252, 0]
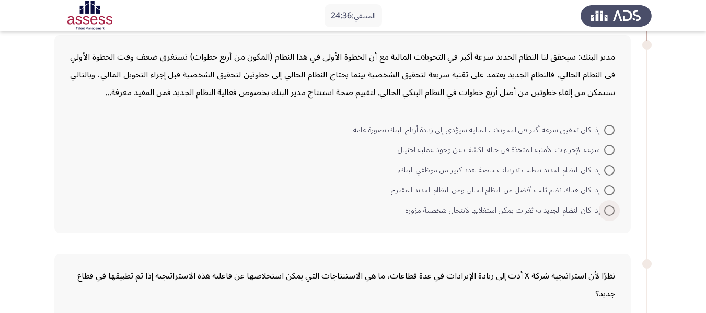
click at [611, 210] on span at bounding box center [609, 210] width 10 height 10
click at [611, 210] on input "إذا كان النظام الجديد به ثغرات يمكن استغلالها لانتحال شخصية مزورة" at bounding box center [609, 210] width 10 height 10
radio input "true"
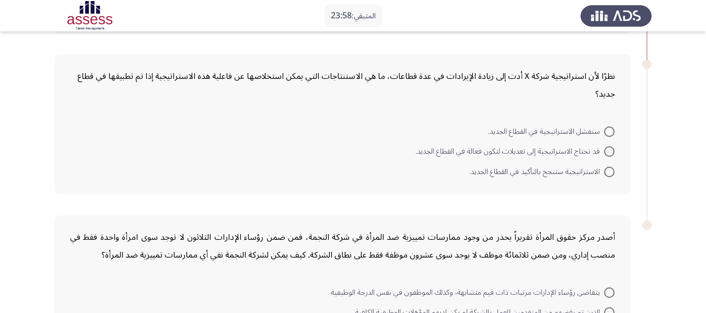
scroll to position [449, 0]
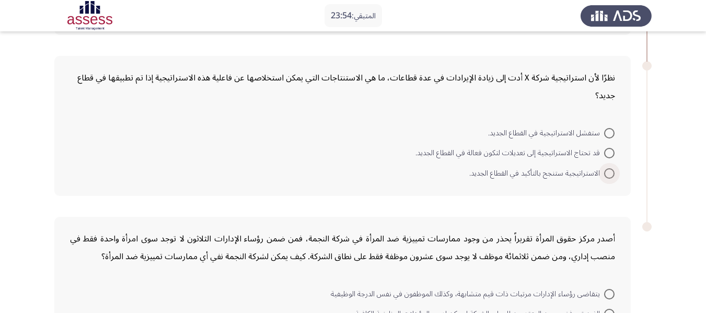
click at [610, 172] on span at bounding box center [609, 173] width 10 height 10
click at [610, 172] on input "الاستراتيجية ستنجح بالتأكيد في القطاع الجديد." at bounding box center [609, 173] width 10 height 10
radio input "true"
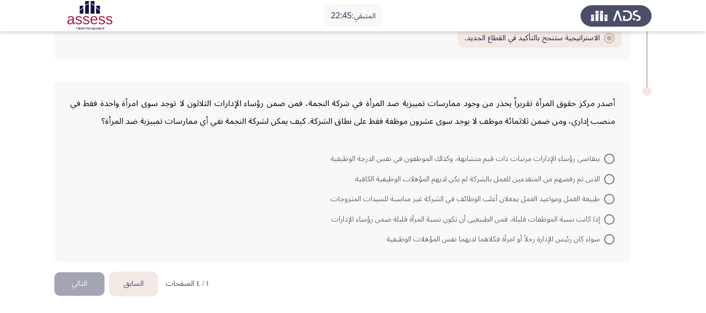
scroll to position [584, 0]
click at [611, 223] on span at bounding box center [609, 218] width 10 height 10
click at [611, 223] on input "إذا كانت نسبة الموظفات قليلة، فمن الطبيعيى أن تكون نسبة المرأة قليلة ضمن رؤساء …" at bounding box center [609, 218] width 10 height 10
radio input "true"
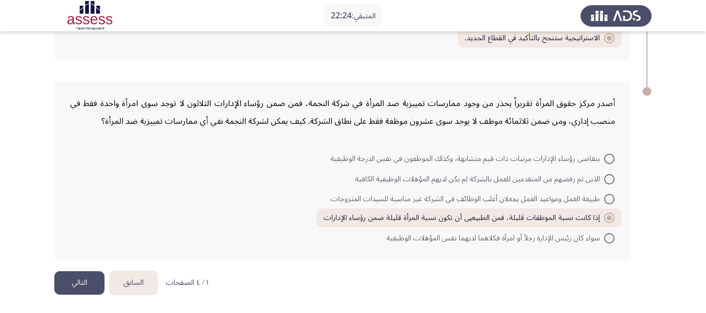
click at [90, 277] on button "التالي" at bounding box center [79, 283] width 50 height 24
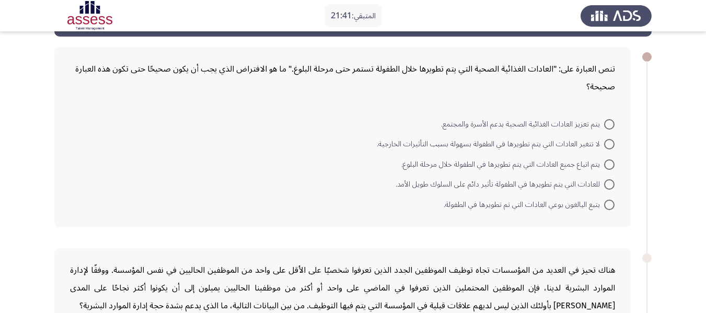
scroll to position [43, 0]
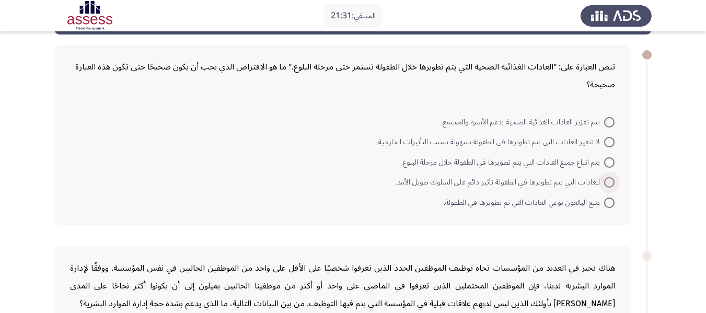
click at [609, 182] on span at bounding box center [609, 182] width 0 height 0
click at [609, 182] on input "للعادات التي يتم تطويرها في الطفولة تأثير دائم على السلوك طويل الأمد." at bounding box center [609, 182] width 10 height 10
radio input "true"
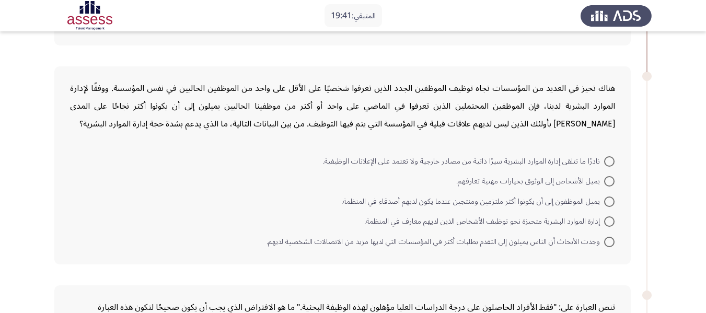
scroll to position [223, 0]
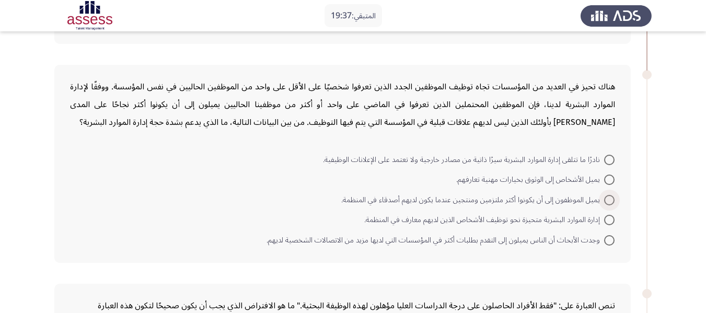
click at [611, 204] on span at bounding box center [609, 200] width 10 height 10
click at [611, 204] on input "يميل الموظفون إلى أن يكونوا أكثر ملتزمين ومنتجين عندما يكون لديهم أصدقاء في الم…" at bounding box center [609, 200] width 10 height 10
radio input "true"
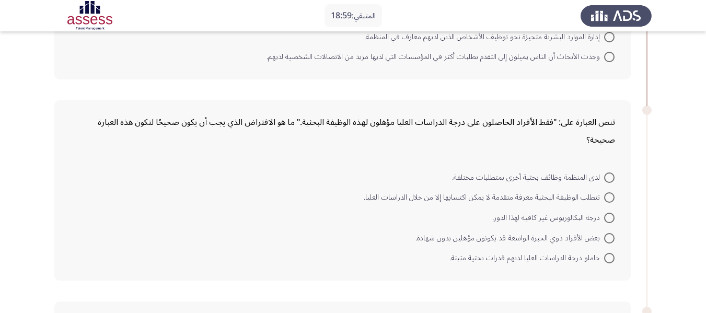
scroll to position [406, 0]
click at [608, 192] on span at bounding box center [609, 196] width 10 height 10
click at [608, 192] on input "تتطلب الوظيفة البحثية معرفة متقدمة لا يمكن اكتسابها إلا من خلال الدراسات العليا." at bounding box center [609, 196] width 10 height 10
radio input "true"
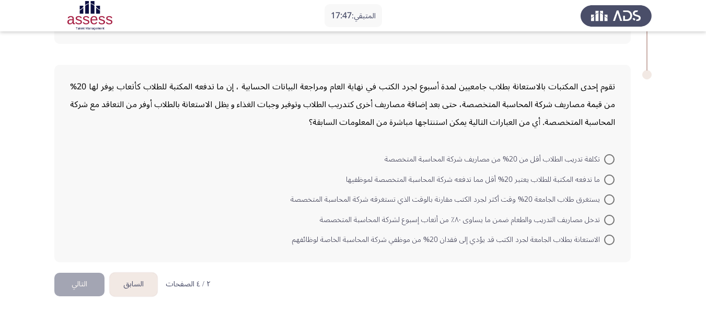
scroll to position [638, 0]
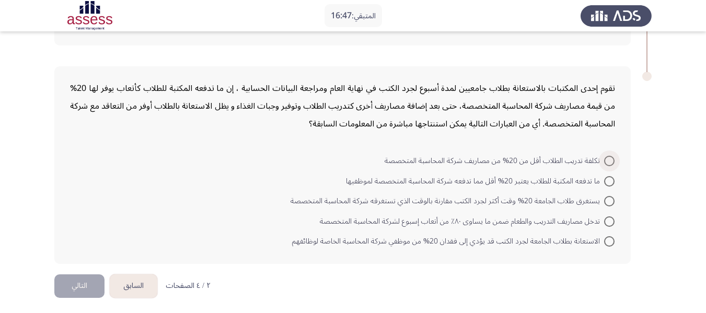
click at [608, 158] on span at bounding box center [609, 161] width 10 height 10
click at [608, 158] on input "تكلفة تدريب الطلاب أقل من 20% من مصاريف شركة المحاسبة المتخصصة" at bounding box center [609, 161] width 10 height 10
radio input "true"
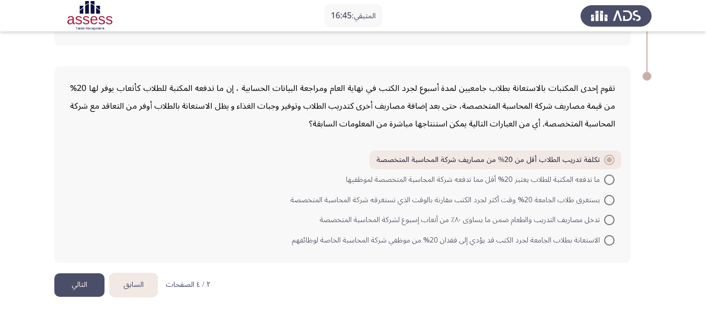
scroll to position [641, 0]
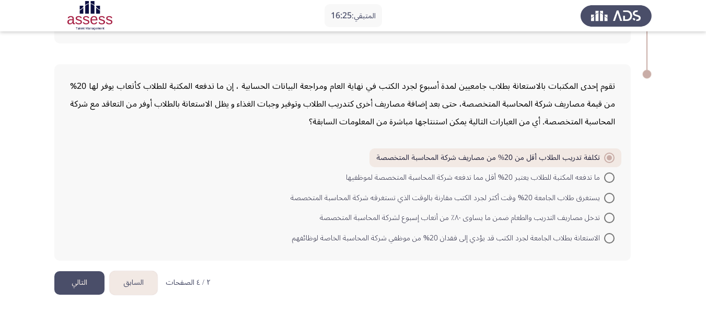
click at [82, 285] on button "التالي" at bounding box center [79, 283] width 50 height 24
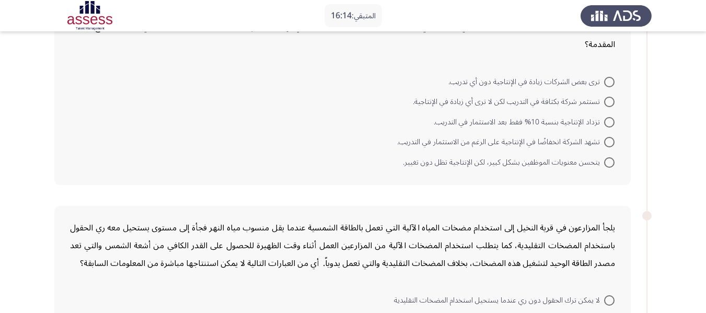
scroll to position [0, 0]
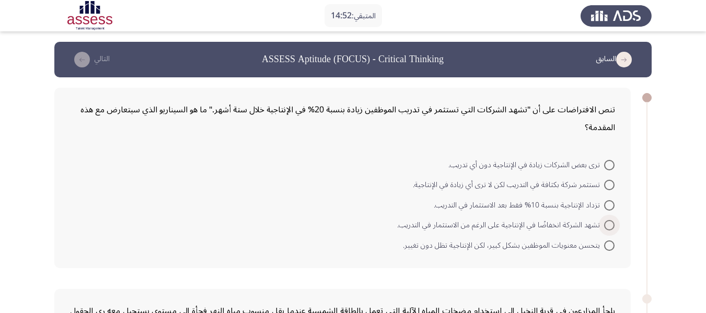
click at [608, 220] on span at bounding box center [609, 225] width 10 height 10
click at [608, 220] on input "تشهد الشركة انخفاضًا في الإنتاجية على الرغم من الاستثمار في التدريب." at bounding box center [609, 225] width 10 height 10
radio input "true"
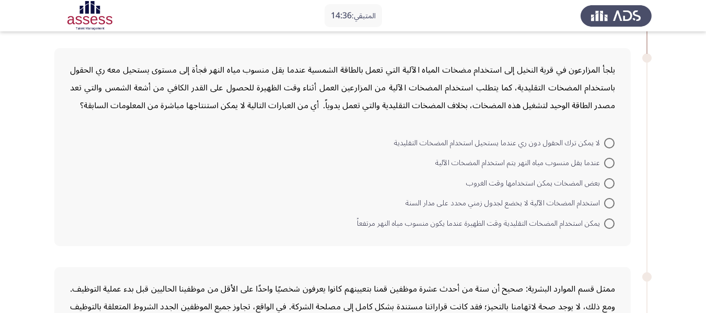
scroll to position [237, 0]
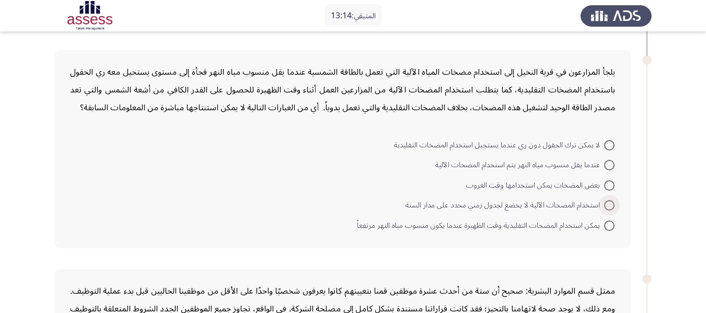
click at [611, 202] on span at bounding box center [609, 205] width 10 height 10
click at [611, 202] on input "استخدام المضخات الآلية لا يخضع لجدول زمني محدد على مدار السنة" at bounding box center [609, 205] width 10 height 10
radio input "true"
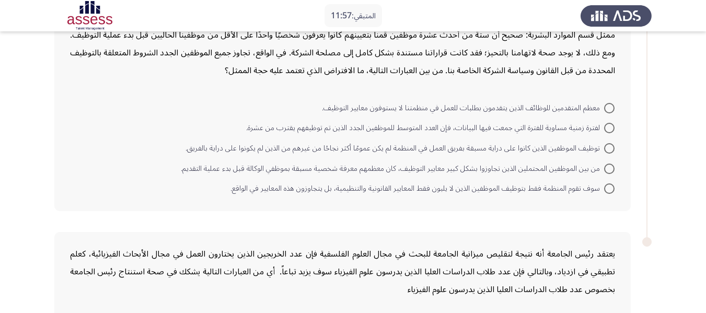
scroll to position [490, 0]
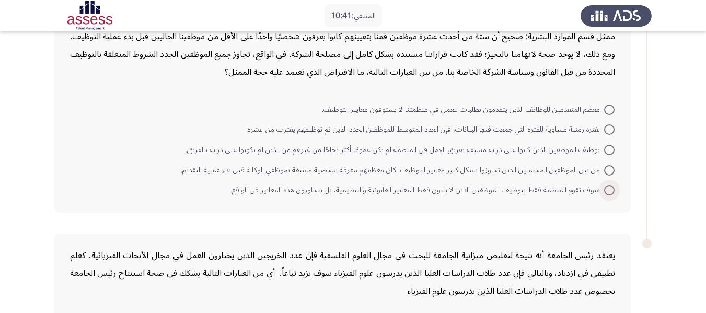
click at [608, 188] on span at bounding box center [609, 190] width 10 height 10
click at [608, 188] on input "سوف تقوم المنظمة فقط بتوظيف الموظفين الذين لا يلبون فقط المعايير القانونية والت…" at bounding box center [609, 190] width 10 height 10
radio input "true"
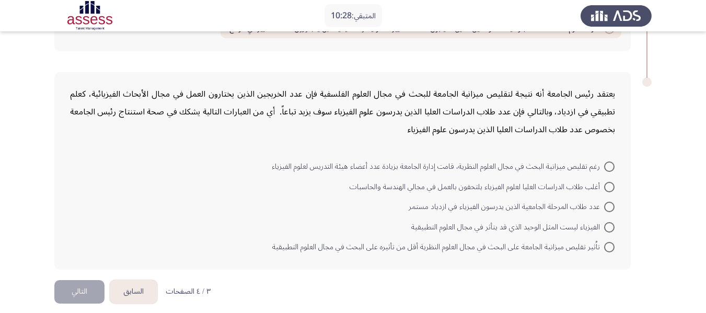
scroll to position [659, 0]
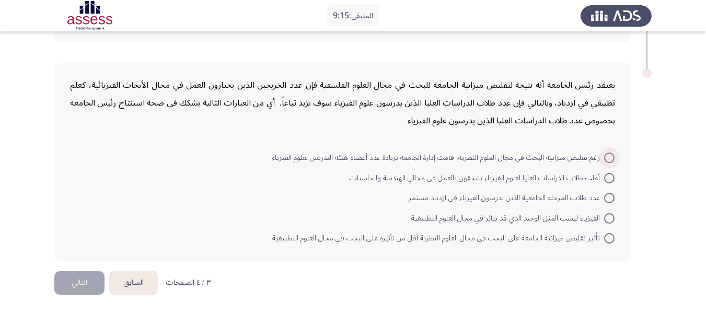
click at [608, 155] on span at bounding box center [609, 158] width 10 height 10
click at [608, 155] on input "رغم تقليص ميزانية البحث في مجال العلوم النظرية، قامت إدارة الجامعة بزيادة عدد أ…" at bounding box center [609, 158] width 10 height 10
radio input "true"
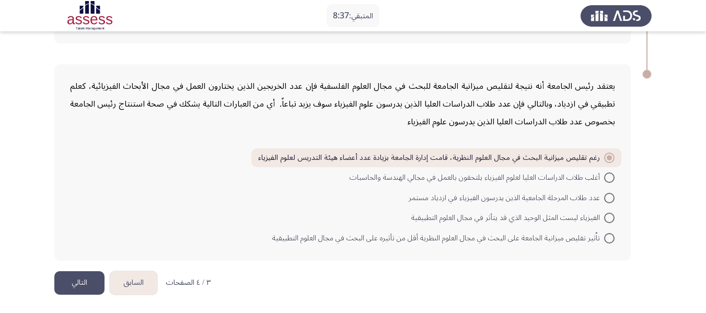
click at [64, 284] on button "التالي" at bounding box center [79, 283] width 50 height 24
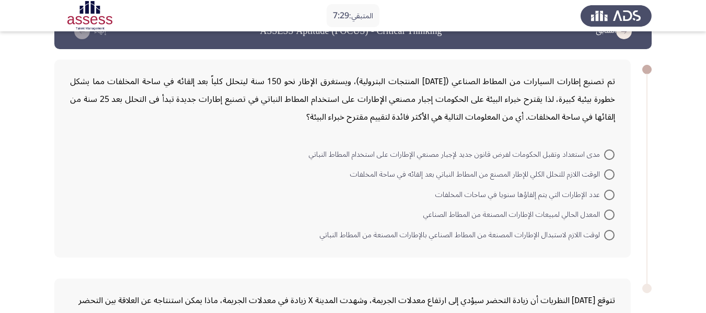
scroll to position [27, 0]
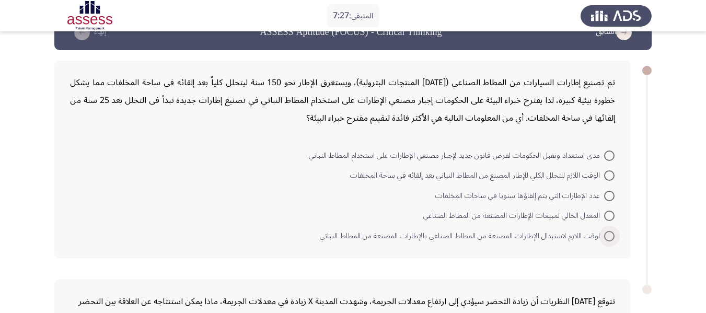
click at [607, 237] on span at bounding box center [609, 236] width 10 height 10
click at [607, 237] on input "لوقت اللازم لاستبدال الإطارات المصنعة من المطاط الصناعي بالإطارات المصنعة من ال…" at bounding box center [609, 236] width 10 height 10
radio input "true"
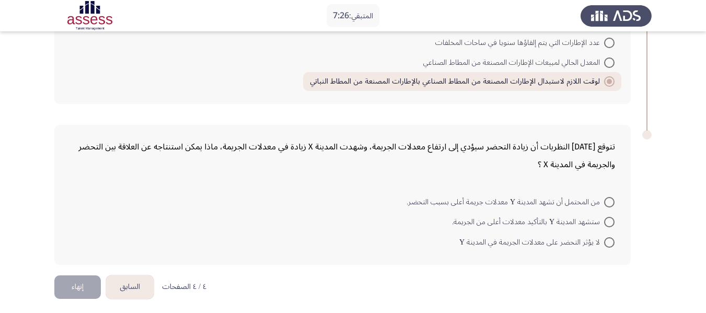
scroll to position [184, 0]
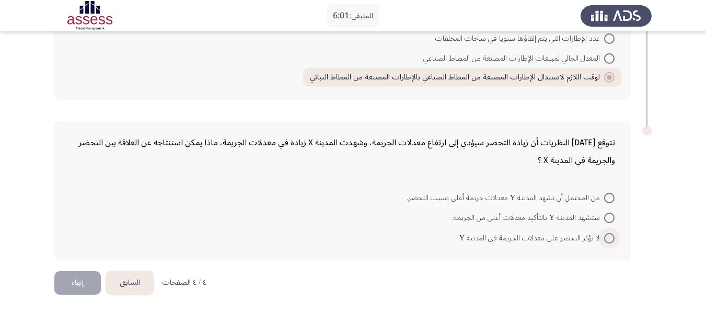
click at [605, 238] on span at bounding box center [609, 238] width 10 height 10
click at [605, 238] on input "لا يؤثر التحضر على معدلات الجريمة في المدينة Y" at bounding box center [609, 238] width 10 height 10
radio input "true"
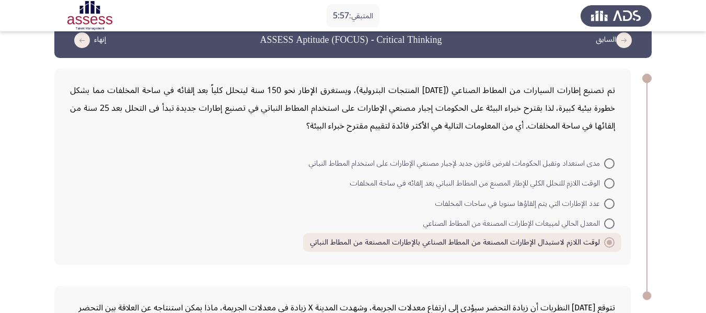
scroll to position [0, 0]
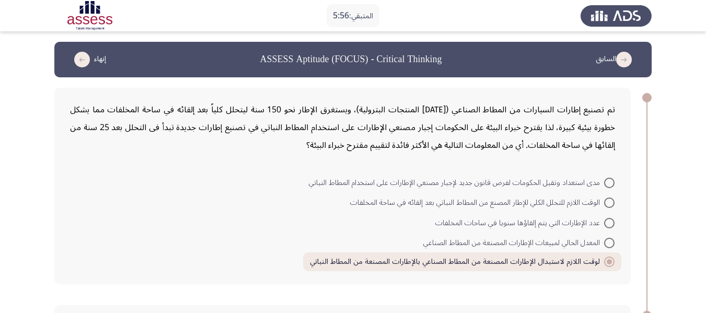
click at [620, 56] on icon "load previous page" at bounding box center [624, 60] width 16 height 16
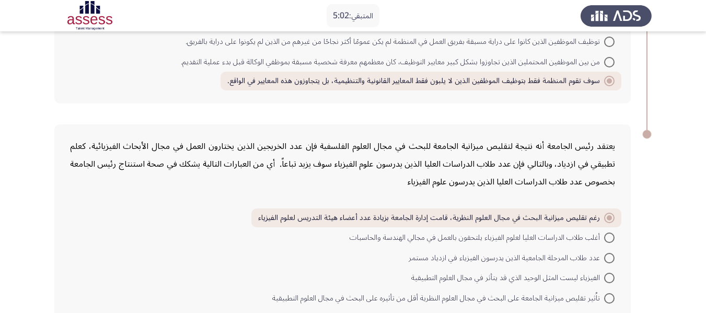
scroll to position [658, 0]
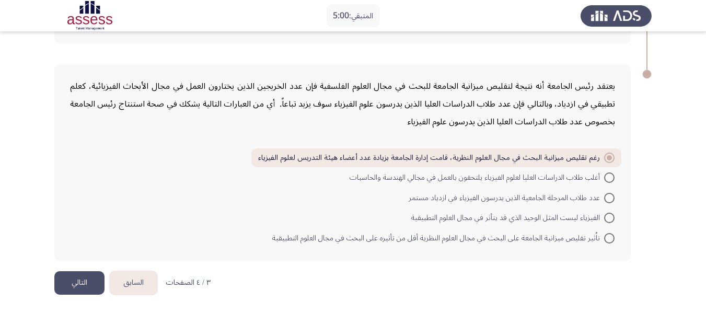
click at [86, 280] on button "التالي" at bounding box center [79, 283] width 50 height 24
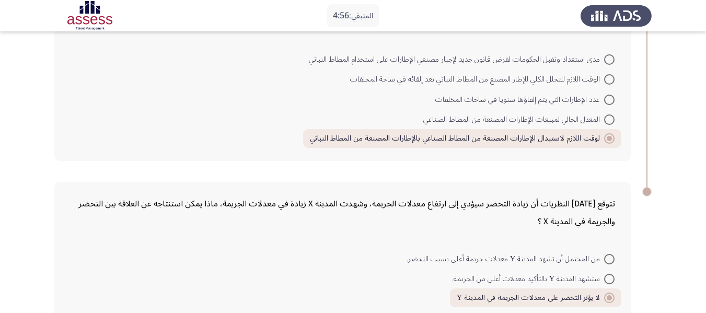
scroll to position [183, 0]
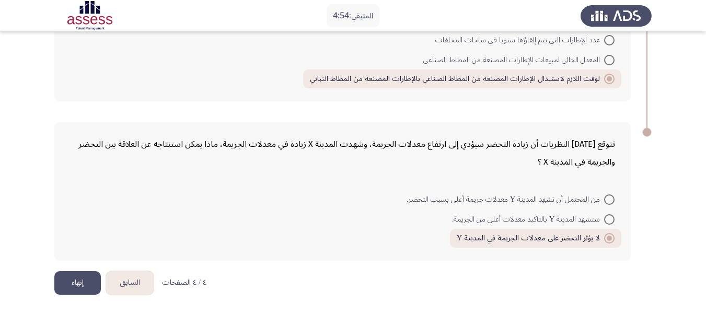
click at [82, 284] on button "إنهاء" at bounding box center [77, 283] width 46 height 24
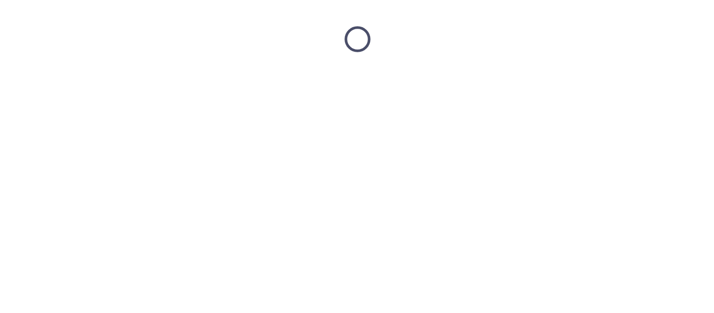
scroll to position [0, 0]
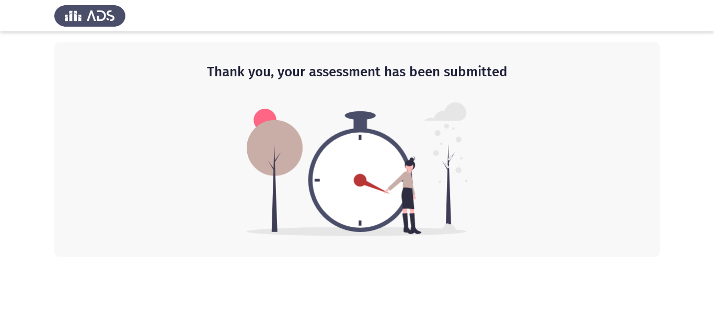
drag, startPoint x: 713, startPoint y: 188, endPoint x: 470, endPoint y: 210, distance: 244.5
click at [470, 210] on app-default-page "Thank you, your assessment has been submitted" at bounding box center [357, 128] width 714 height 257
